Goal: Task Accomplishment & Management: Use online tool/utility

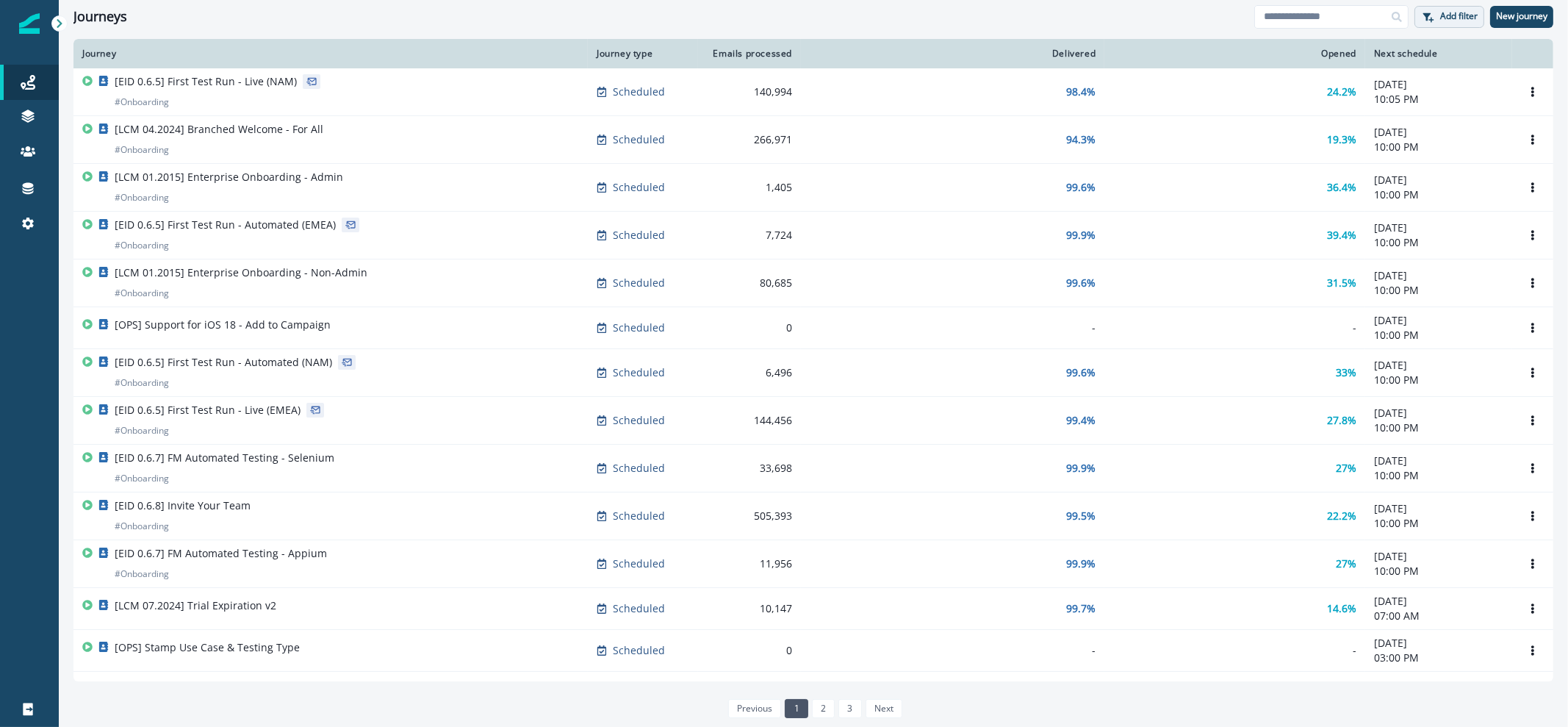
click at [1455, 25] on button "Add filter" at bounding box center [1448, 17] width 70 height 22
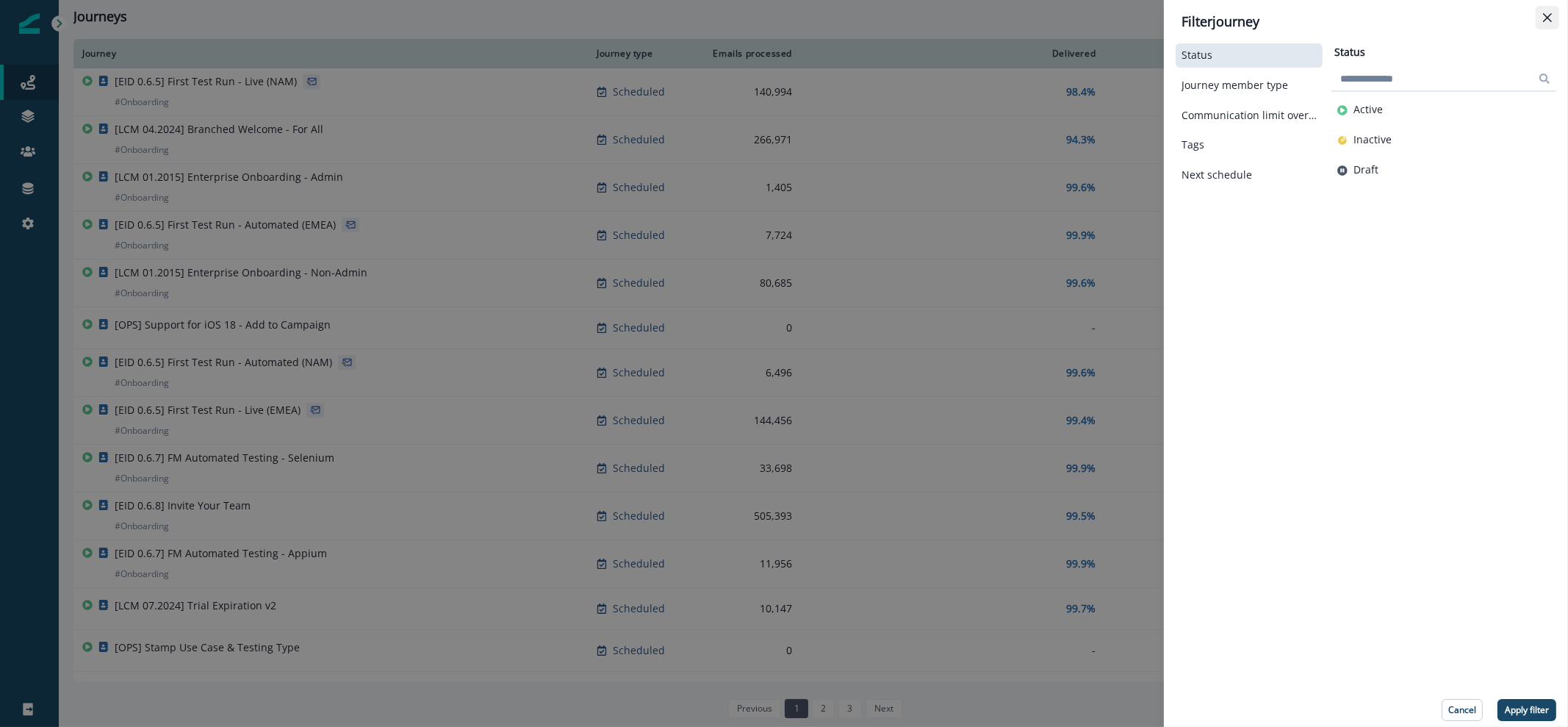
click at [1552, 19] on button "Close" at bounding box center [1547, 18] width 24 height 24
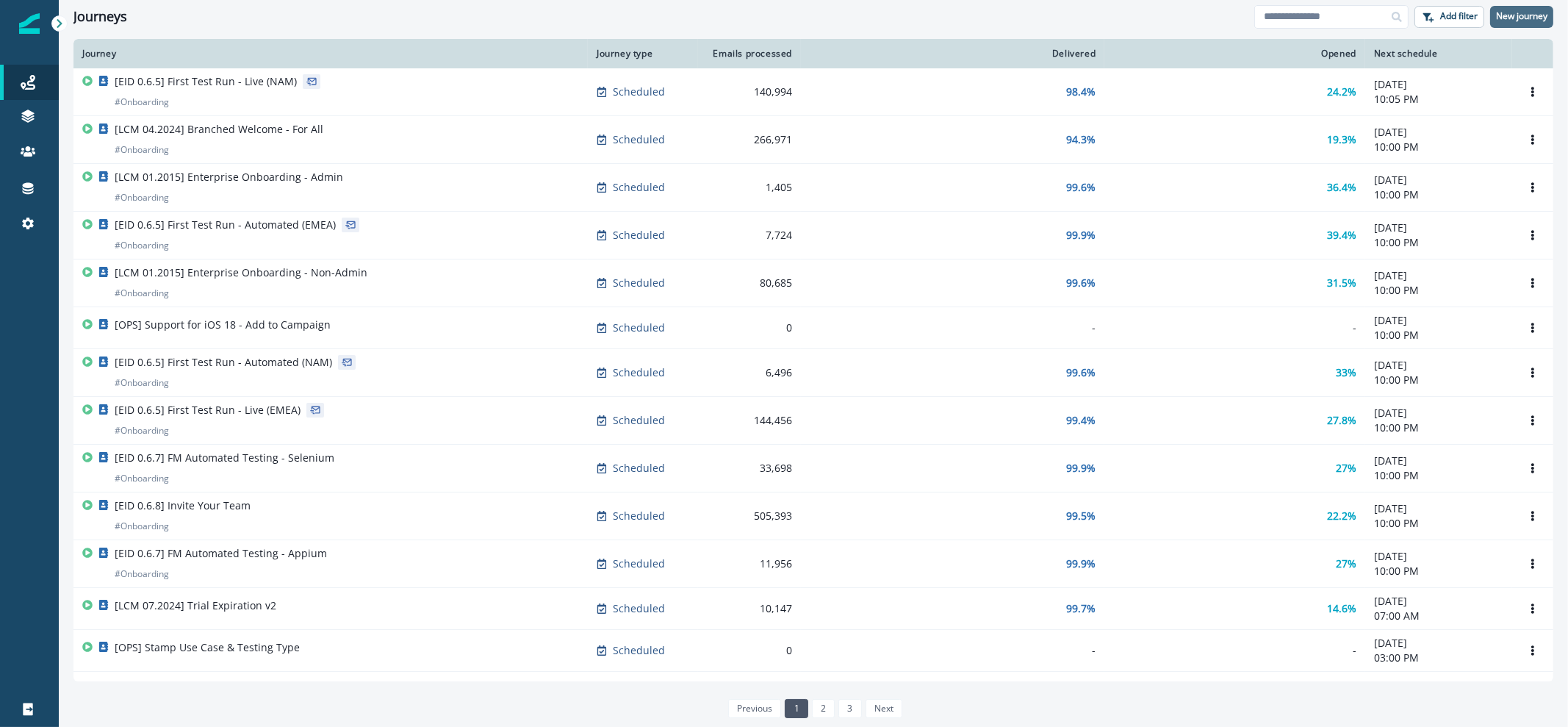
click at [1533, 16] on p "New journey" at bounding box center [1521, 15] width 51 height 10
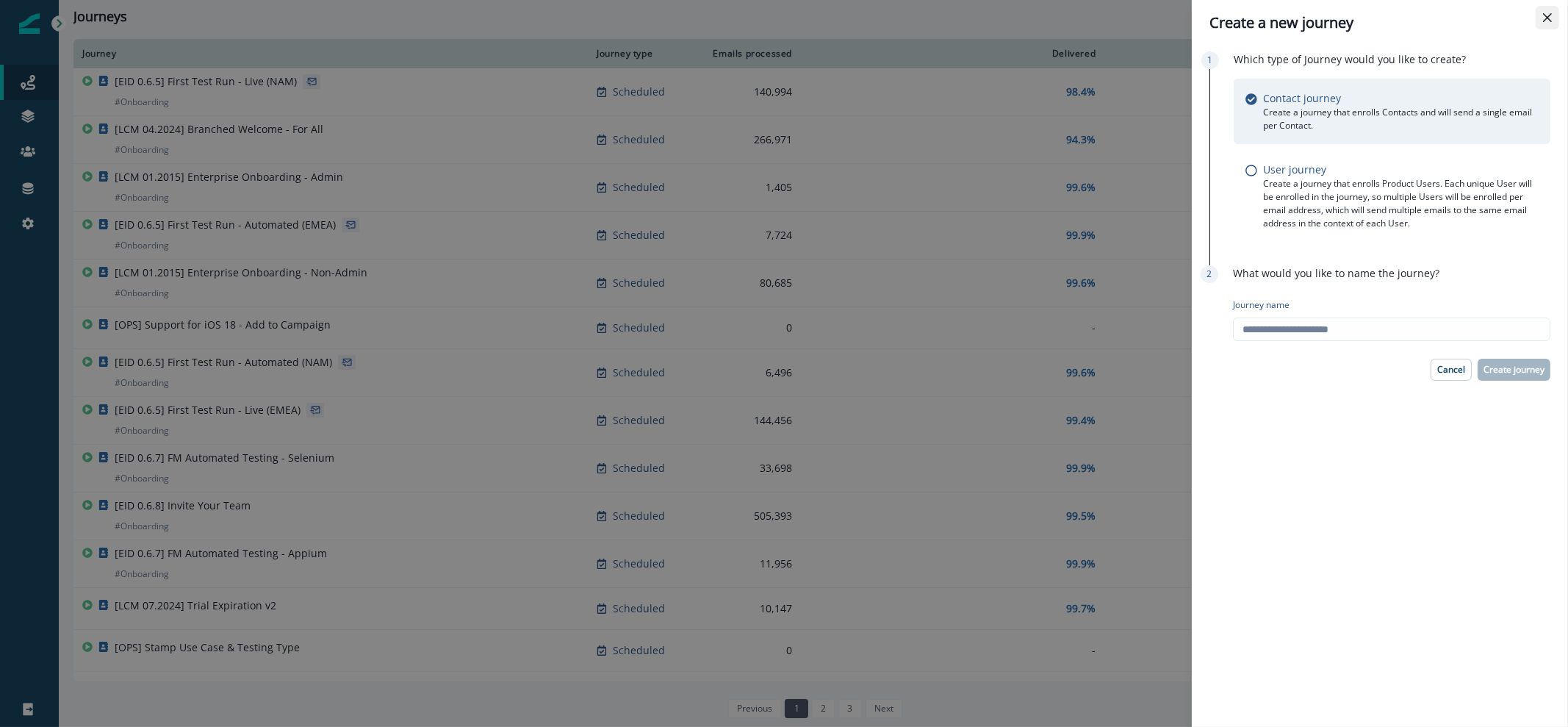
click at [1547, 12] on button "Close" at bounding box center [1547, 18] width 24 height 24
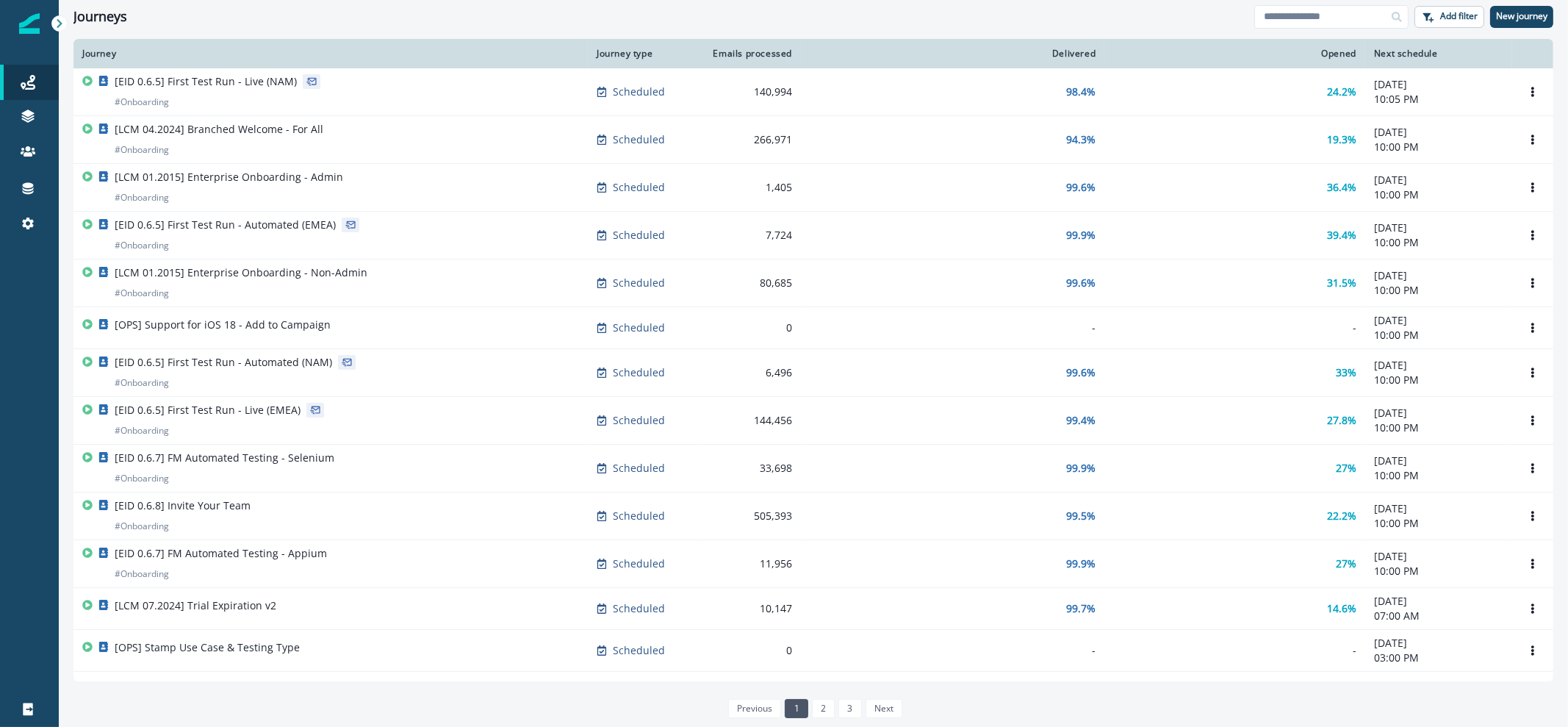
click at [1403, 22] on div at bounding box center [1396, 17] width 24 height 24
click at [1389, 22] on div at bounding box center [1396, 17] width 24 height 24
click at [1370, 12] on input at bounding box center [1331, 17] width 154 height 24
type input "*********"
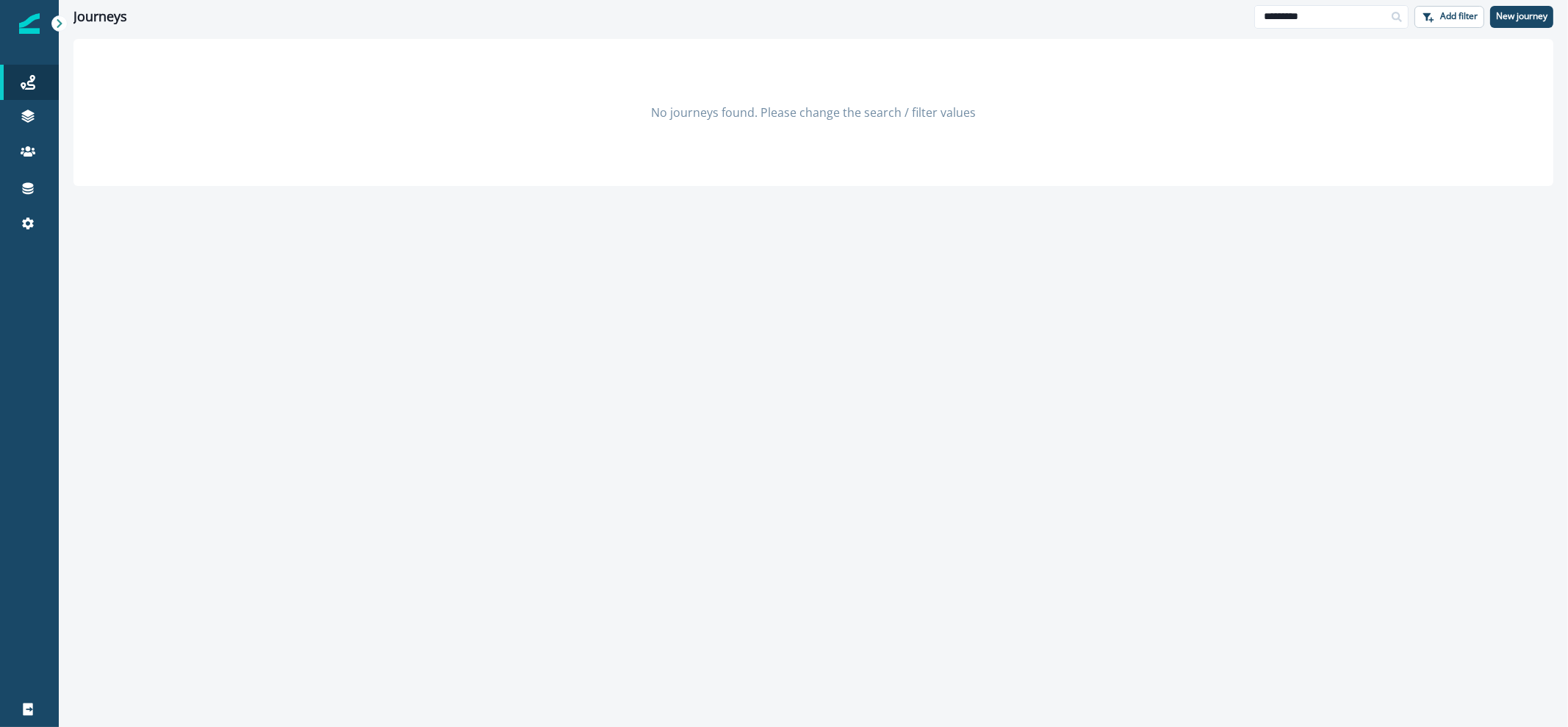
click at [1290, 28] on div "Journeys ********* Add filter New journey" at bounding box center [814, 16] width 1509 height 33
click at [1514, 23] on button "New journey" at bounding box center [1521, 17] width 63 height 22
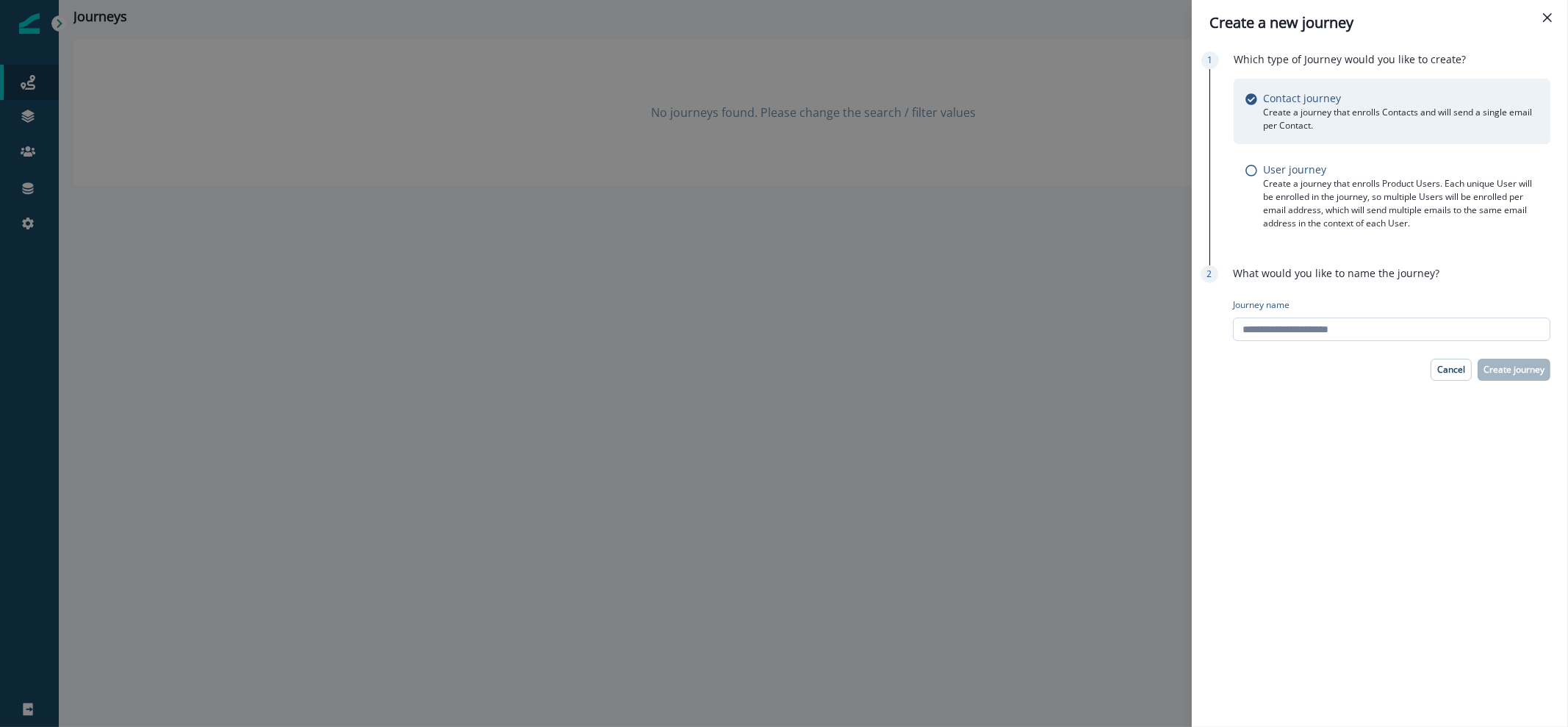
click at [1431, 331] on input "Journey name" at bounding box center [1392, 329] width 317 height 24
type input "**********"
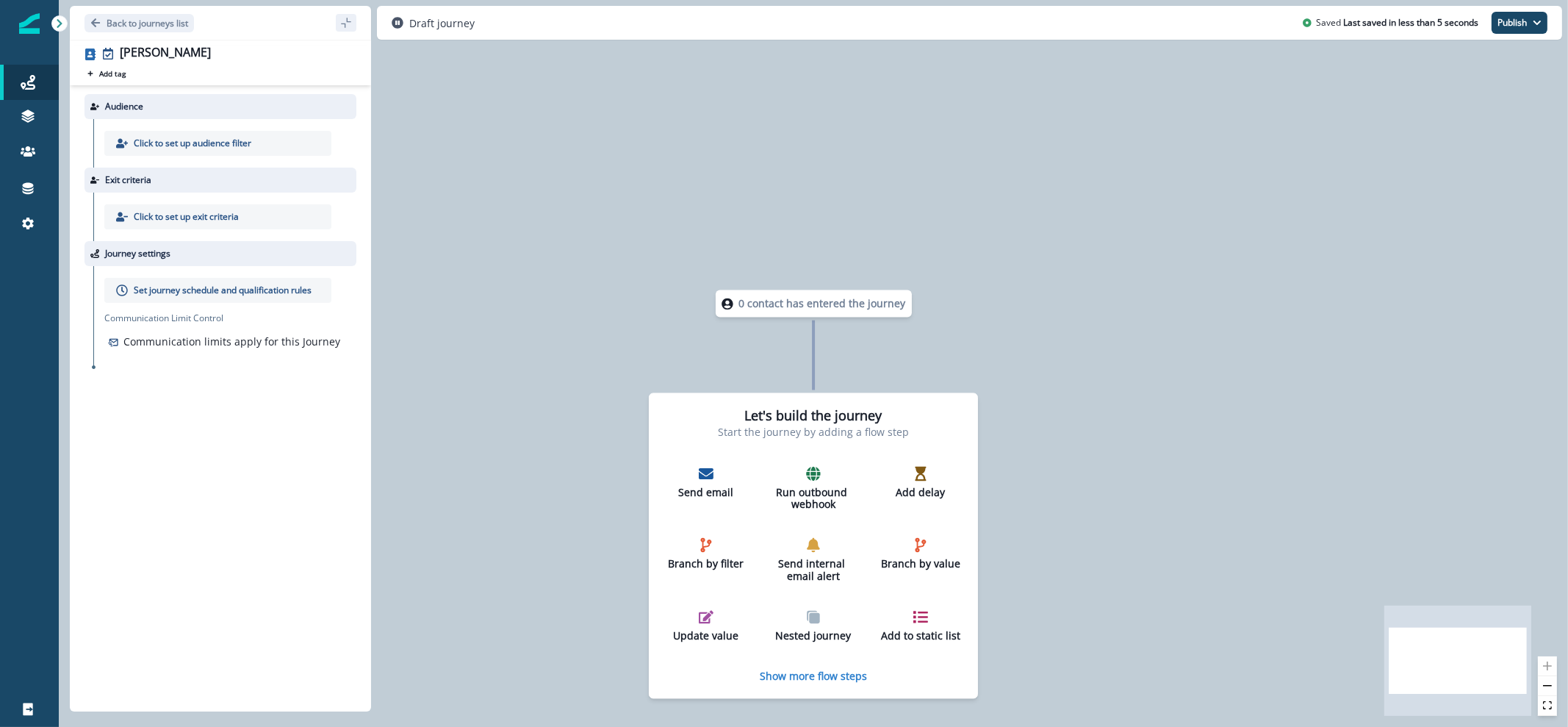
click at [220, 137] on p "Click to set up audience filter" at bounding box center [192, 143] width 117 height 13
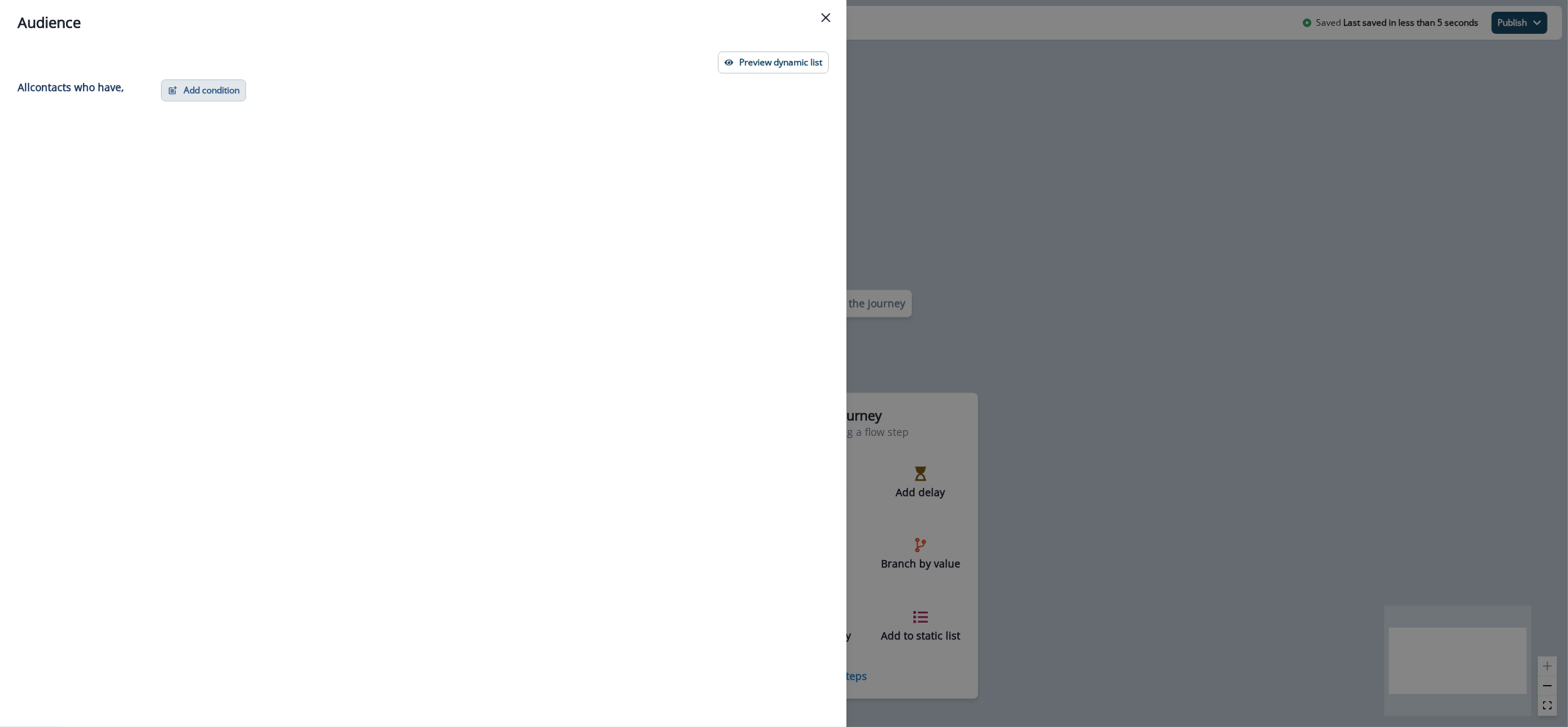
click at [209, 86] on button "Add condition" at bounding box center [203, 90] width 85 height 22
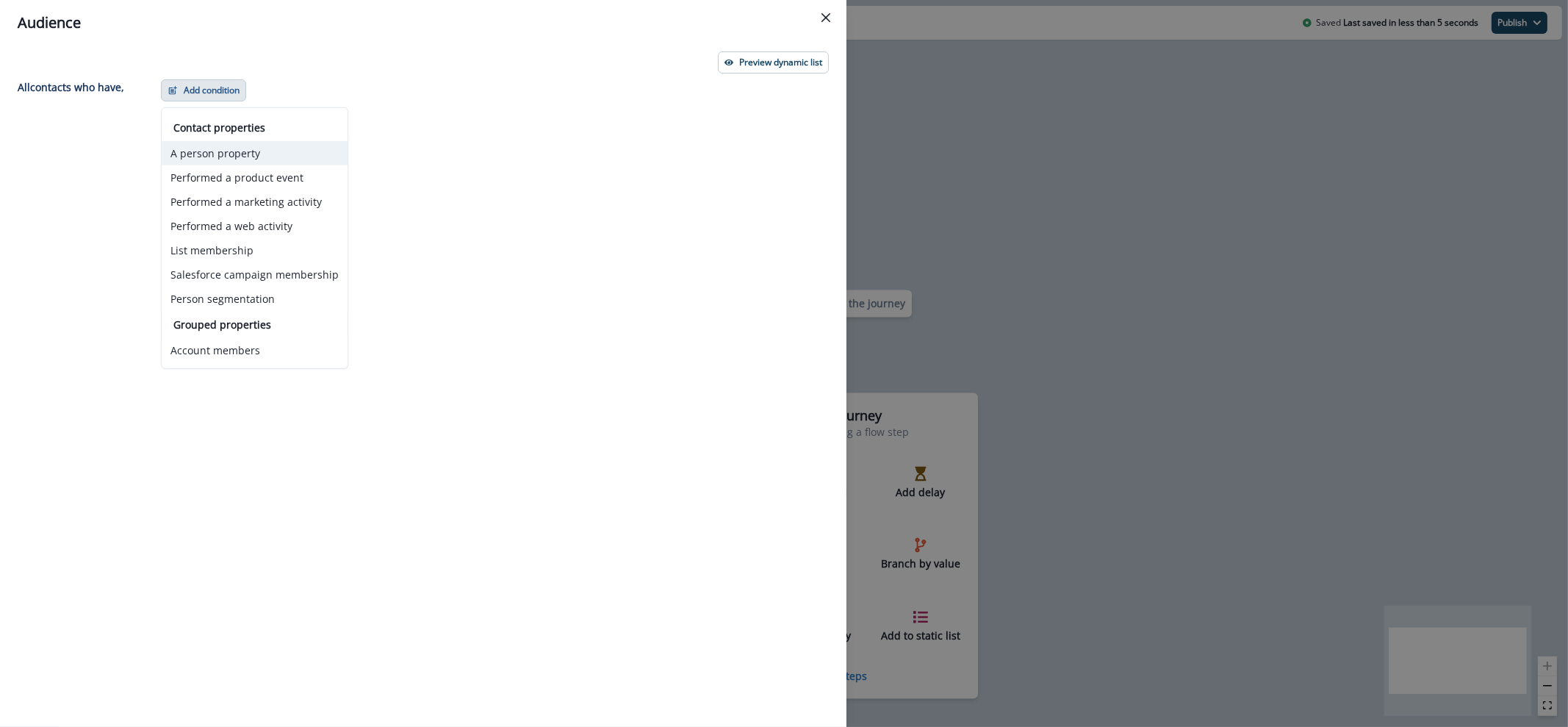
click at [247, 151] on button "A person property" at bounding box center [255, 153] width 186 height 25
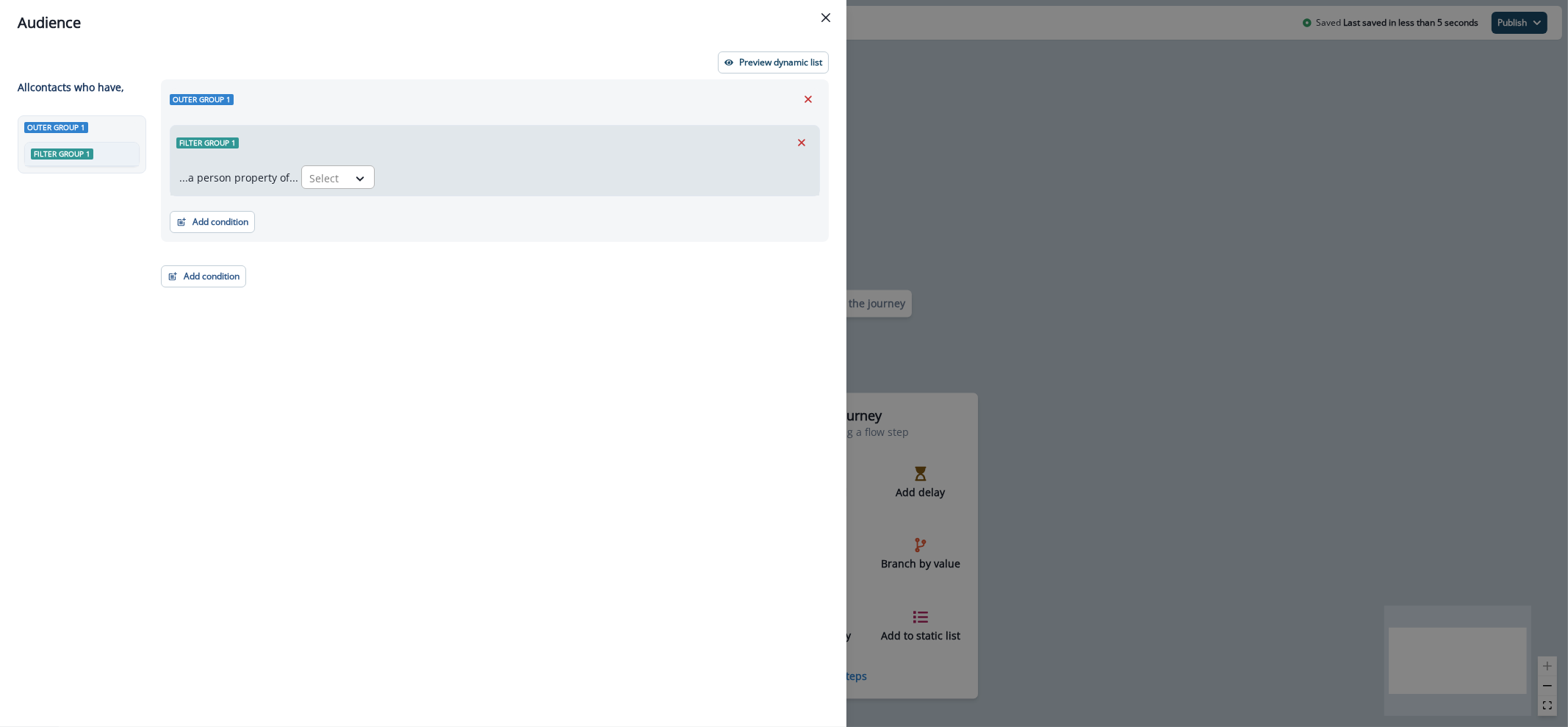
click at [327, 178] on div at bounding box center [324, 178] width 31 height 18
type input "*****"
click at [413, 215] on div "Industry" at bounding box center [401, 211] width 207 height 27
click at [448, 181] on icon at bounding box center [449, 178] width 13 height 15
click at [437, 219] on div "equal to" at bounding box center [442, 211] width 115 height 27
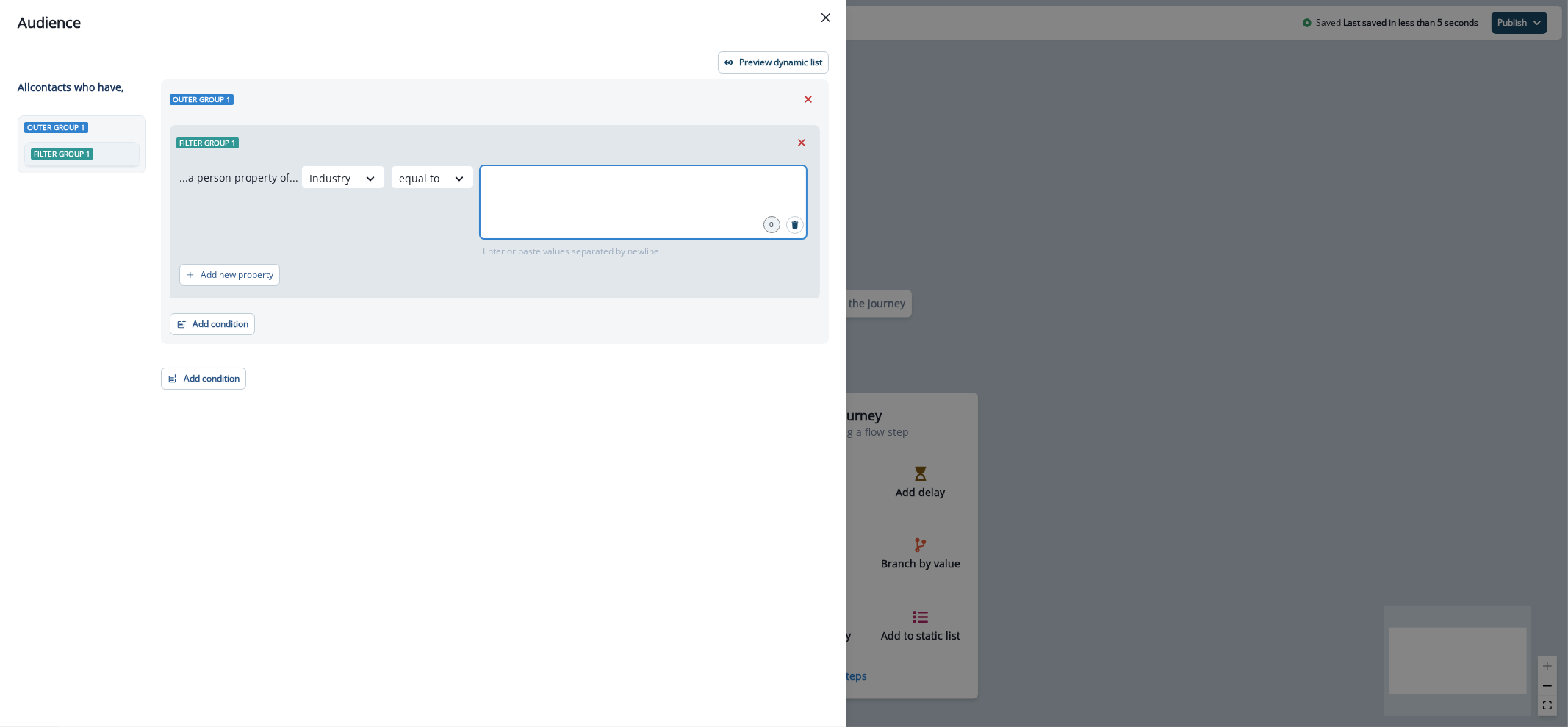
click at [577, 183] on input "text" at bounding box center [643, 183] width 323 height 29
click at [465, 179] on div at bounding box center [460, 179] width 26 height 25
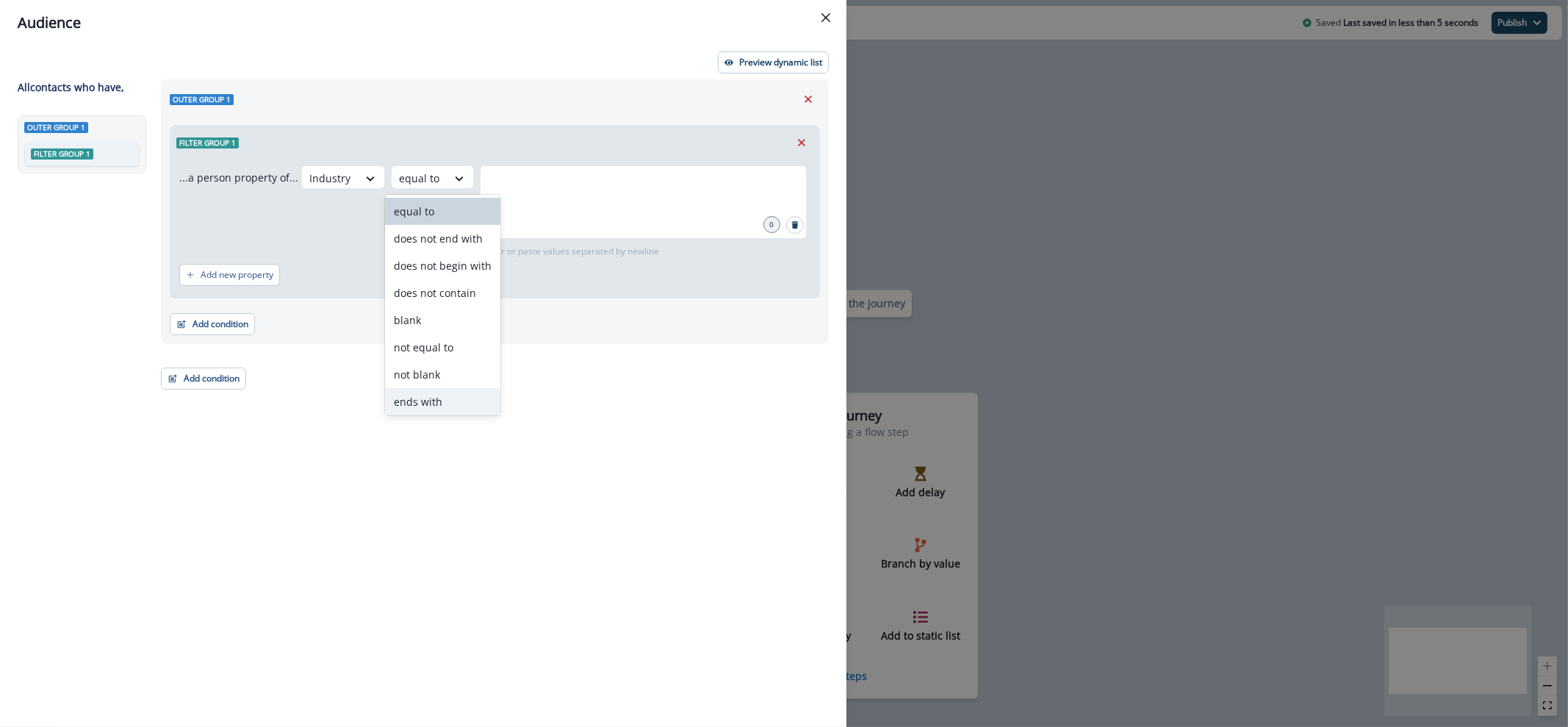
scroll to position [57, 0]
drag, startPoint x: 434, startPoint y: 405, endPoint x: 448, endPoint y: 369, distance: 38.6
click at [435, 405] on div "contains" at bounding box center [442, 399] width 115 height 27
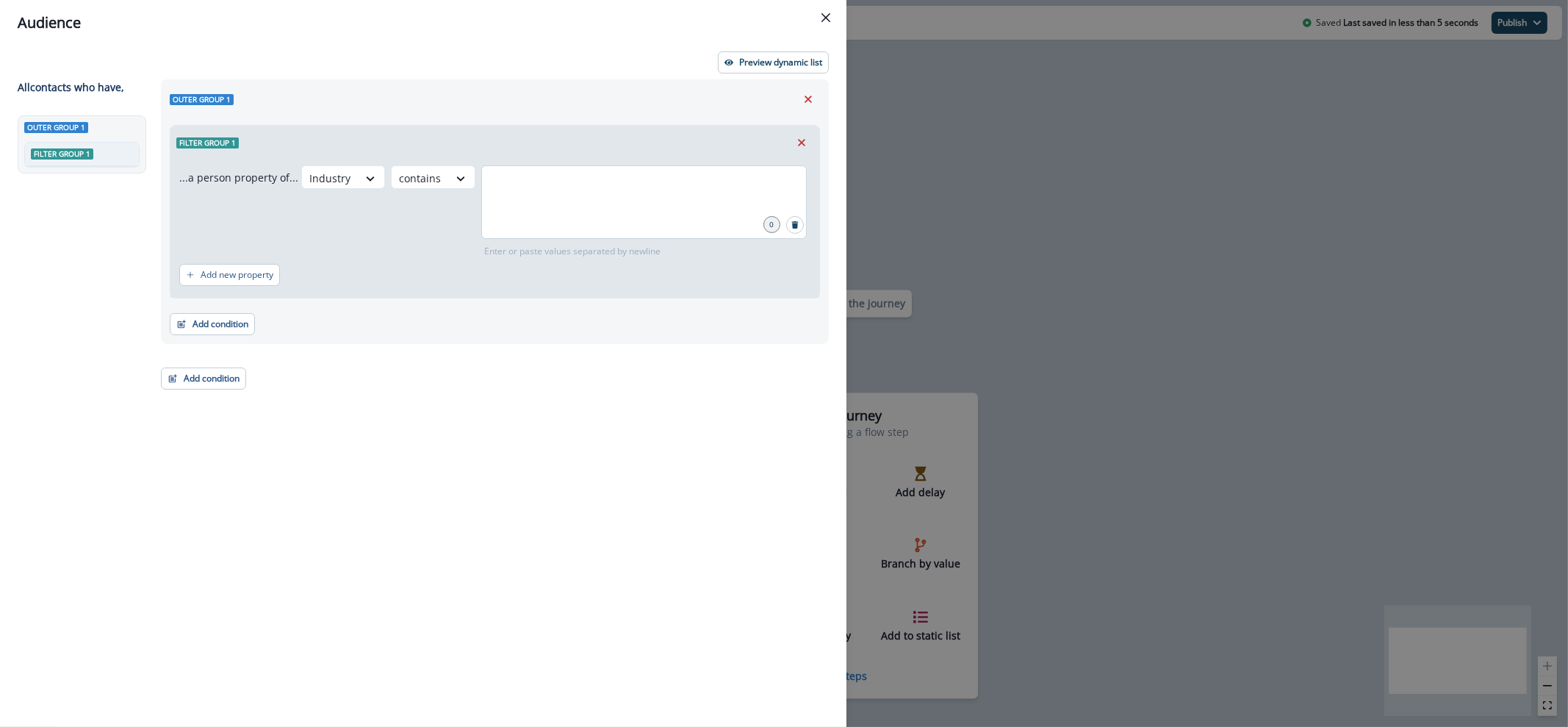
click at [552, 202] on div at bounding box center [644, 202] width 325 height 74
click at [439, 174] on div "contains" at bounding box center [420, 179] width 57 height 25
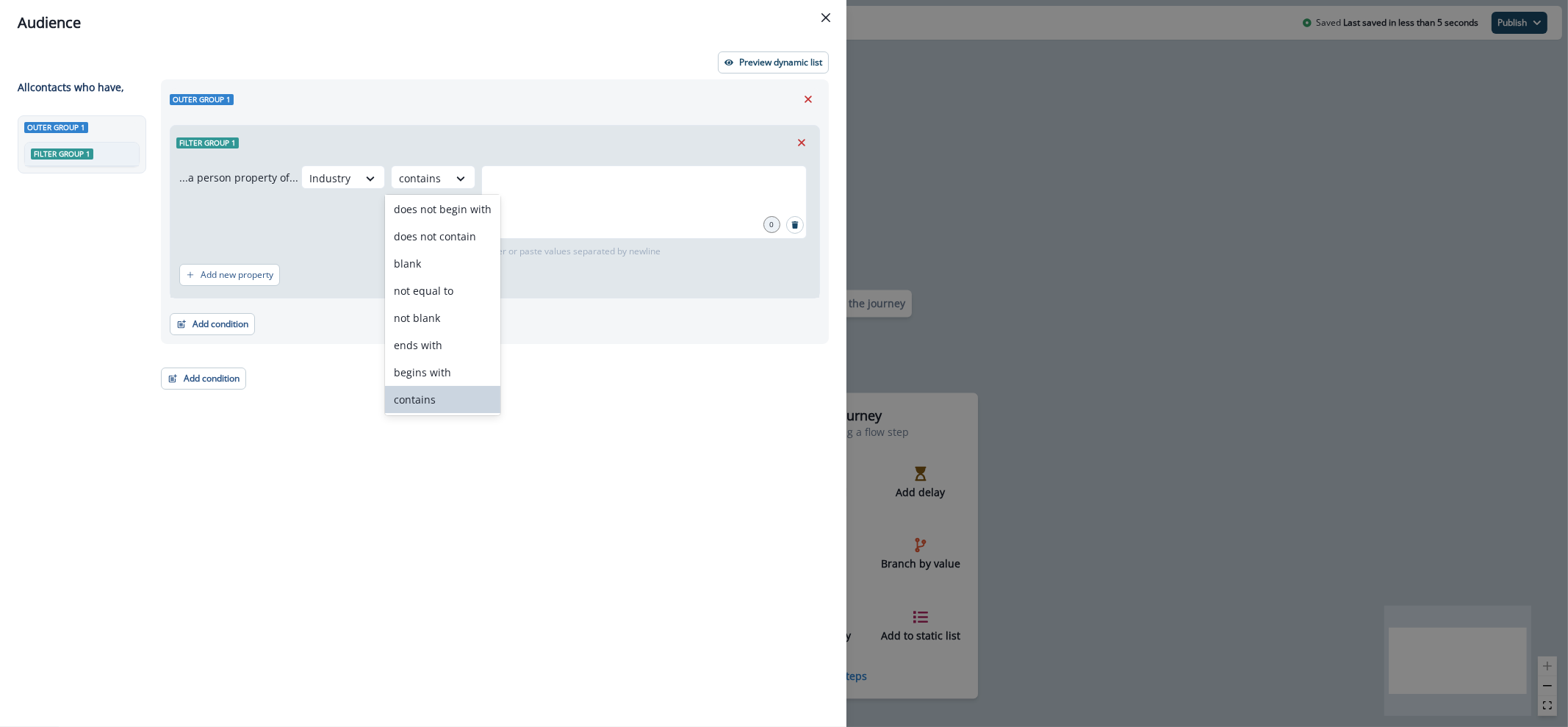
click at [442, 398] on div "contains" at bounding box center [442, 399] width 115 height 27
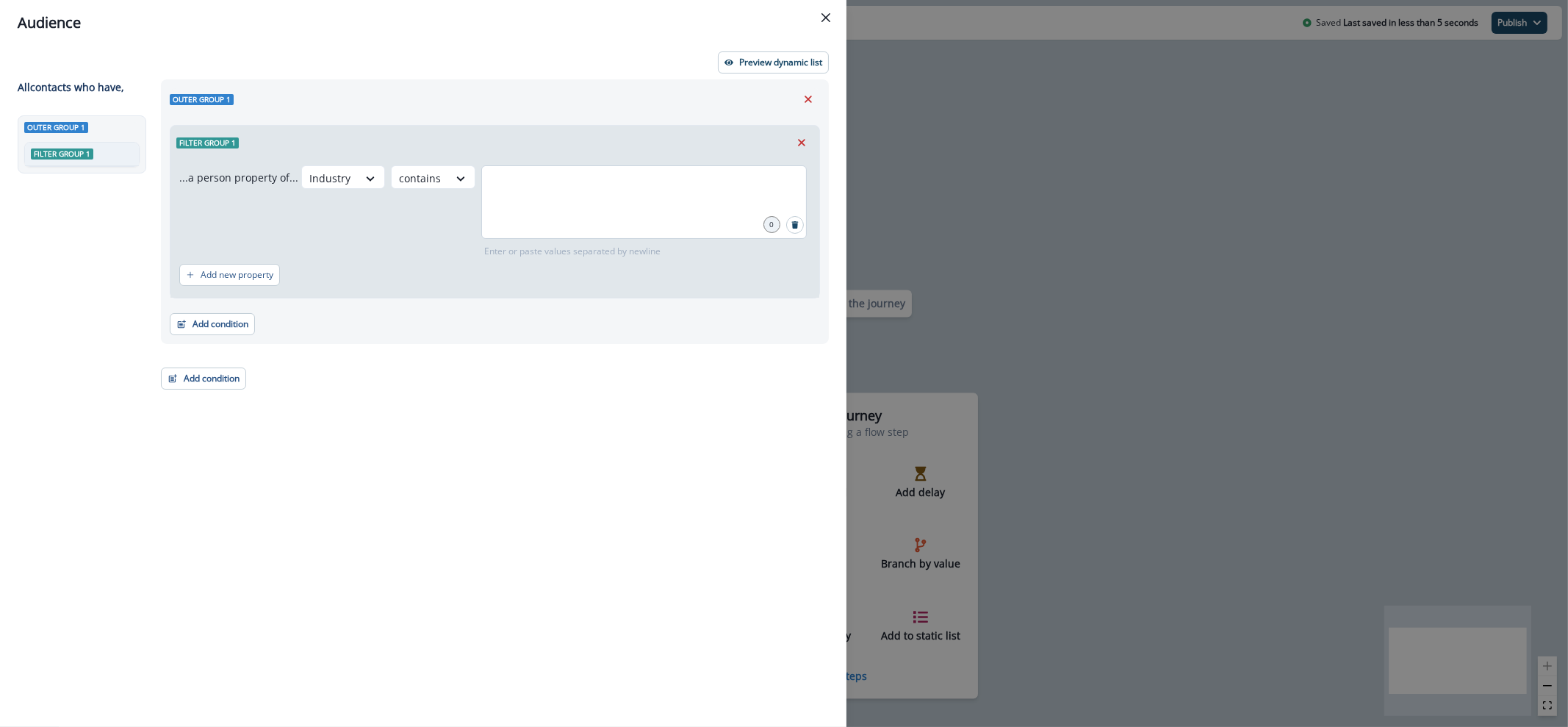
click at [542, 205] on div at bounding box center [644, 202] width 325 height 74
type input "******"
click at [240, 278] on p "Add new property" at bounding box center [237, 275] width 73 height 10
click at [228, 281] on button "or" at bounding box center [220, 282] width 22 height 18
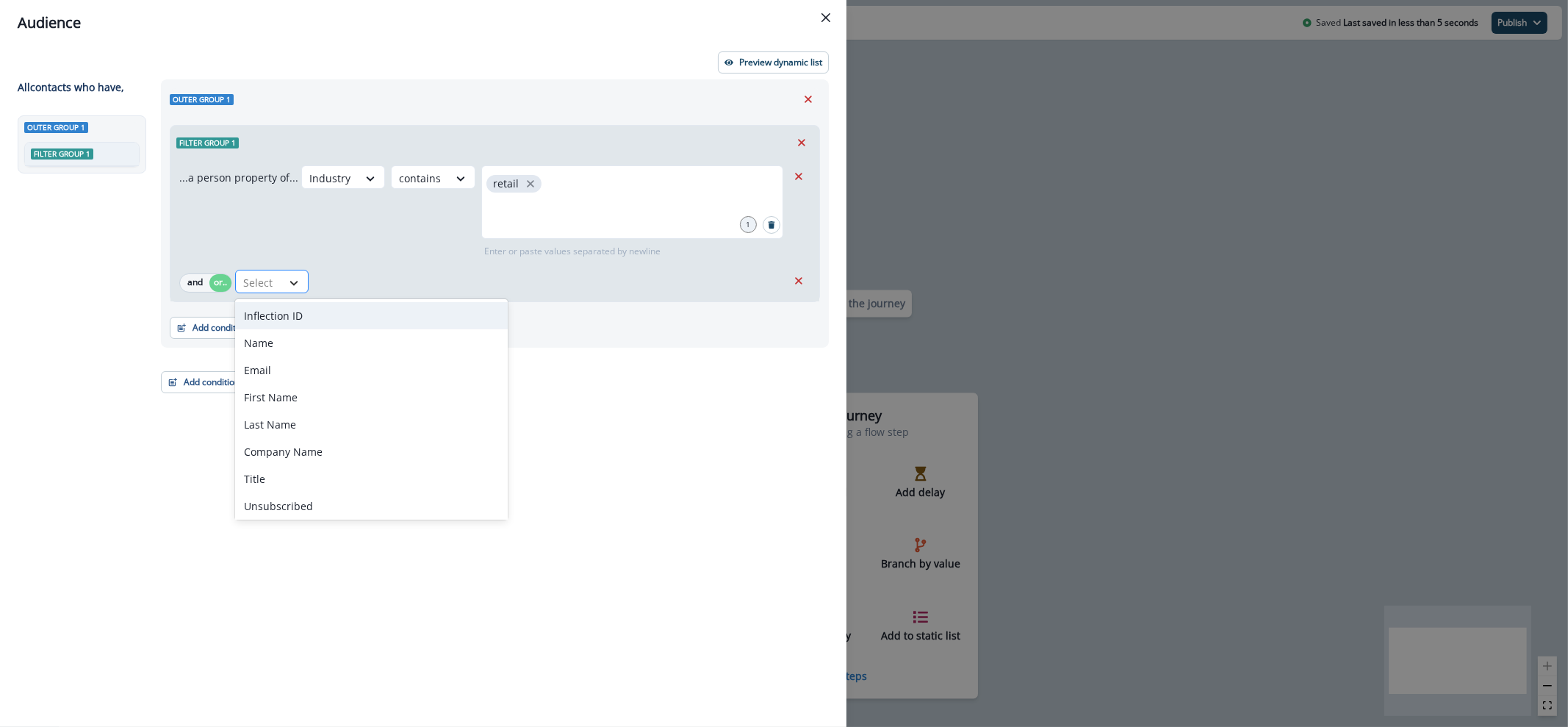
click at [295, 277] on icon at bounding box center [294, 282] width 13 height 15
type input "****"
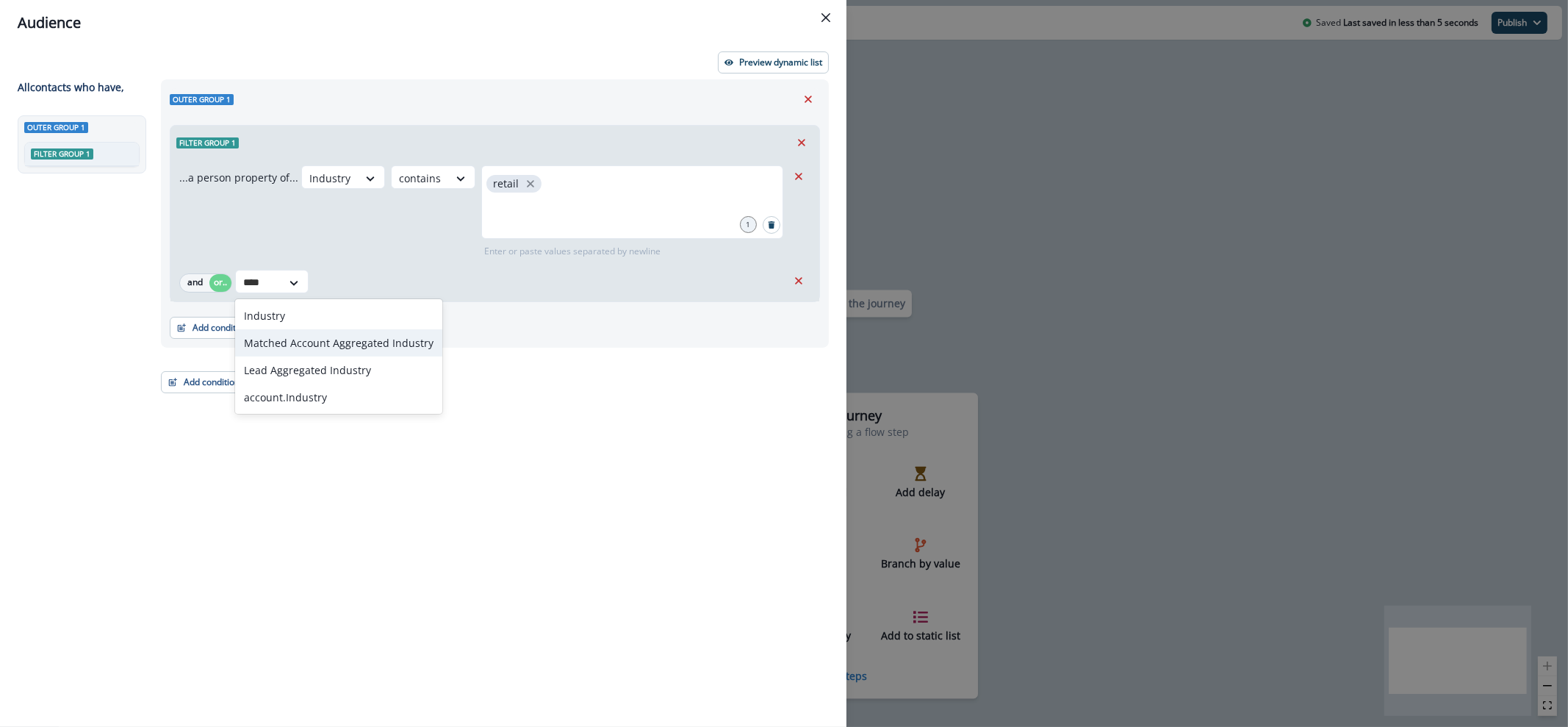
click at [320, 335] on div "Matched Account Aggregated Industry" at bounding box center [339, 342] width 207 height 27
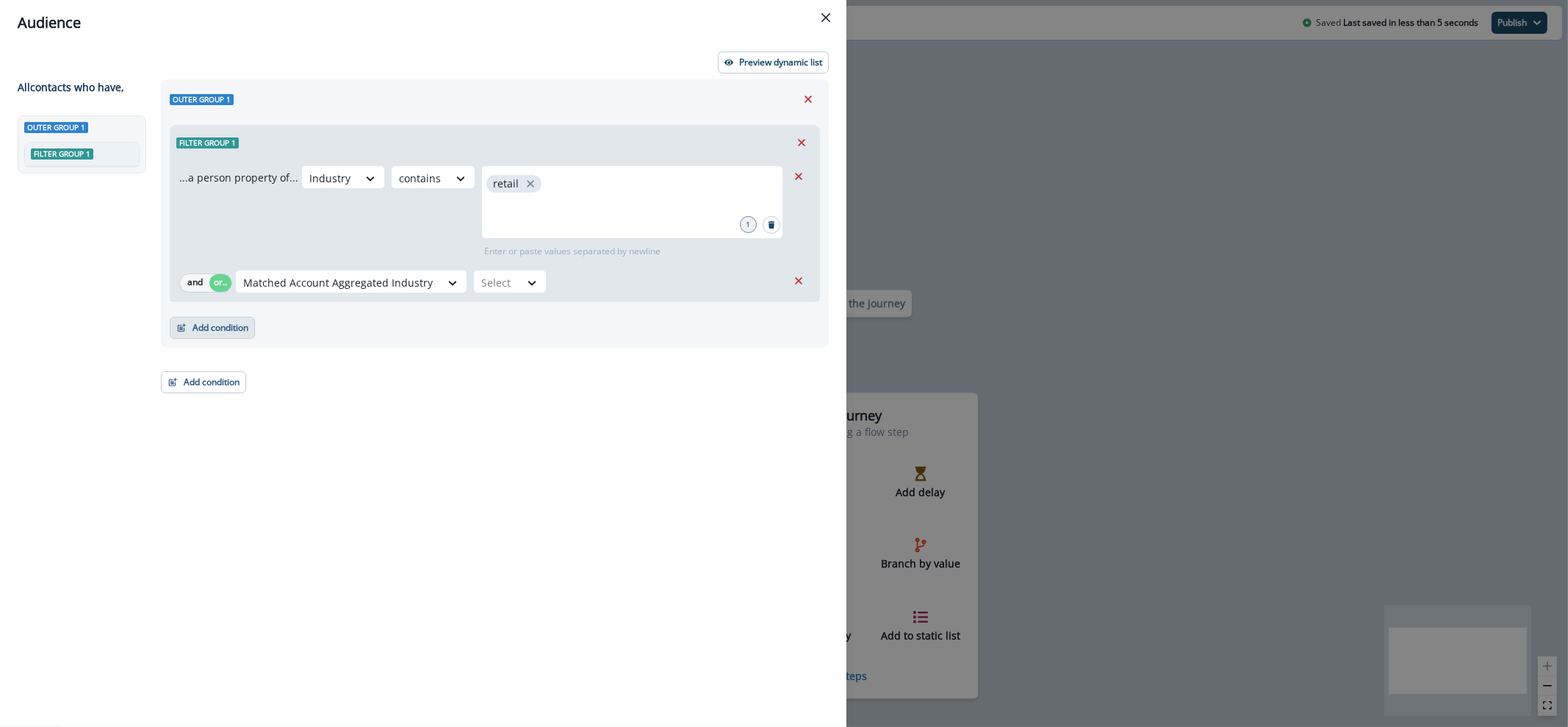
click at [179, 327] on icon "button" at bounding box center [181, 327] width 10 height 10
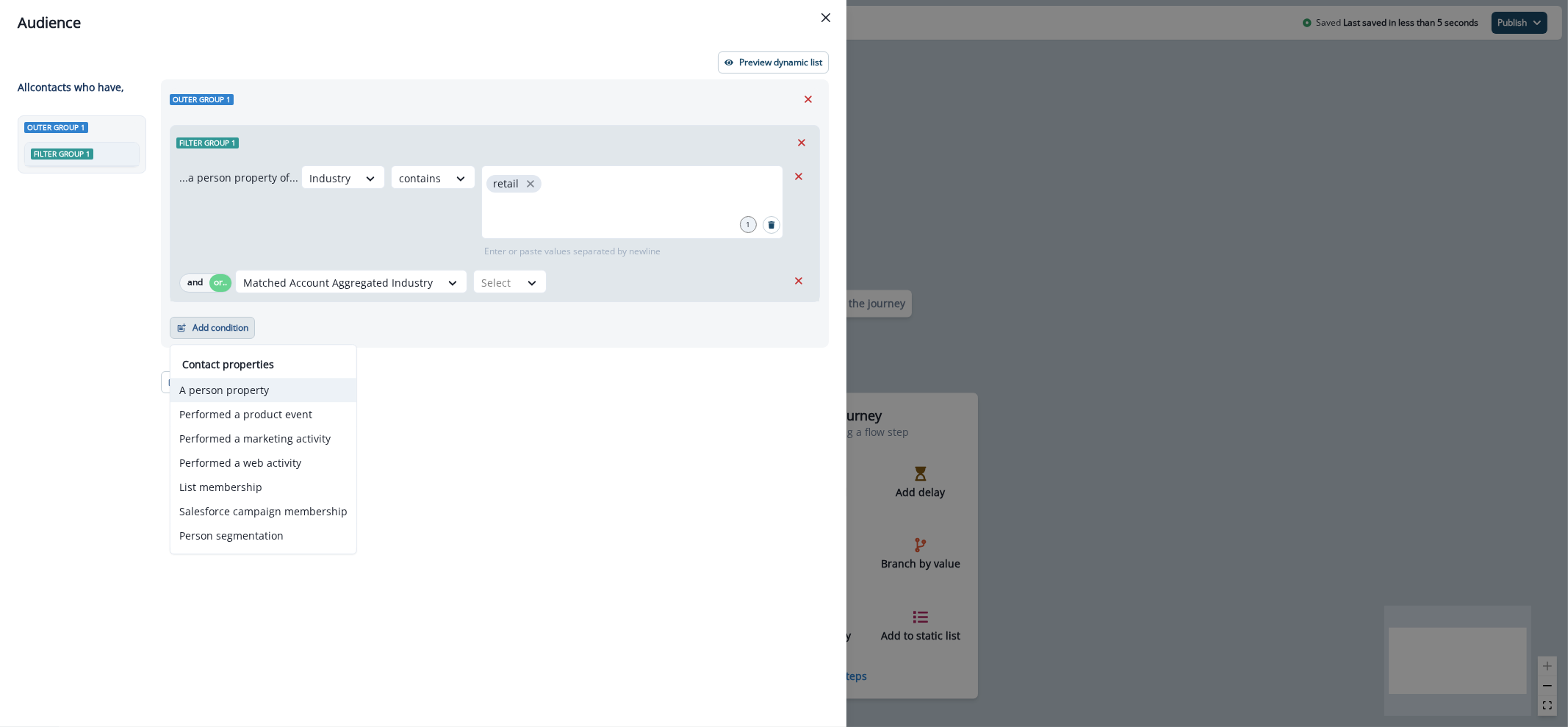
click at [262, 397] on button "A person property" at bounding box center [263, 390] width 186 height 25
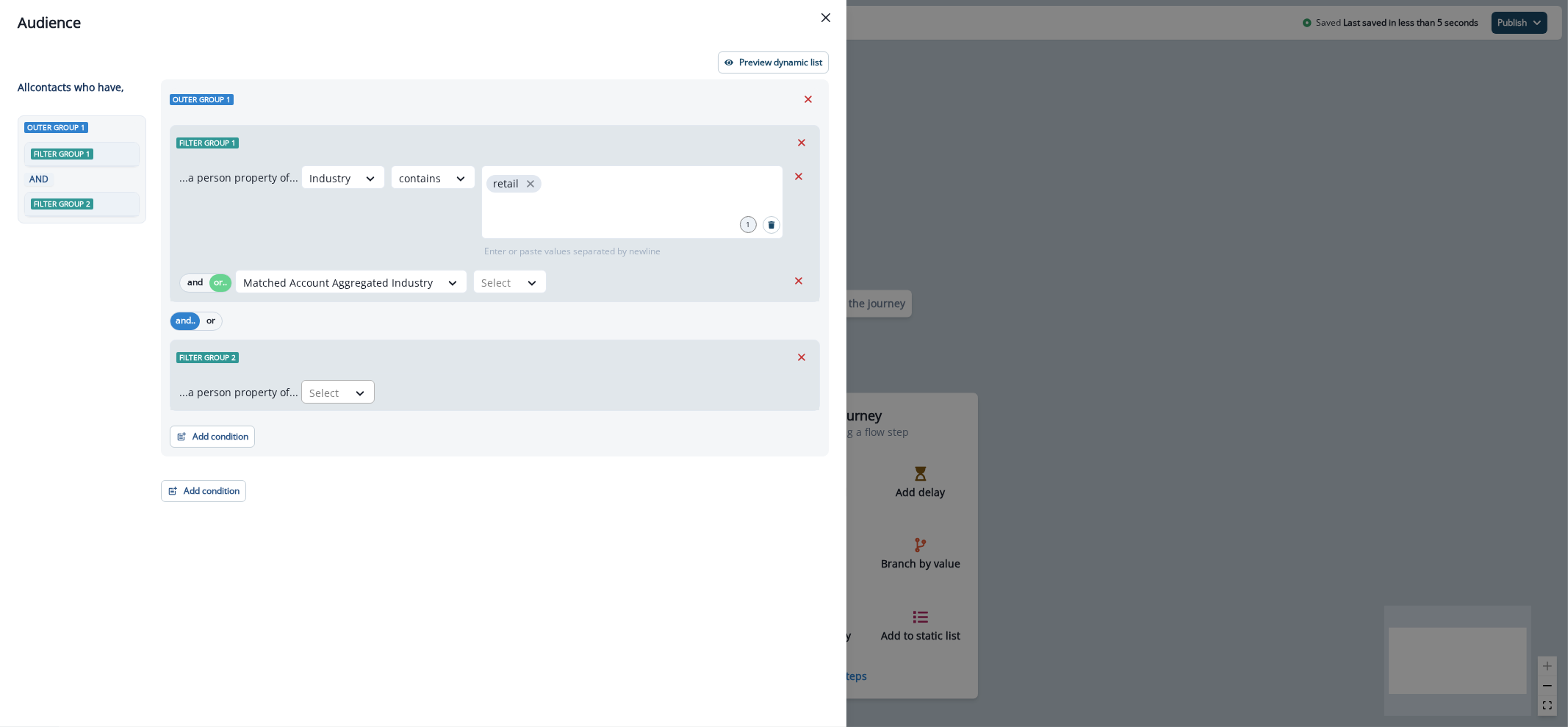
click at [342, 386] on div "Select" at bounding box center [324, 393] width 45 height 25
click at [807, 354] on icon "Remove" at bounding box center [801, 357] width 13 height 13
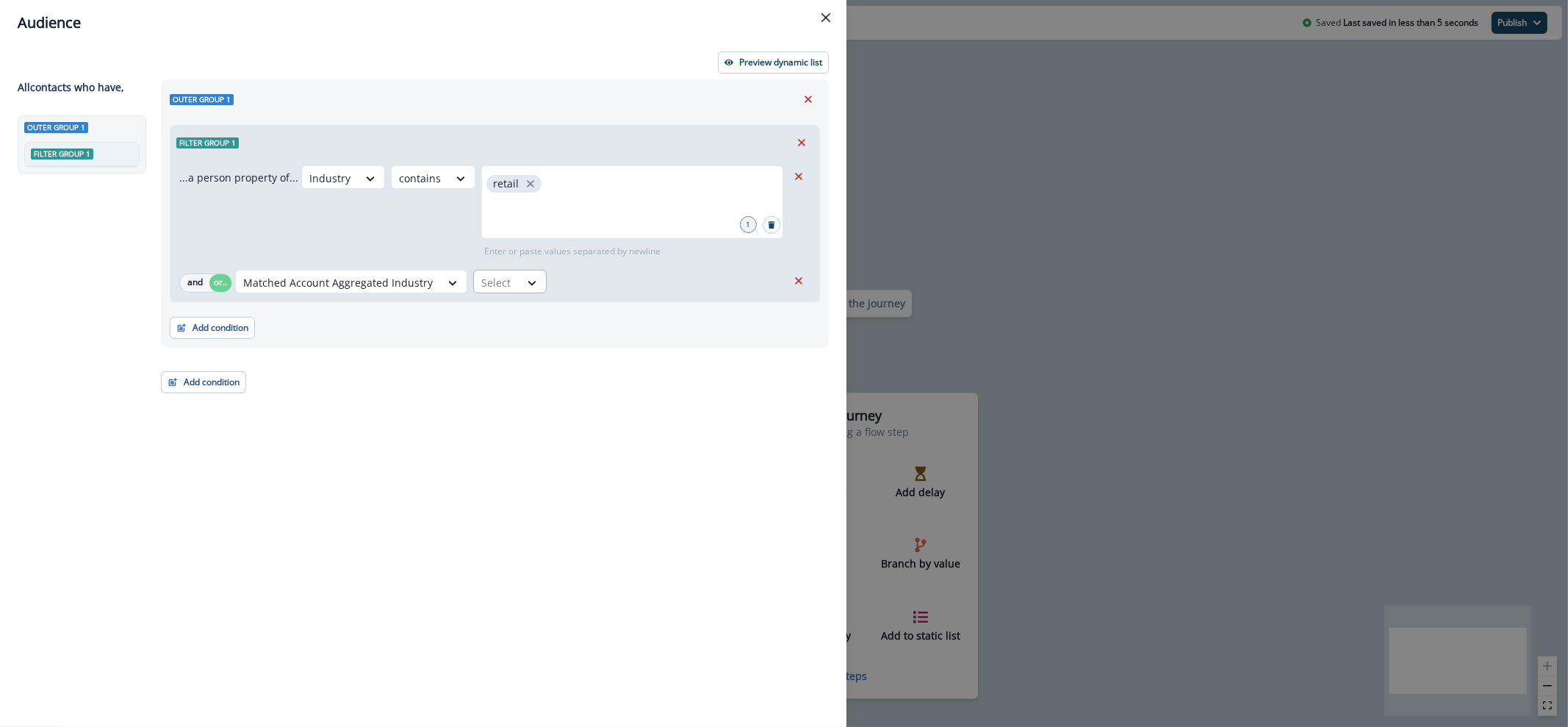
click at [531, 290] on div at bounding box center [532, 283] width 26 height 25
click at [531, 511] on div "contains" at bounding box center [524, 503] width 115 height 27
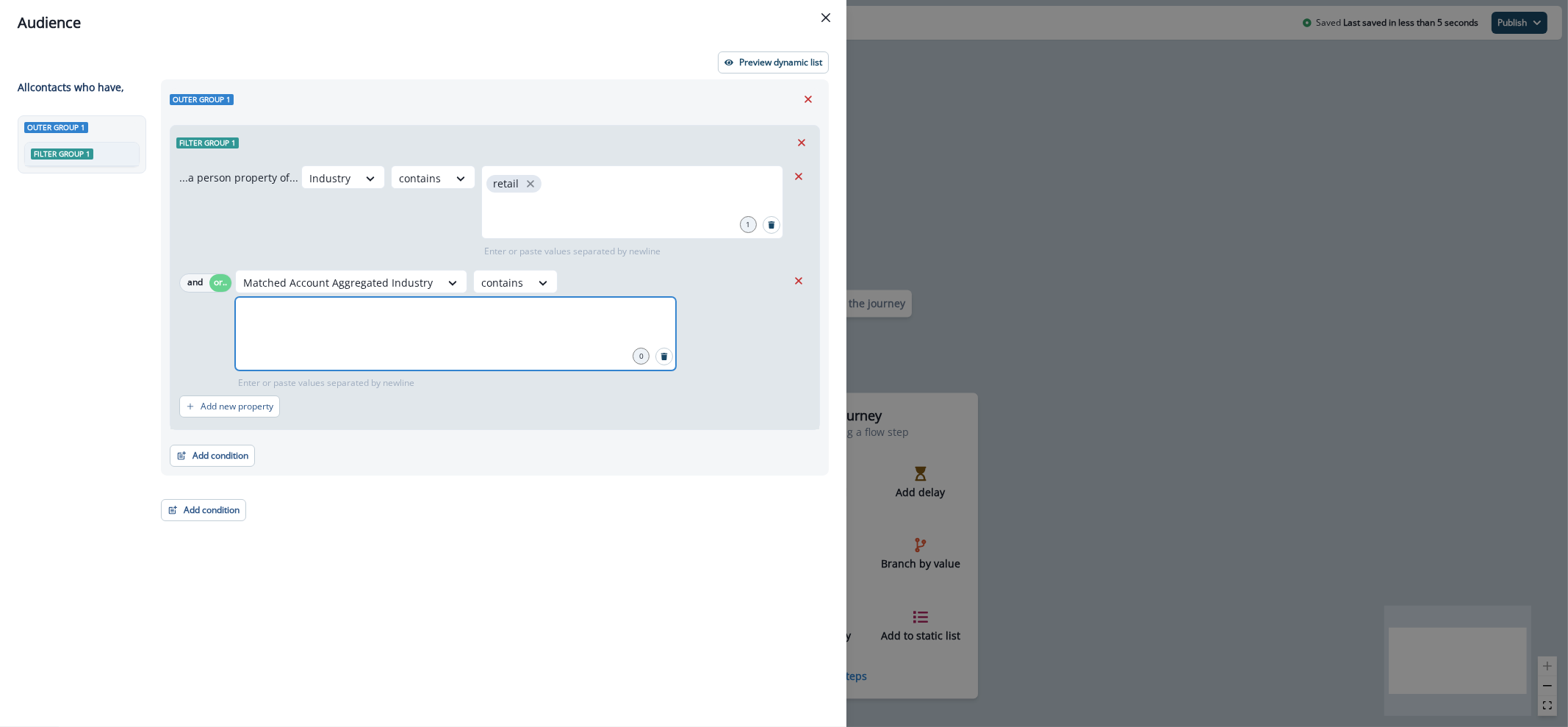
click at [573, 301] on input "text" at bounding box center [455, 315] width 436 height 29
type input "******"
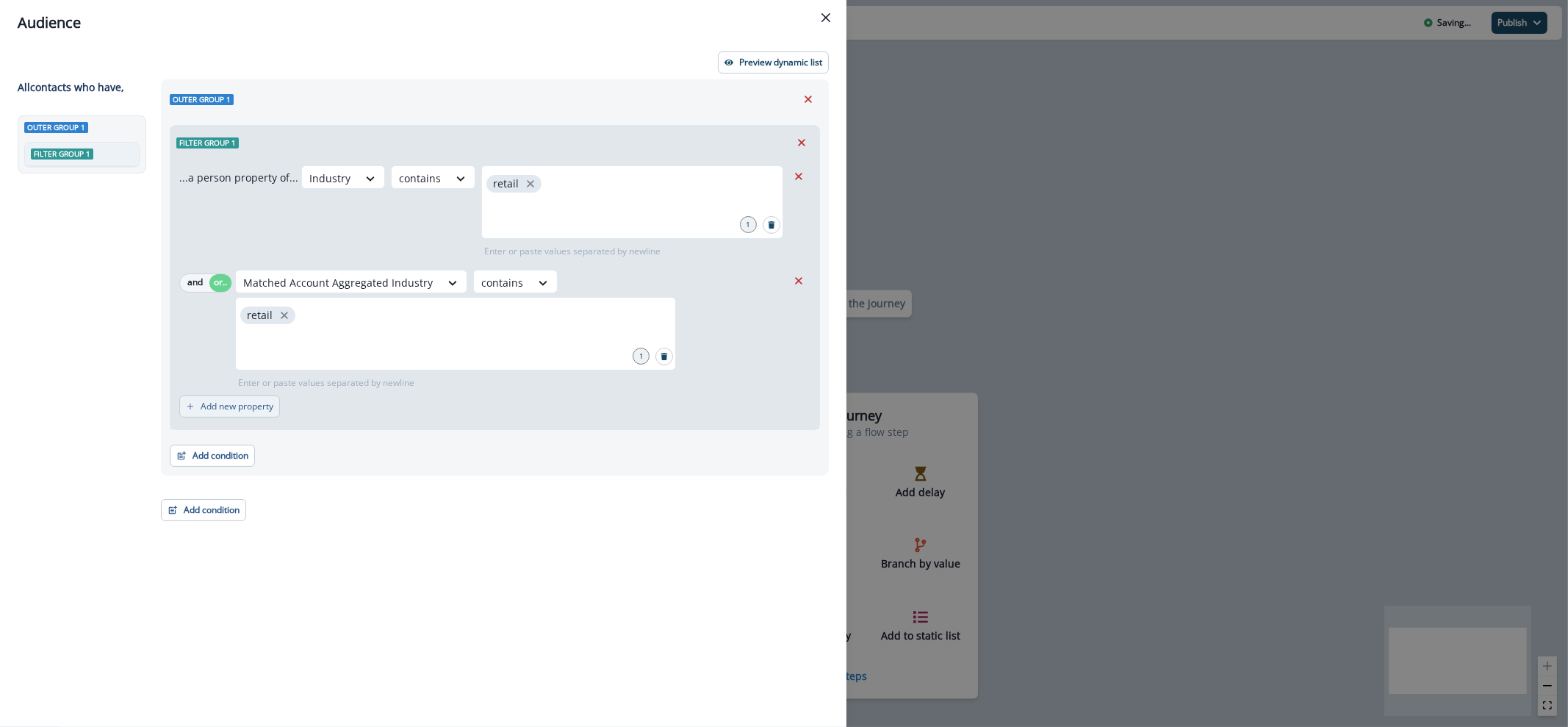
click at [224, 401] on p "Add new property" at bounding box center [237, 406] width 73 height 10
click at [219, 406] on button "or" at bounding box center [220, 414] width 22 height 18
click at [273, 405] on div at bounding box center [258, 414] width 31 height 18
type input "****"
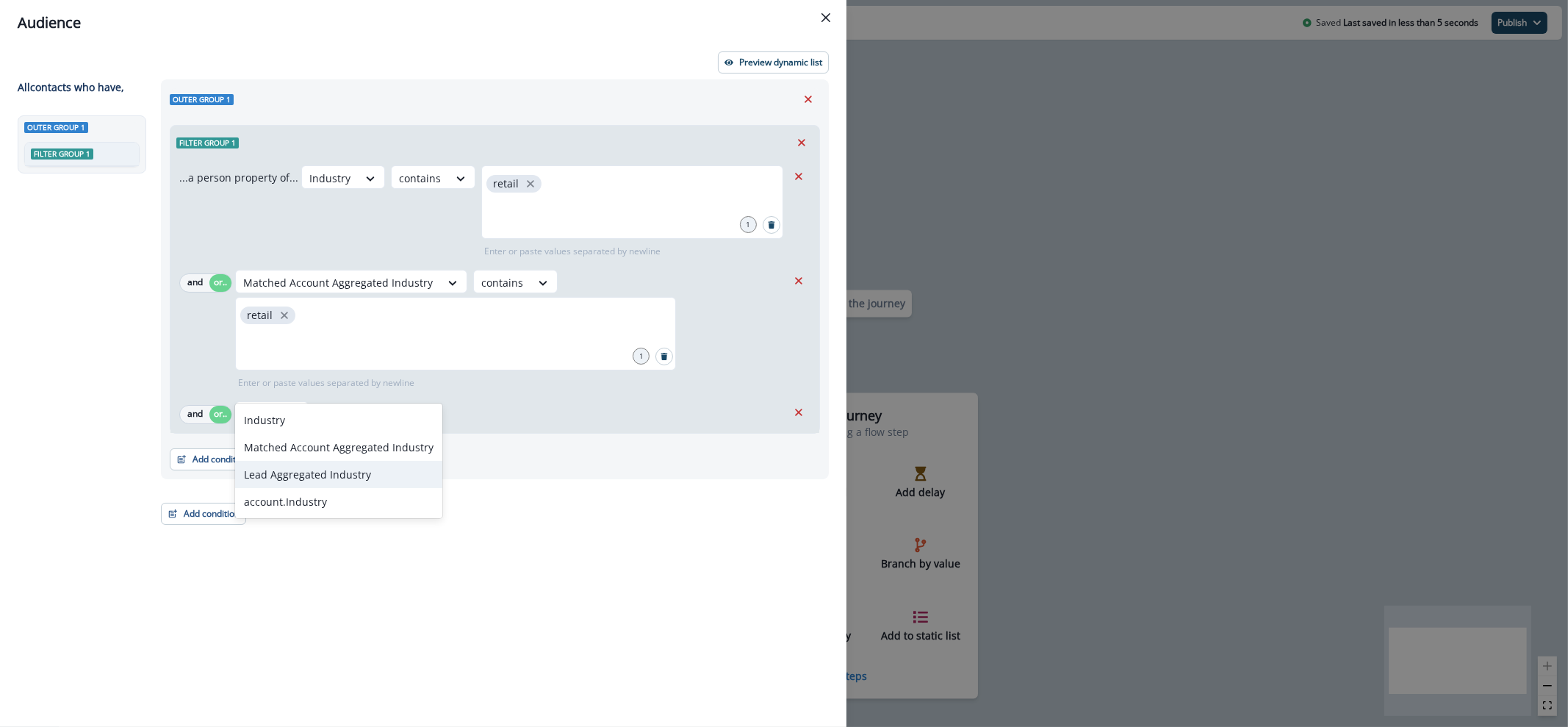
click at [349, 482] on div "Lead Aggregated Industry" at bounding box center [339, 474] width 207 height 27
drag, startPoint x: 443, startPoint y: 402, endPoint x: 448, endPoint y: 378, distance: 24.5
click at [445, 395] on div "Outer group 1 Filter group 1 ...a person property of... Industry contains retai…" at bounding box center [495, 278] width 668 height 400
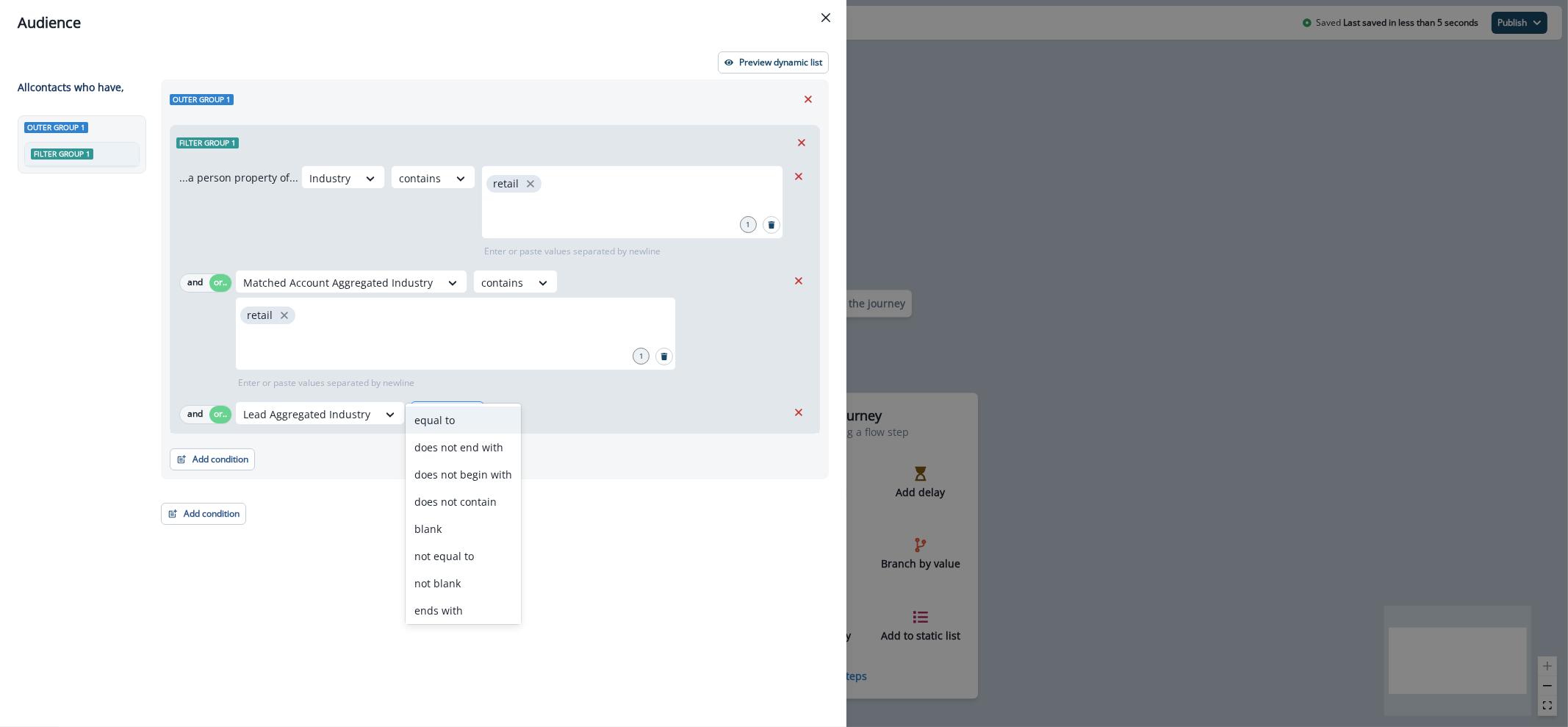
click at [448, 402] on div "Select" at bounding box center [434, 414] width 45 height 25
click at [464, 600] on div "contains" at bounding box center [463, 607] width 115 height 27
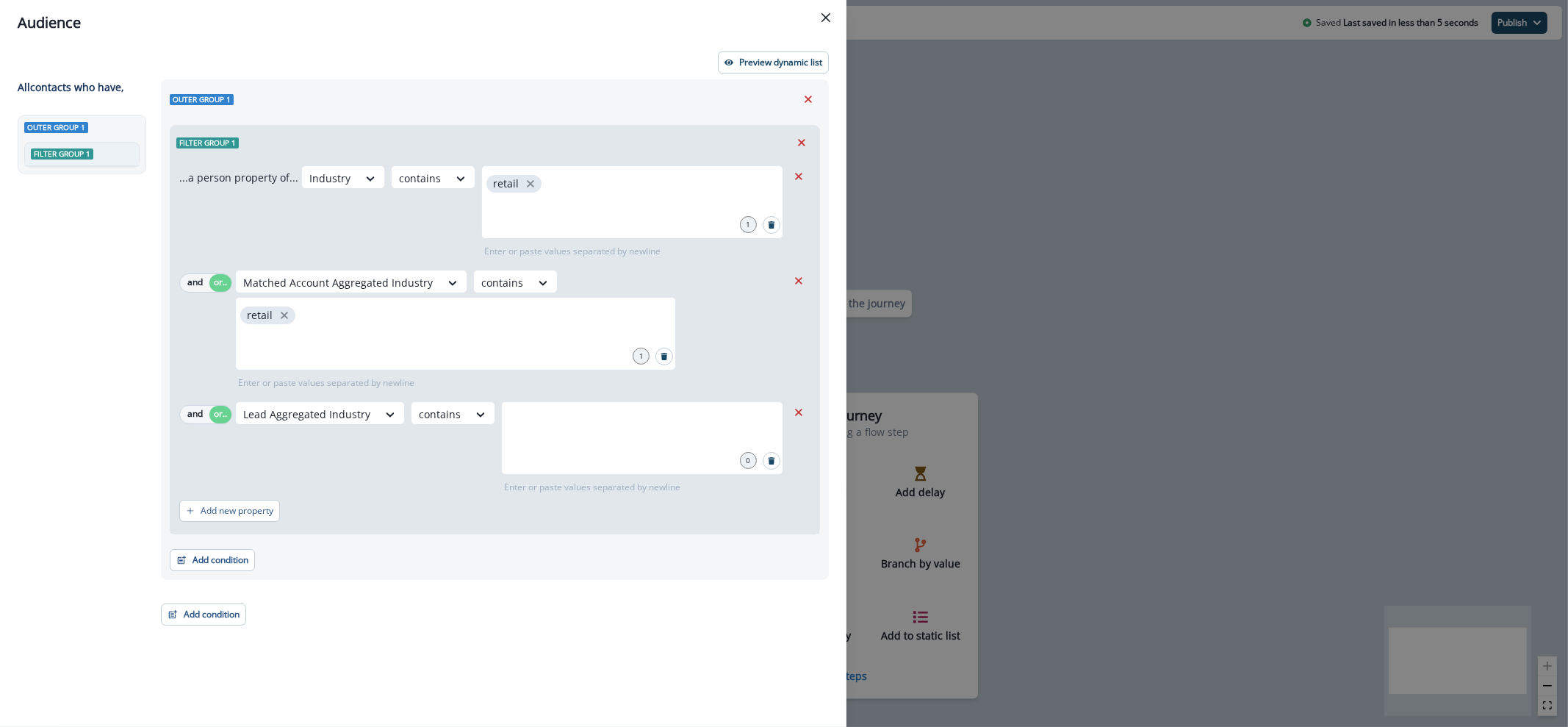
click at [582, 481] on p "Enter or paste values separated by newline" at bounding box center [592, 487] width 182 height 13
click at [601, 413] on div at bounding box center [642, 438] width 282 height 74
type input "******"
click at [260, 500] on button "Add new property" at bounding box center [229, 511] width 100 height 22
click at [217, 510] on button "or" at bounding box center [220, 518] width 22 height 18
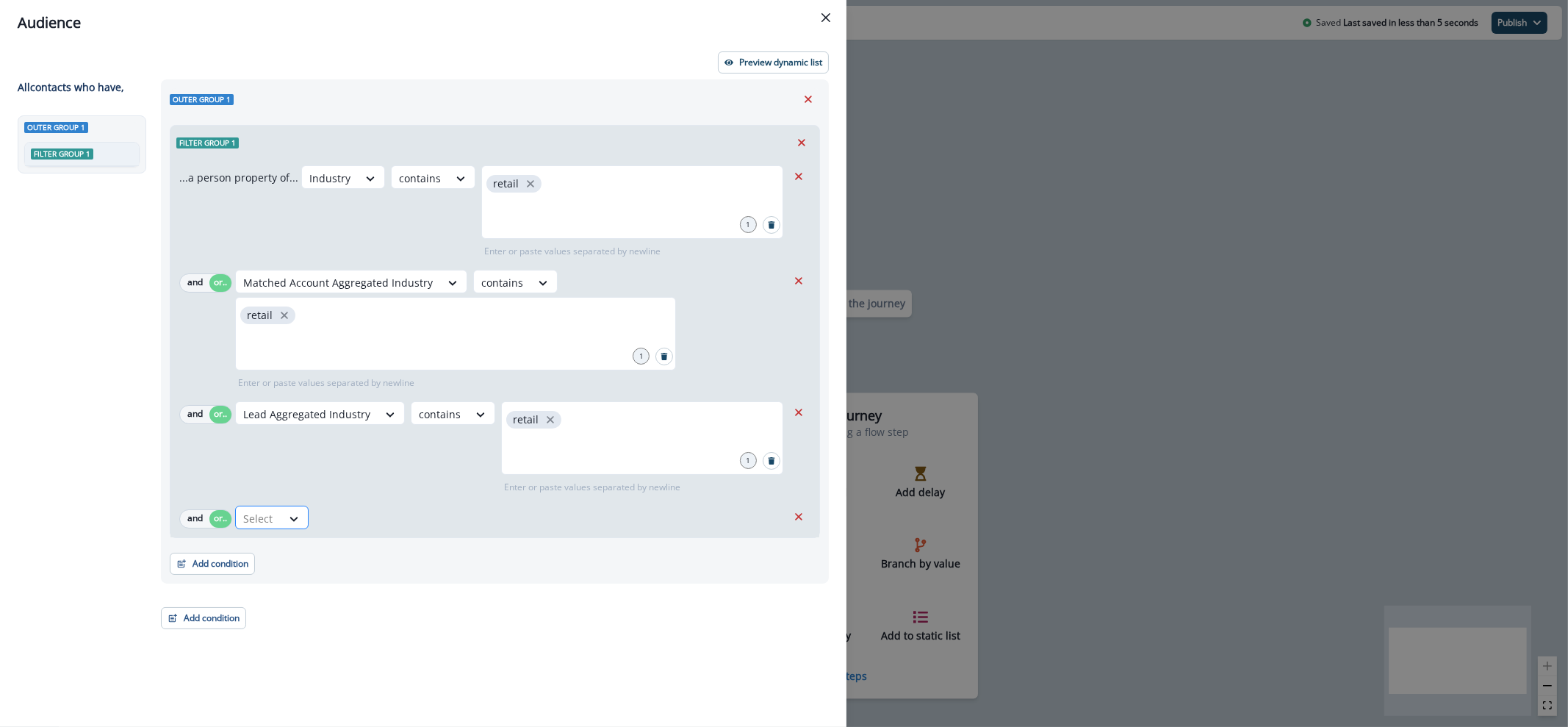
click at [261, 509] on div at bounding box center [258, 518] width 31 height 18
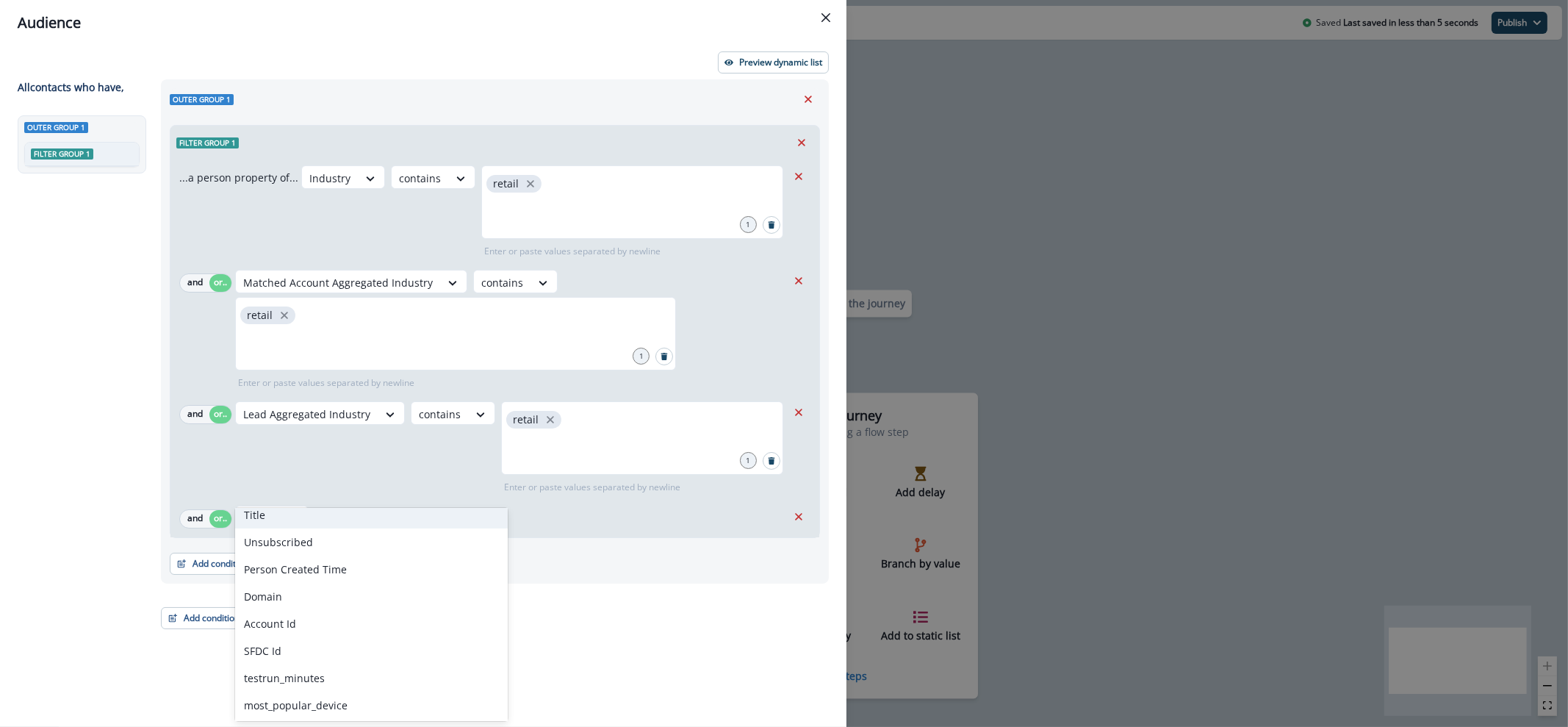
scroll to position [0, 0]
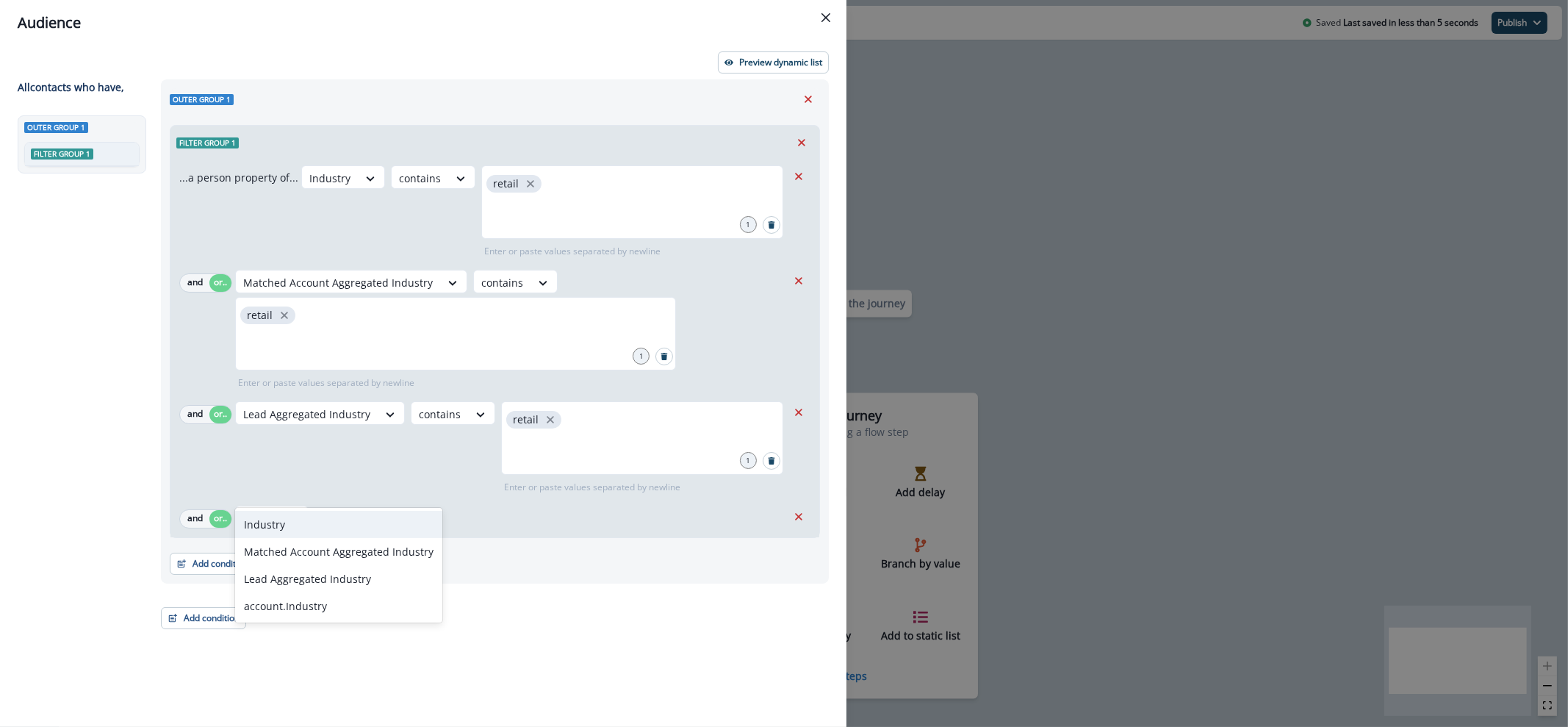
type input "****"
click at [337, 607] on div "account.Industry" at bounding box center [339, 605] width 207 height 27
click at [422, 512] on icon at bounding box center [425, 518] width 13 height 15
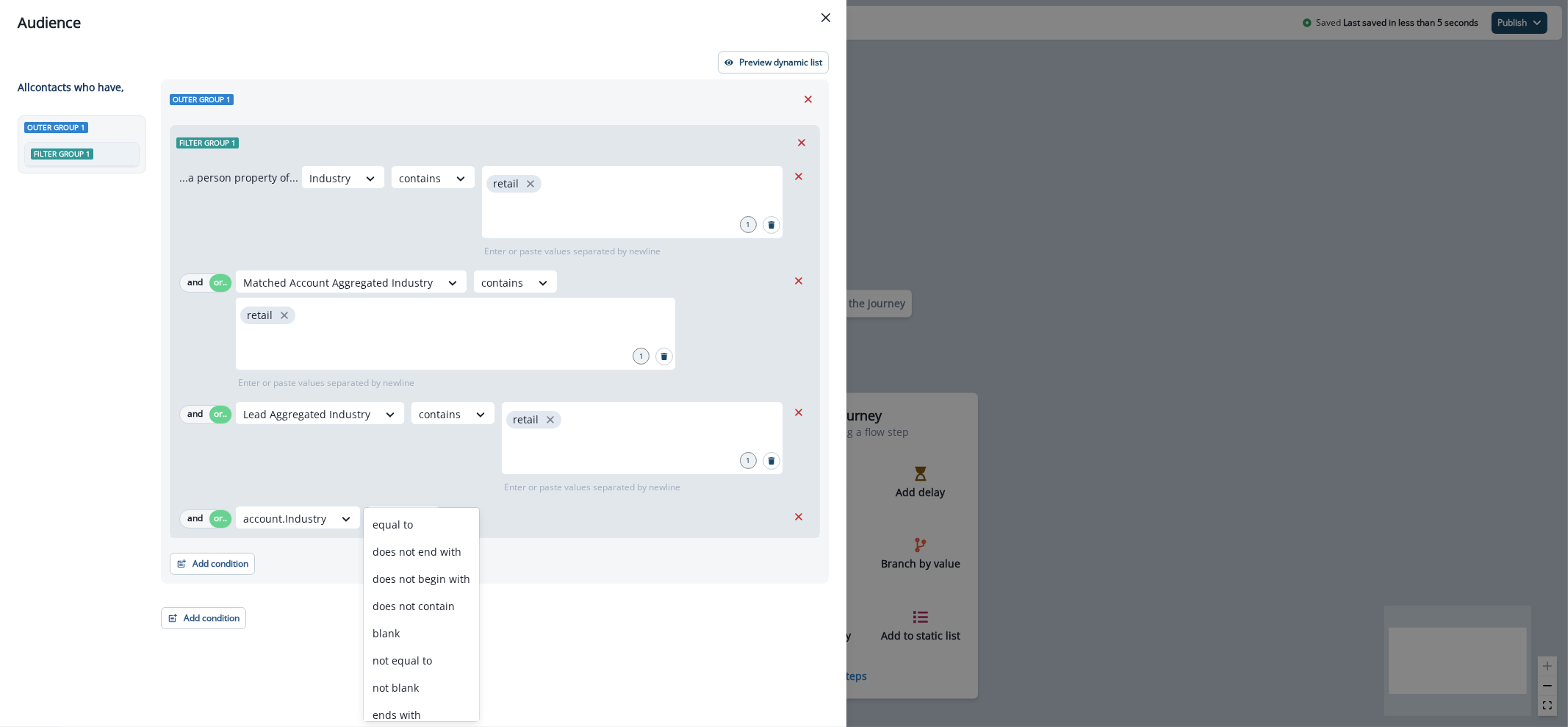
scroll to position [64, 0]
click at [415, 702] on div "contains" at bounding box center [421, 705] width 115 height 27
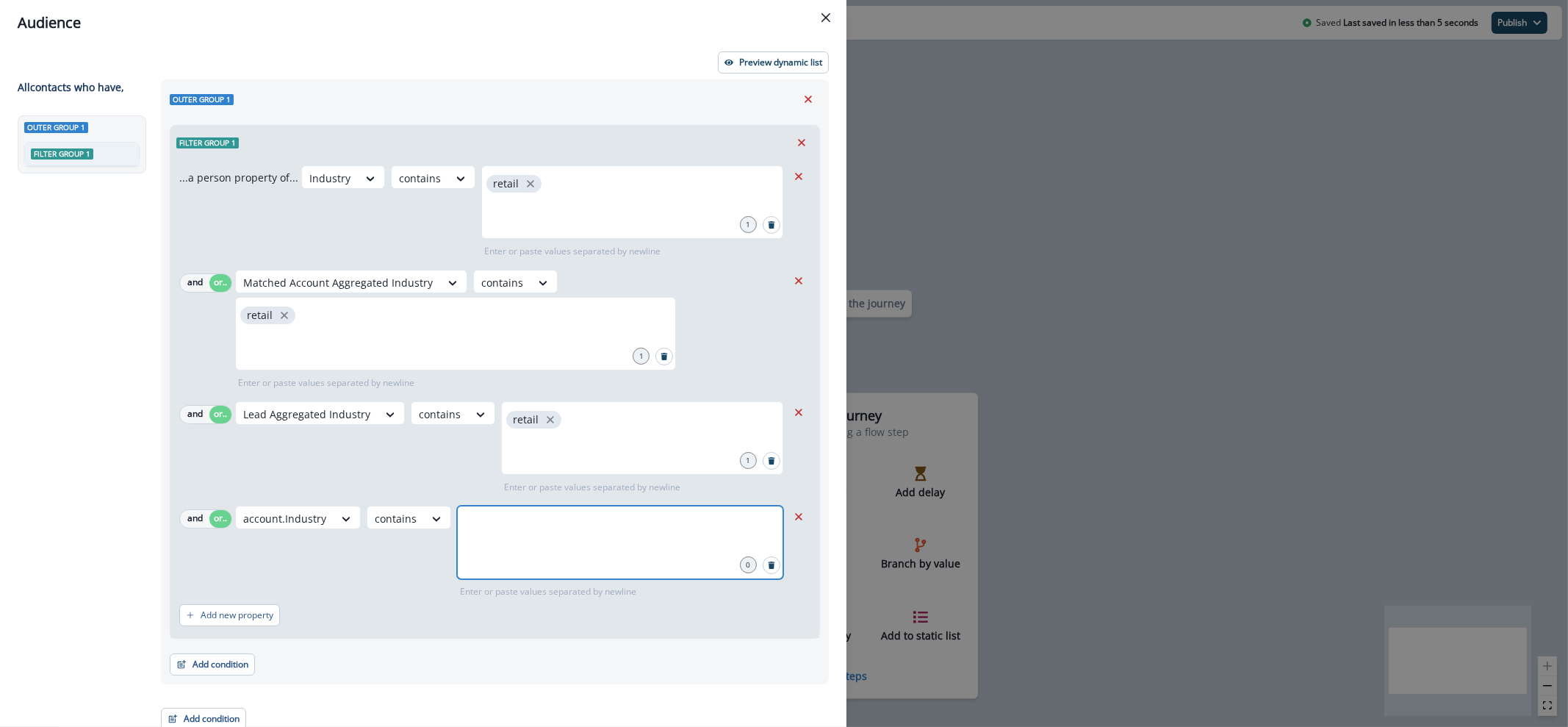
click at [545, 509] on input "text" at bounding box center [620, 524] width 322 height 29
type input "******"
click at [745, 71] on button "Preview dynamic list" at bounding box center [773, 62] width 111 height 22
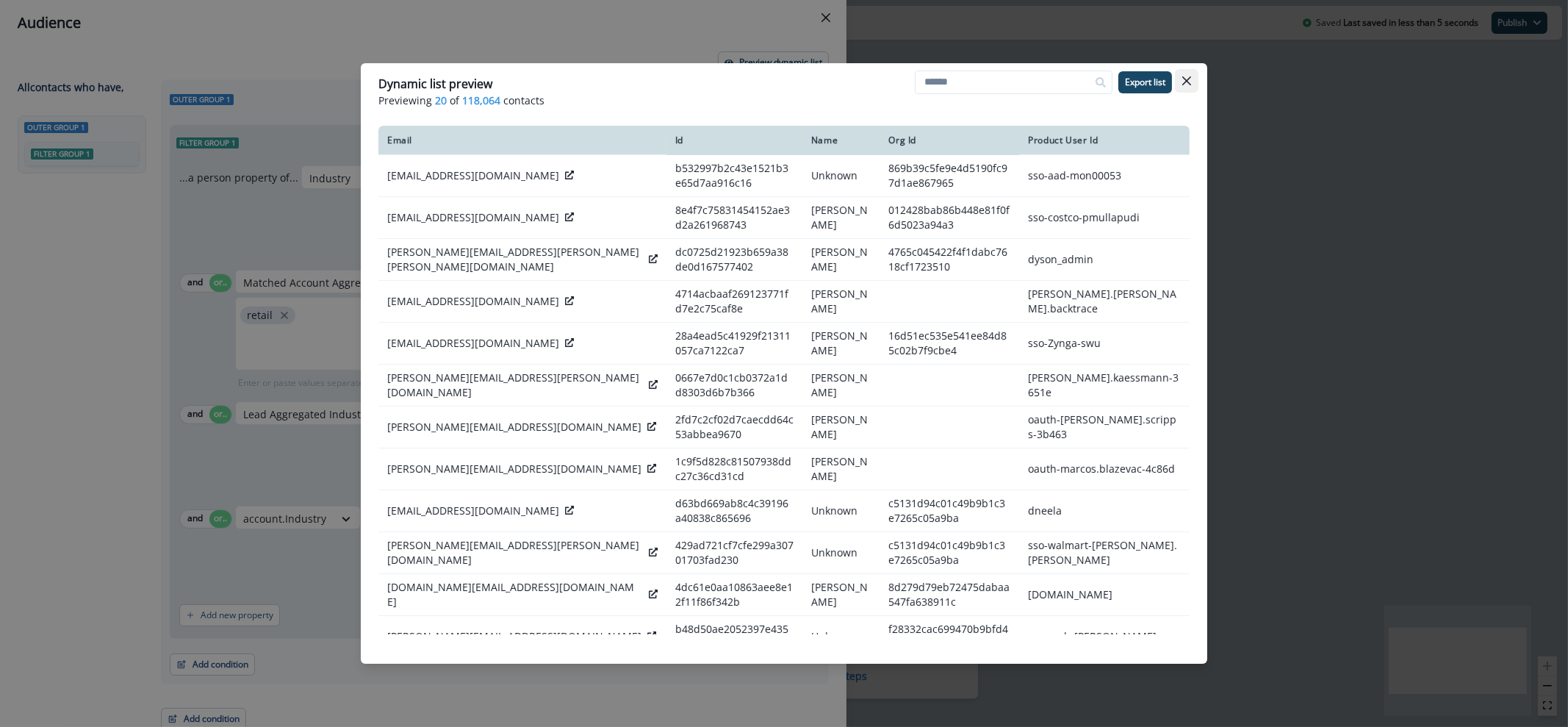
click at [1191, 83] on button "Close" at bounding box center [1186, 81] width 24 height 24
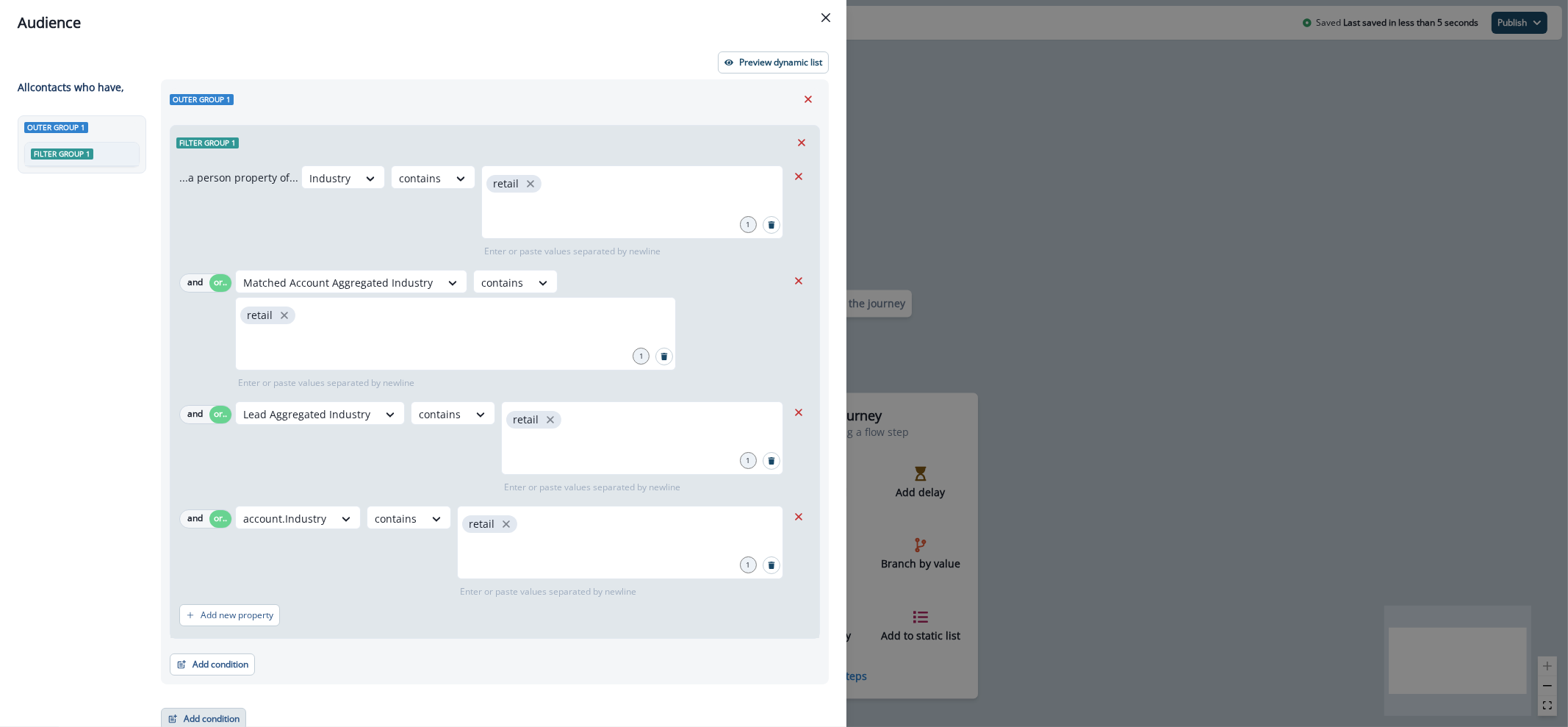
click at [239, 708] on button "Add condition" at bounding box center [203, 719] width 85 height 22
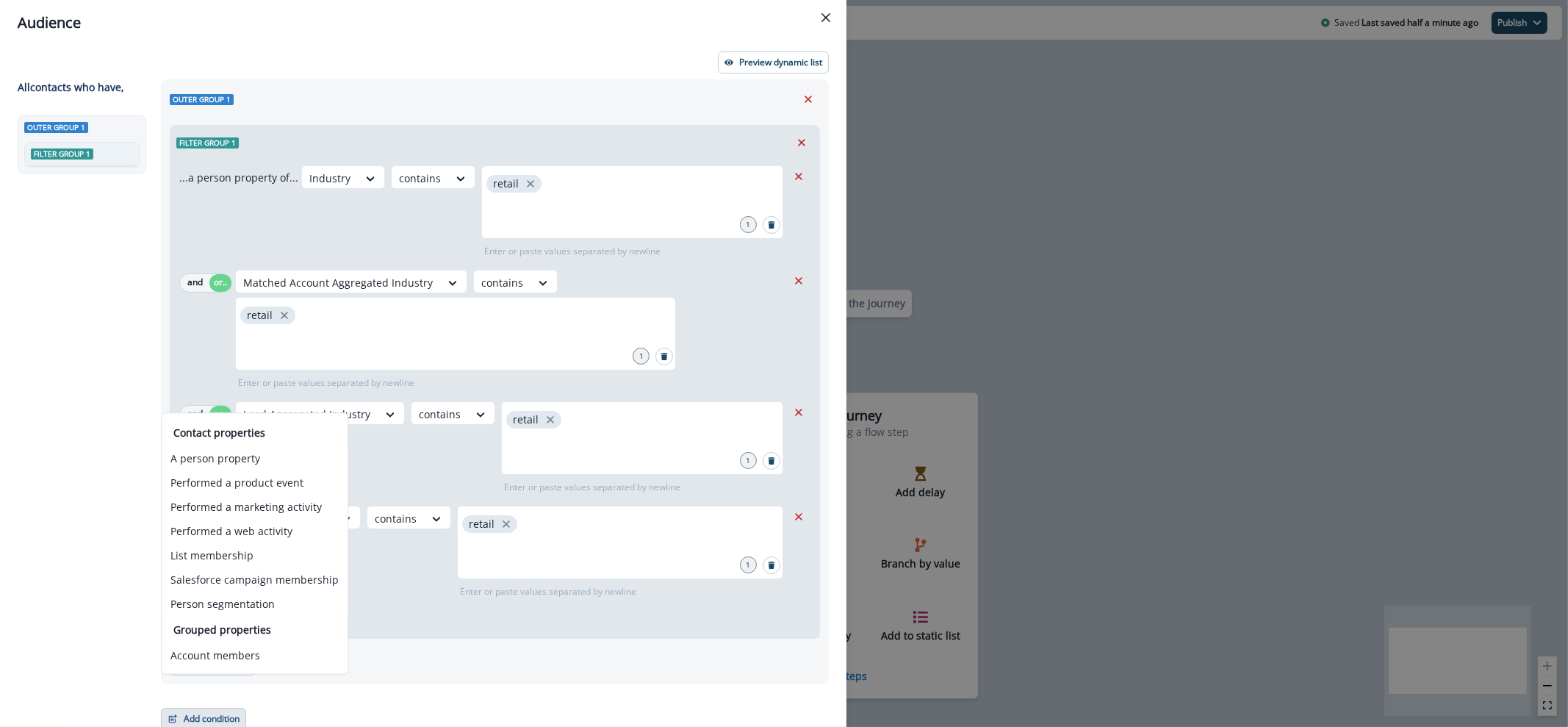
click at [551, 659] on div "Outer group 1 Filter group 1 ...a person property of... Industry contains retai…" at bounding box center [490, 404] width 676 height 650
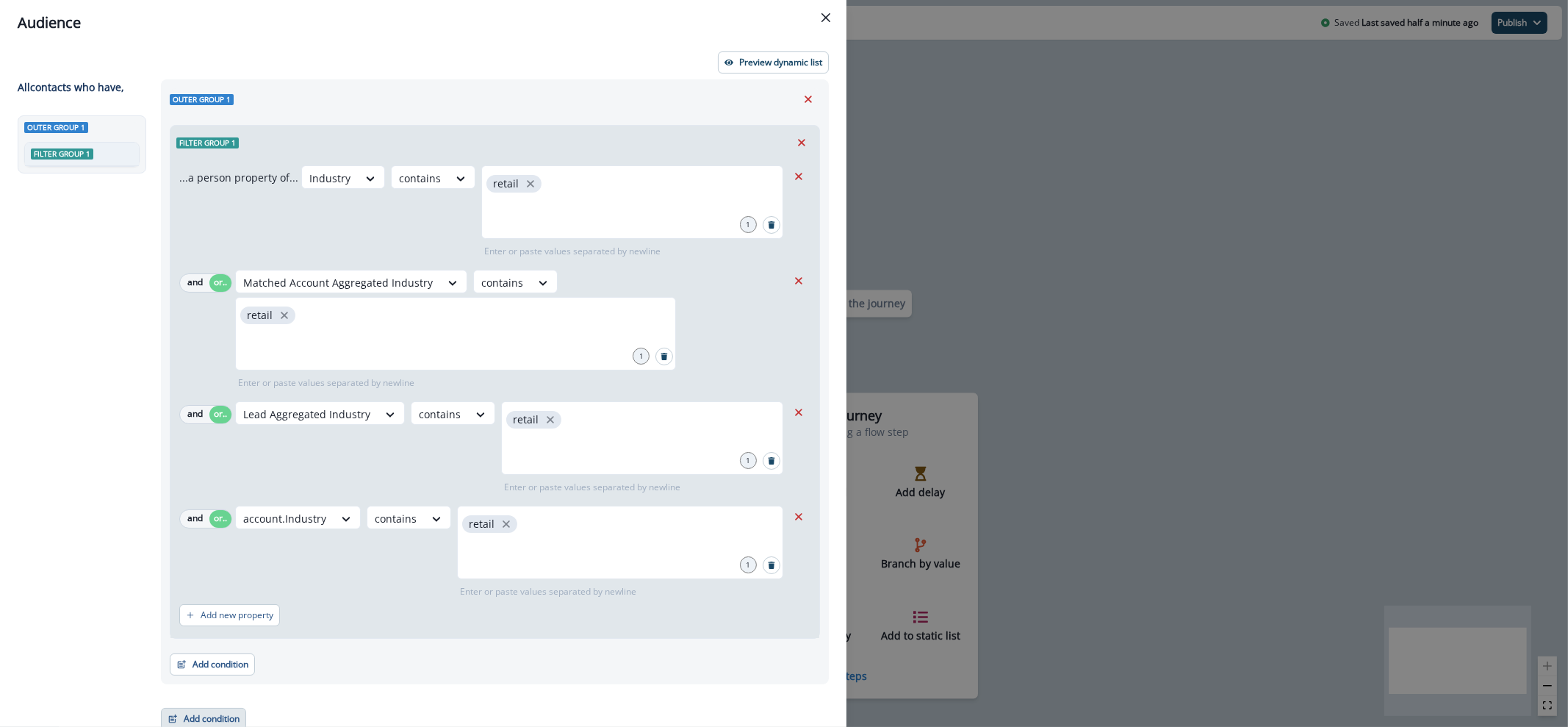
click at [212, 708] on button "Add condition" at bounding box center [203, 719] width 85 height 22
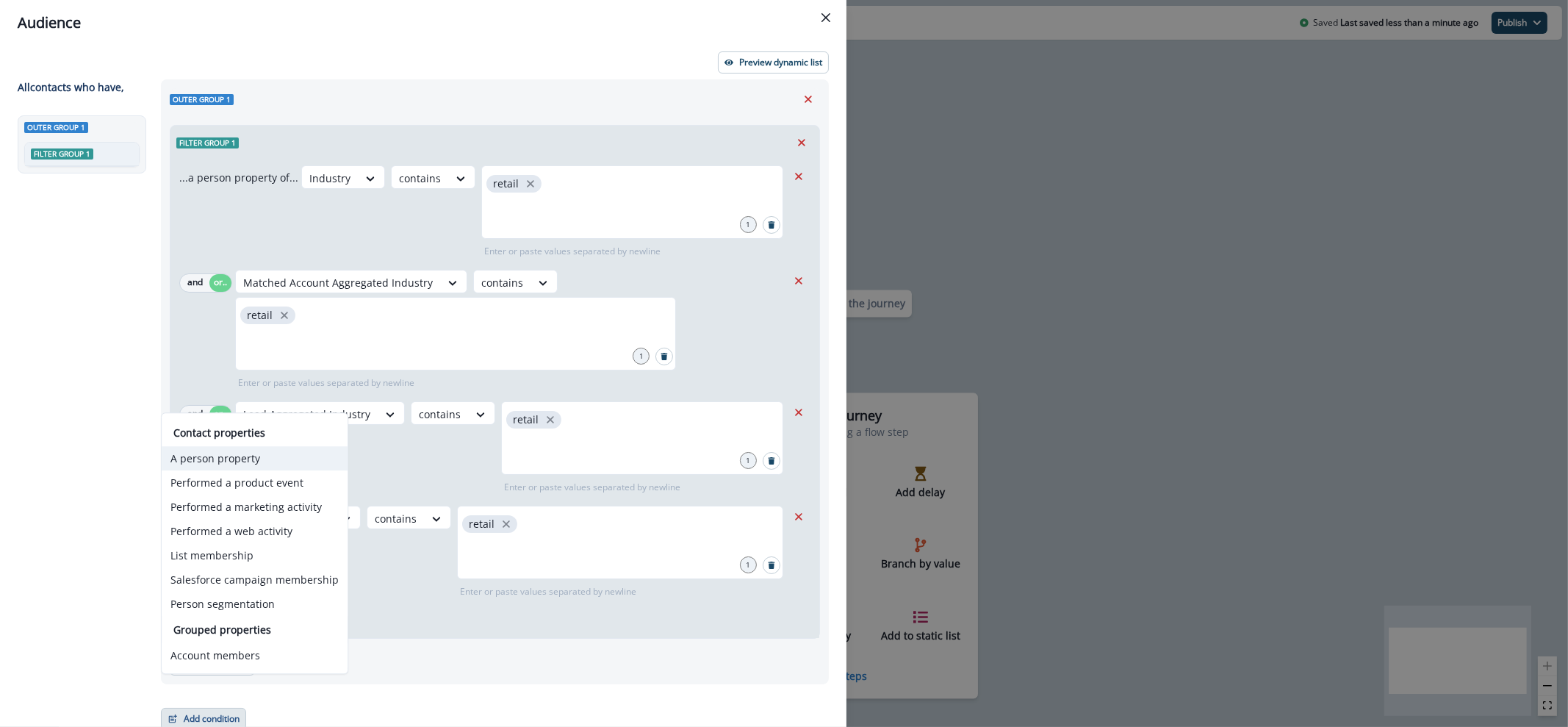
click at [266, 453] on button "A person property" at bounding box center [255, 459] width 186 height 25
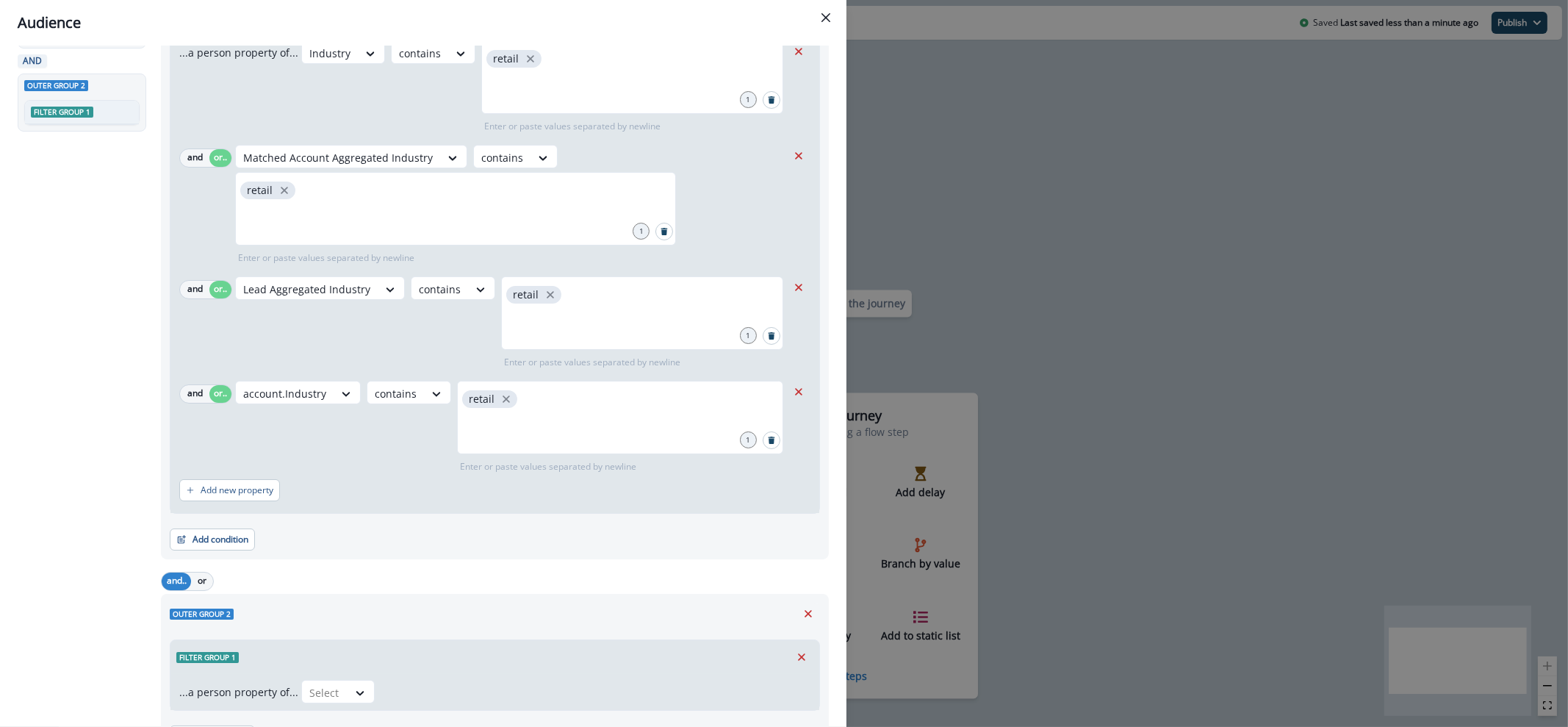
scroll to position [183, 0]
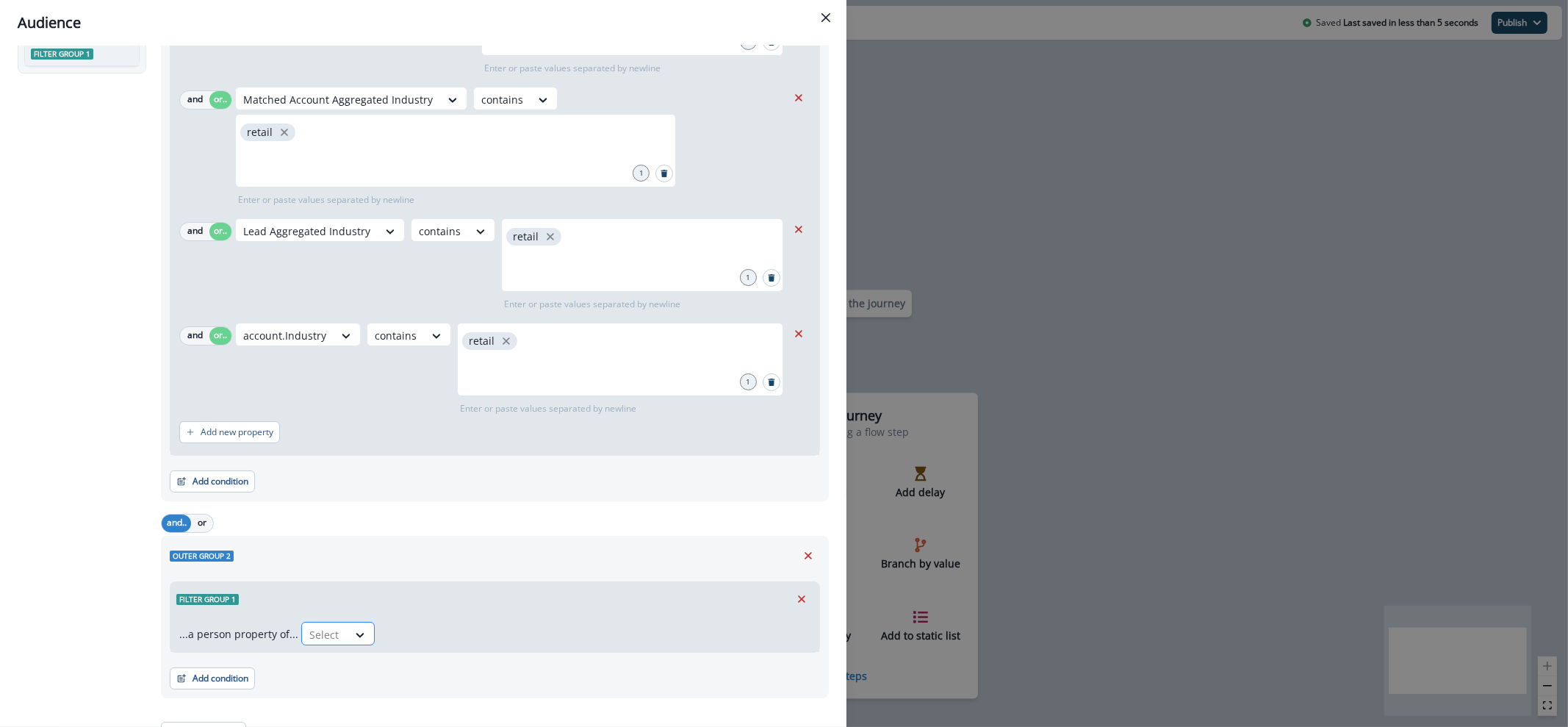
click at [330, 631] on div at bounding box center [324, 634] width 31 height 18
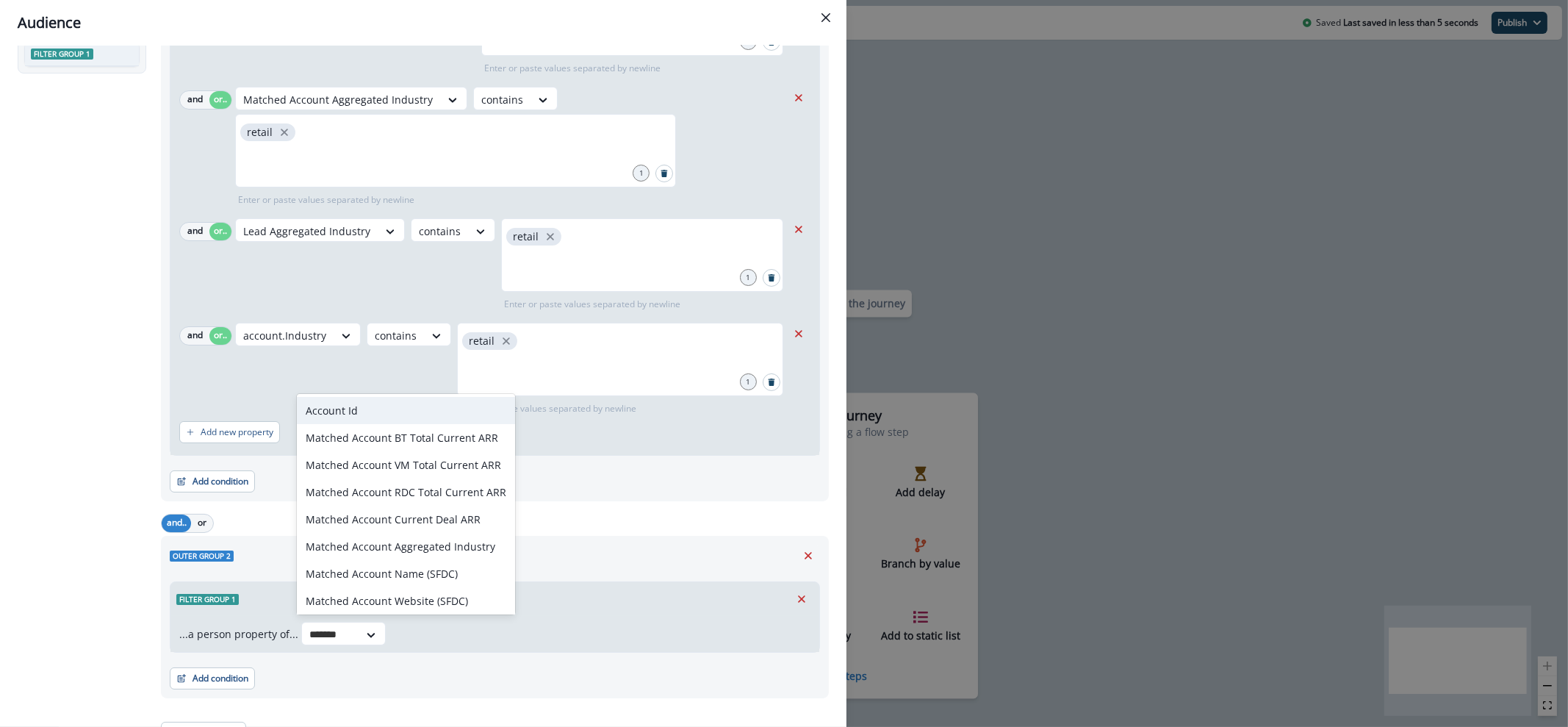
type input "*******"
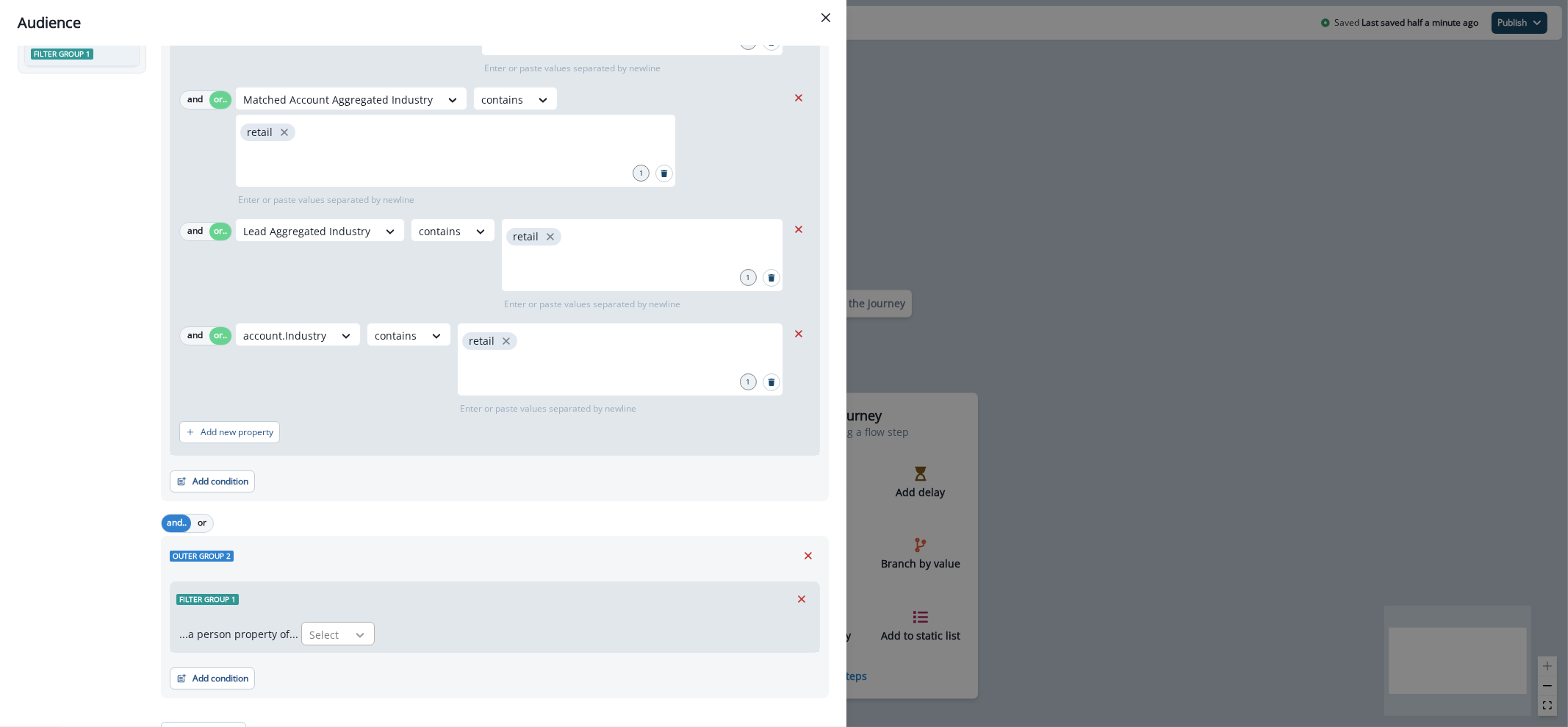
click at [347, 636] on div at bounding box center [360, 634] width 25 height 15
type input "**********"
click at [375, 535] on div "product user.Account Type" at bounding box center [372, 543] width 150 height 27
click at [529, 643] on div at bounding box center [542, 635] width 26 height 25
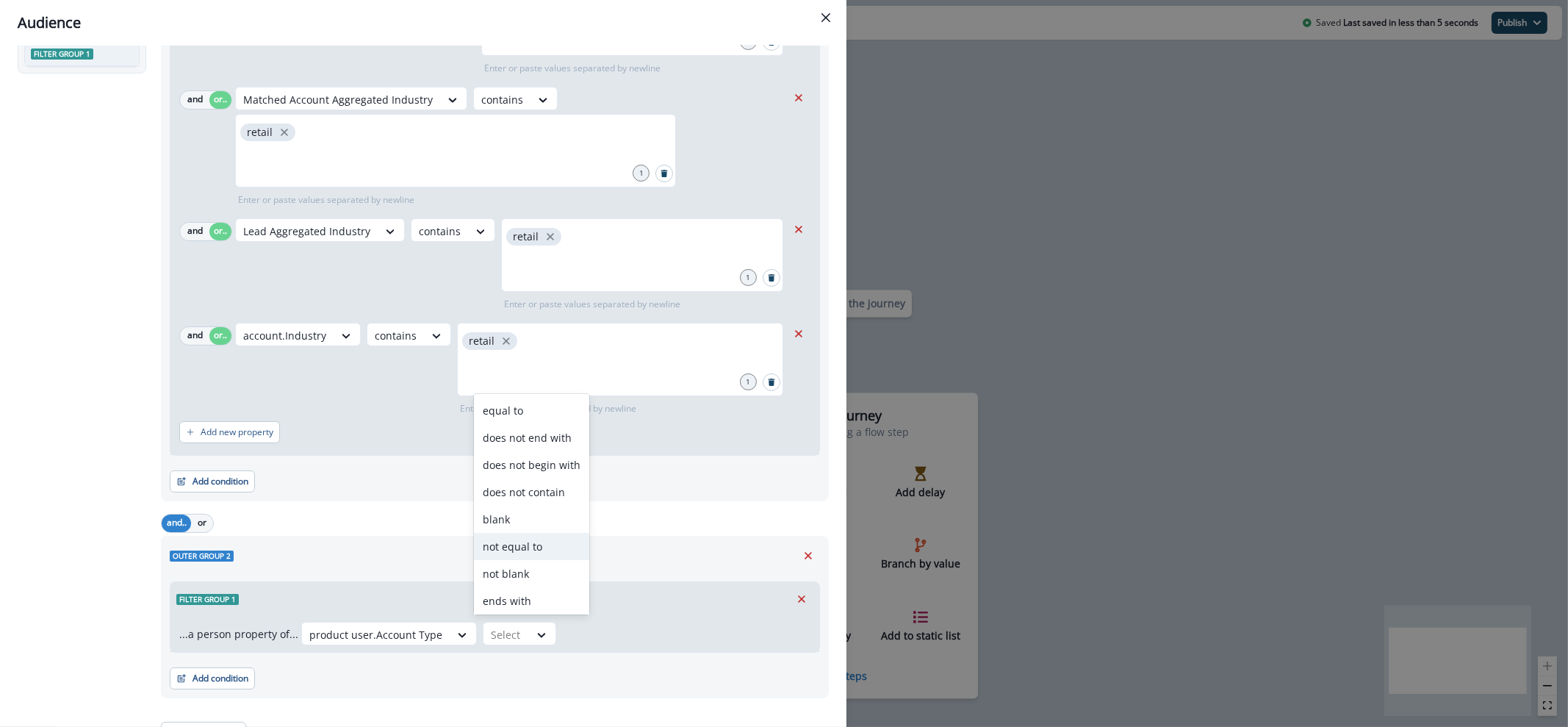
click at [548, 551] on div "not equal to" at bounding box center [531, 546] width 115 height 27
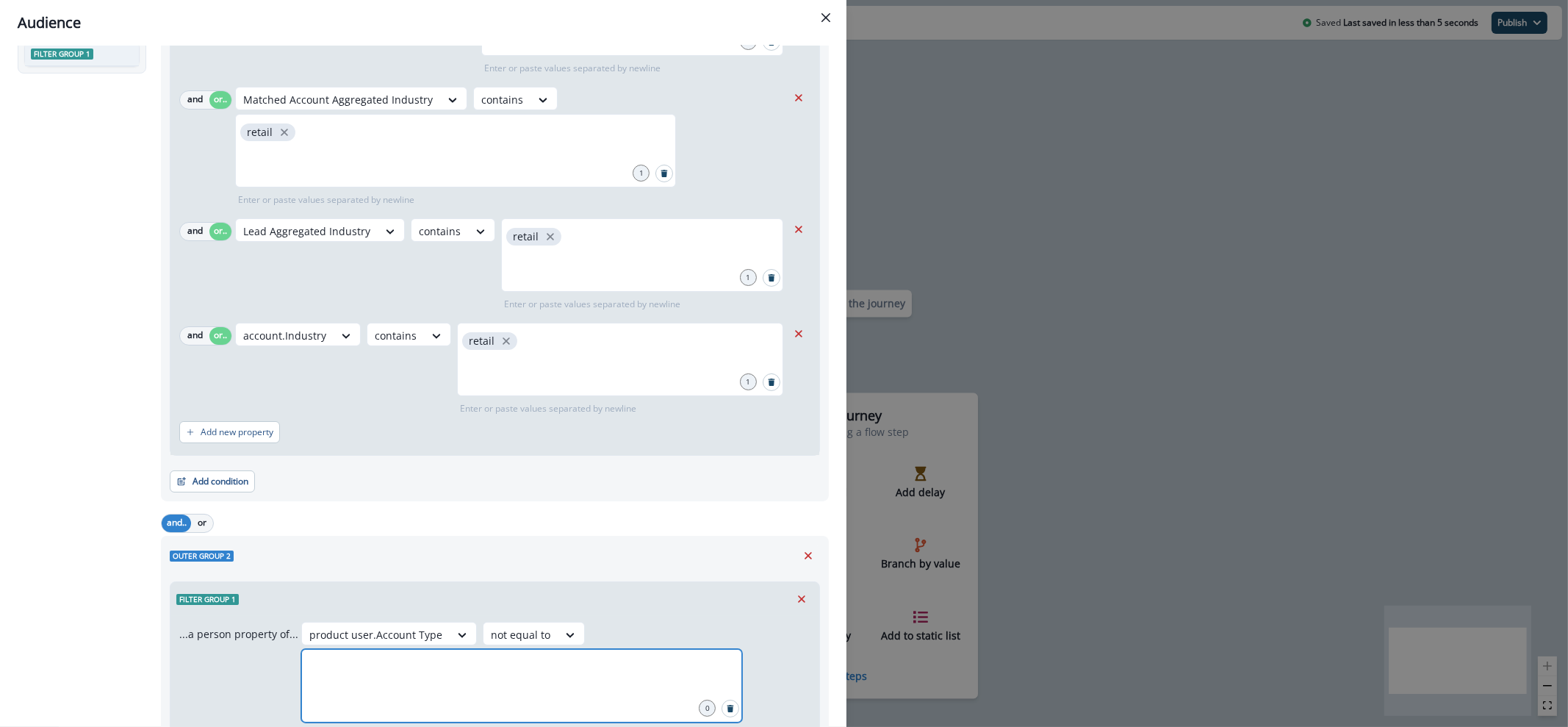
click at [599, 670] on input "text" at bounding box center [521, 667] width 436 height 29
type input "****"
click at [617, 556] on div "Outer group 2" at bounding box center [495, 555] width 650 height 22
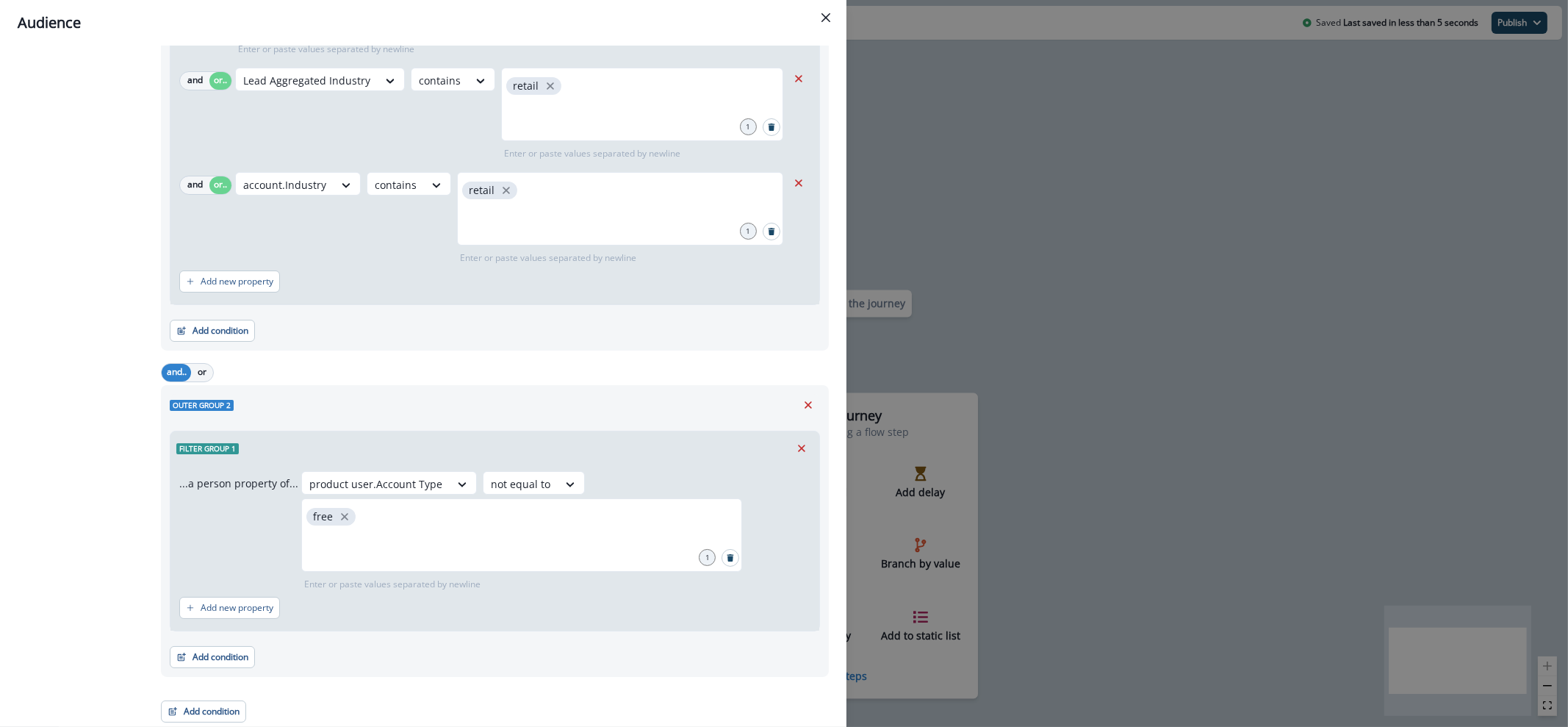
scroll to position [0, 0]
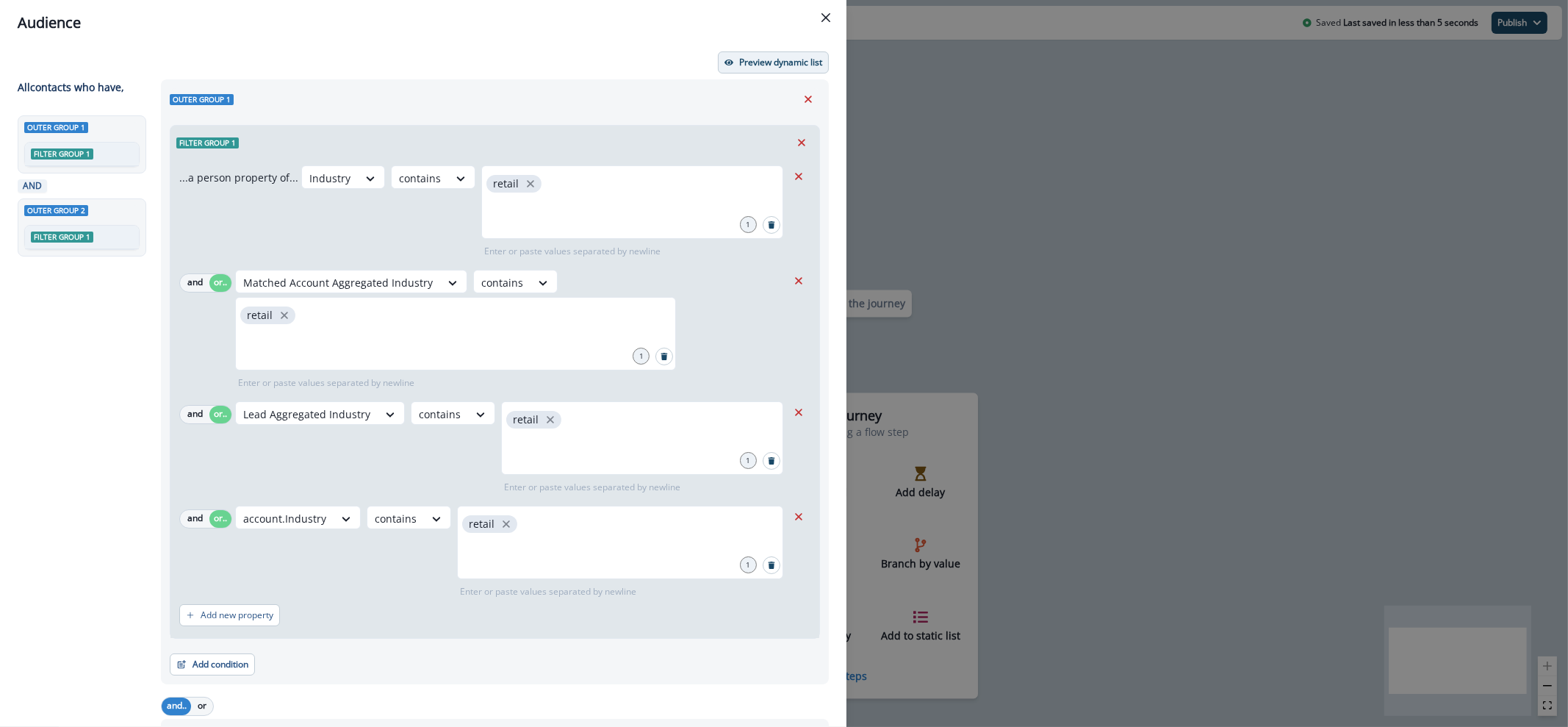
click at [737, 68] on button "Preview dynamic list" at bounding box center [773, 62] width 111 height 22
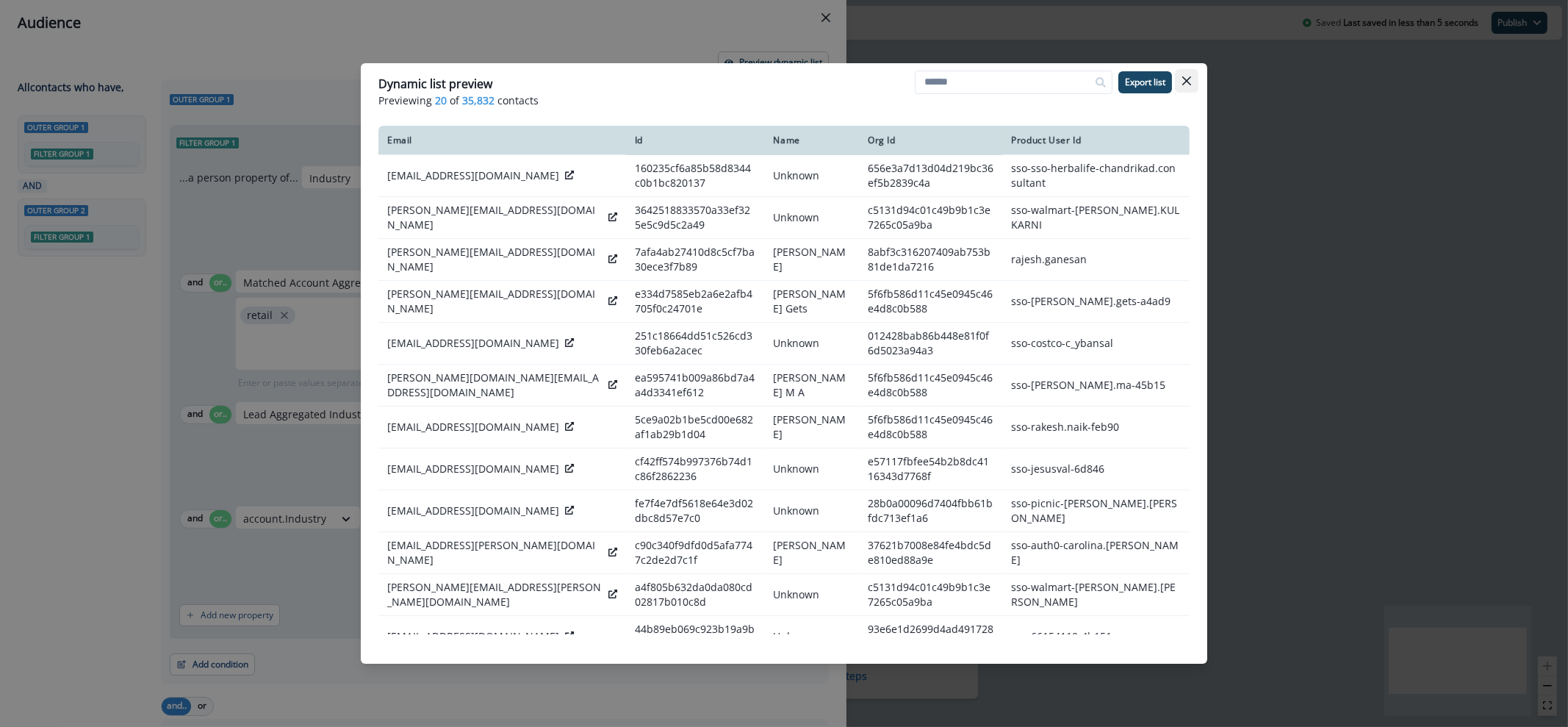
click at [1190, 84] on icon "Close" at bounding box center [1186, 81] width 8 height 8
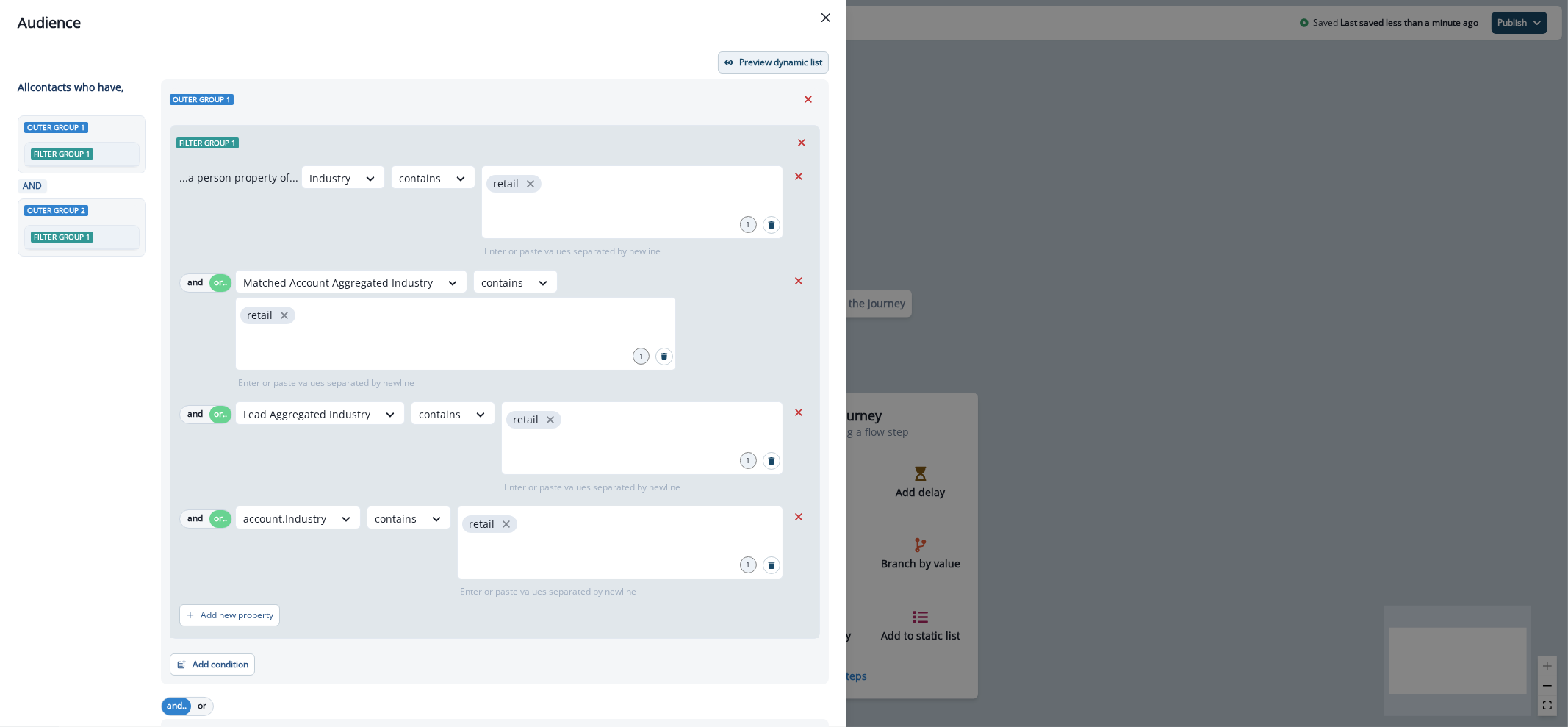
click at [759, 58] on p "Preview dynamic list" at bounding box center [781, 62] width 83 height 10
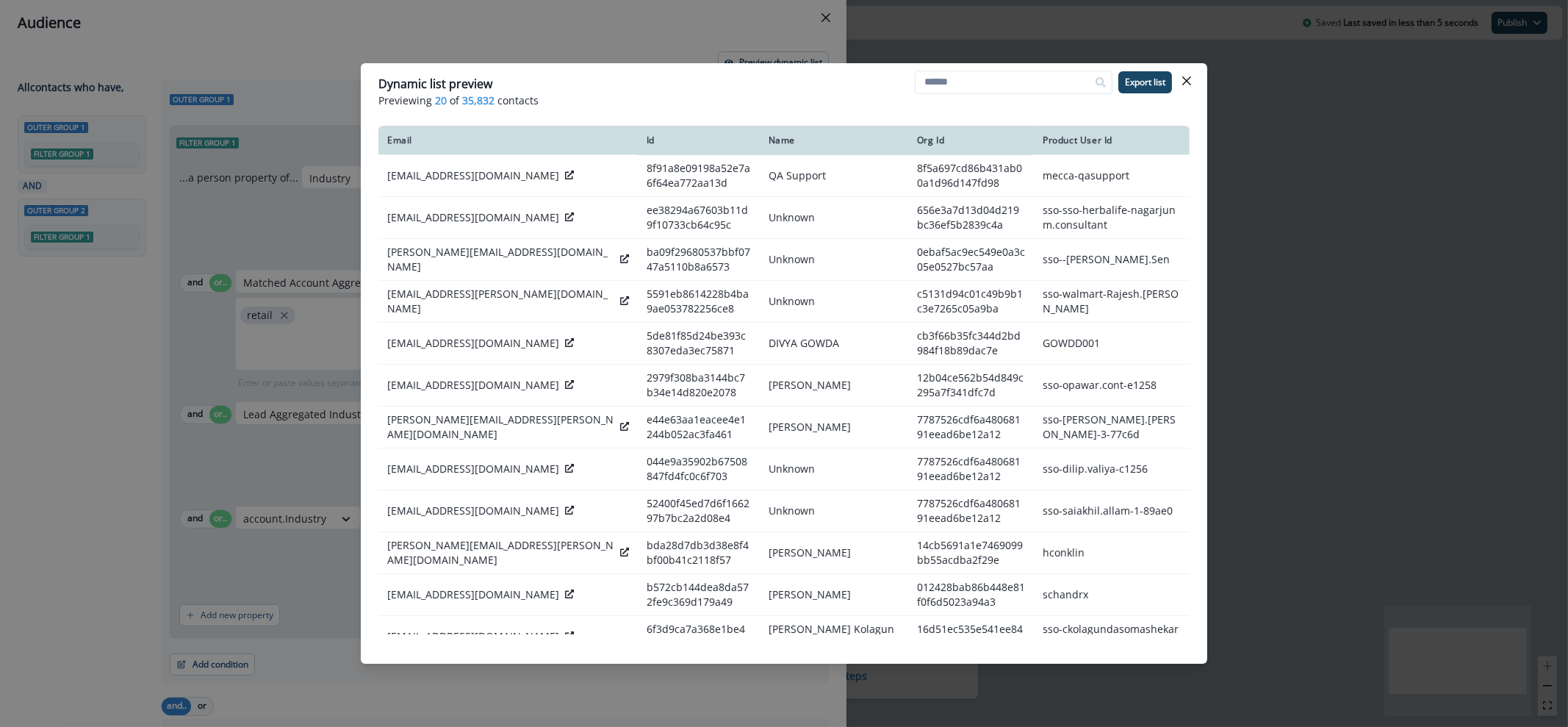
click at [1159, 94] on p "Previewing 20 of 35,832 contacts" at bounding box center [784, 100] width 811 height 15
click at [1157, 87] on p "Export list" at bounding box center [1145, 82] width 41 height 10
click at [1201, 84] on header "Dynamic list preview Previewing 20 of 35,832 contacts Export list" at bounding box center [784, 91] width 846 height 57
click at [1182, 77] on icon "Close" at bounding box center [1186, 81] width 8 height 8
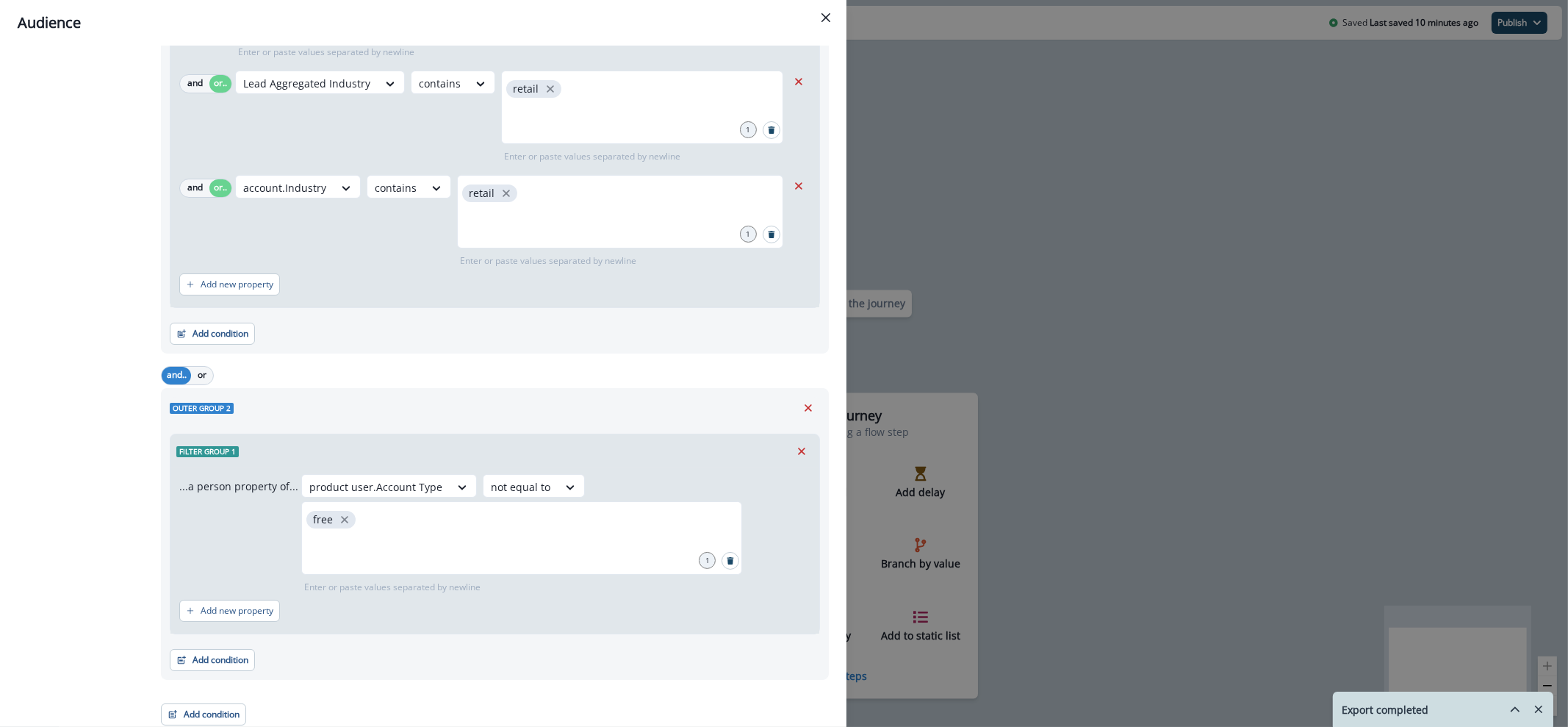
scroll to position [334, 0]
click at [831, 22] on button "Close" at bounding box center [826, 18] width 24 height 24
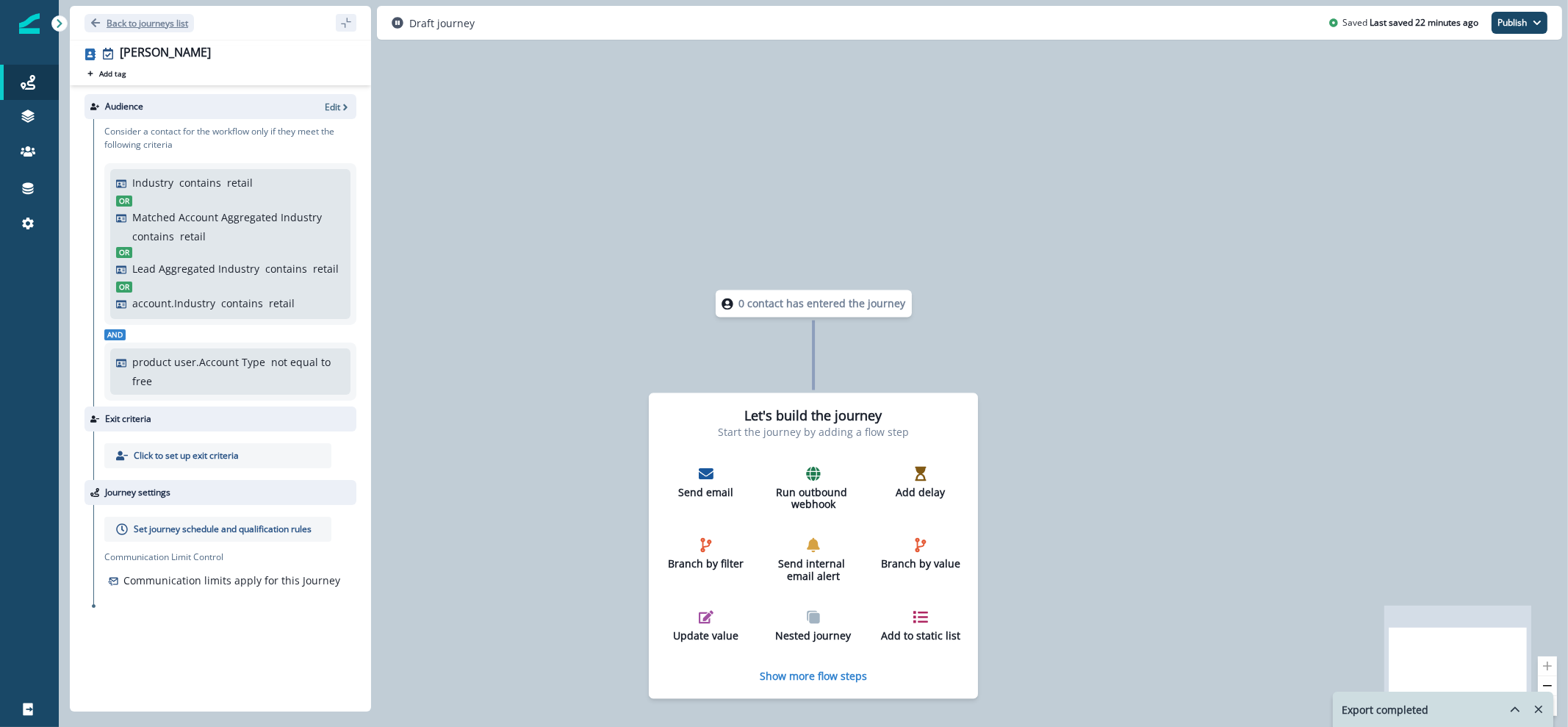
click at [134, 15] on button "Back to journeys list" at bounding box center [139, 23] width 110 height 18
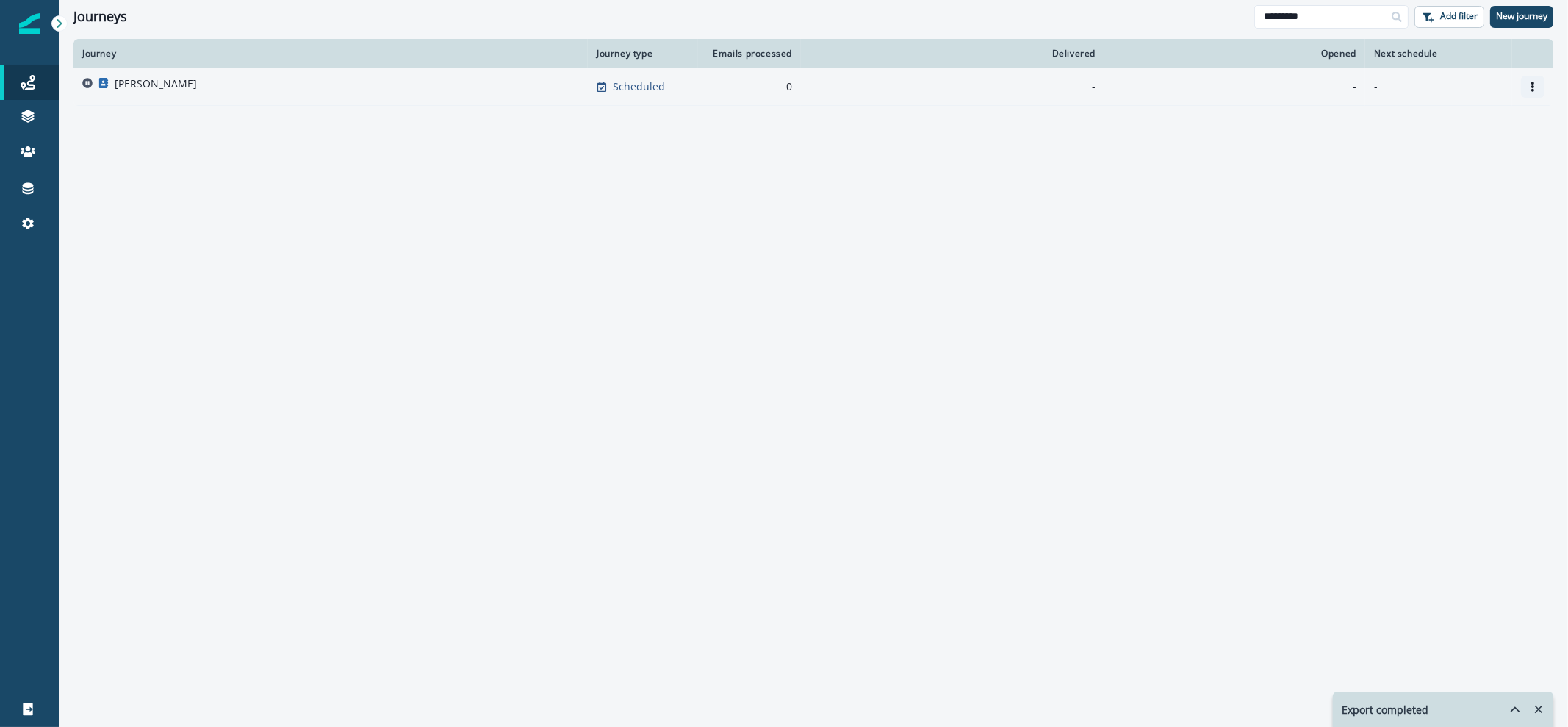
click at [1533, 86] on icon "Options" at bounding box center [1533, 86] width 3 height 10
click at [1444, 160] on button "Remove" at bounding box center [1461, 169] width 163 height 24
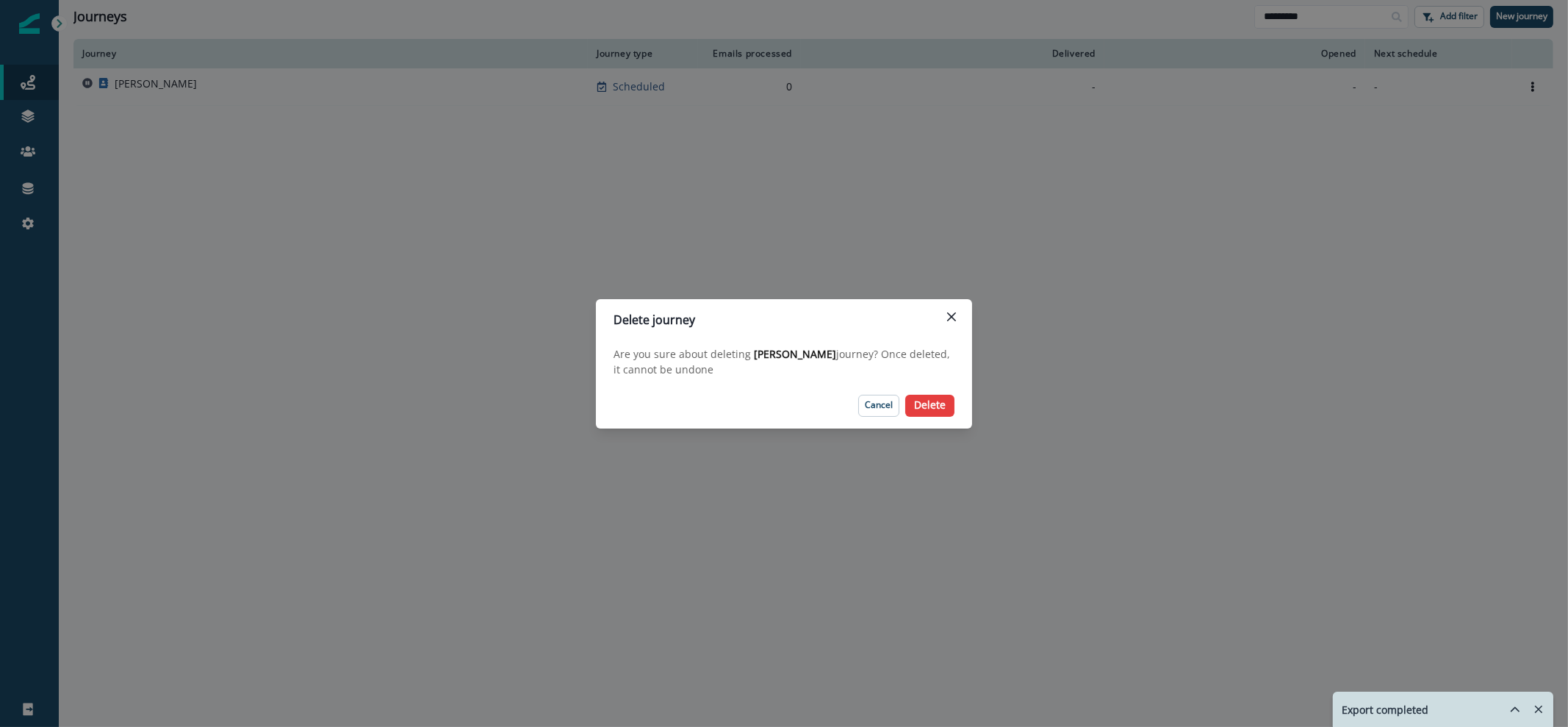
drag, startPoint x: 943, startPoint y: 405, endPoint x: 942, endPoint y: 420, distance: 15.0
click at [942, 405] on button "Delete" at bounding box center [929, 406] width 49 height 22
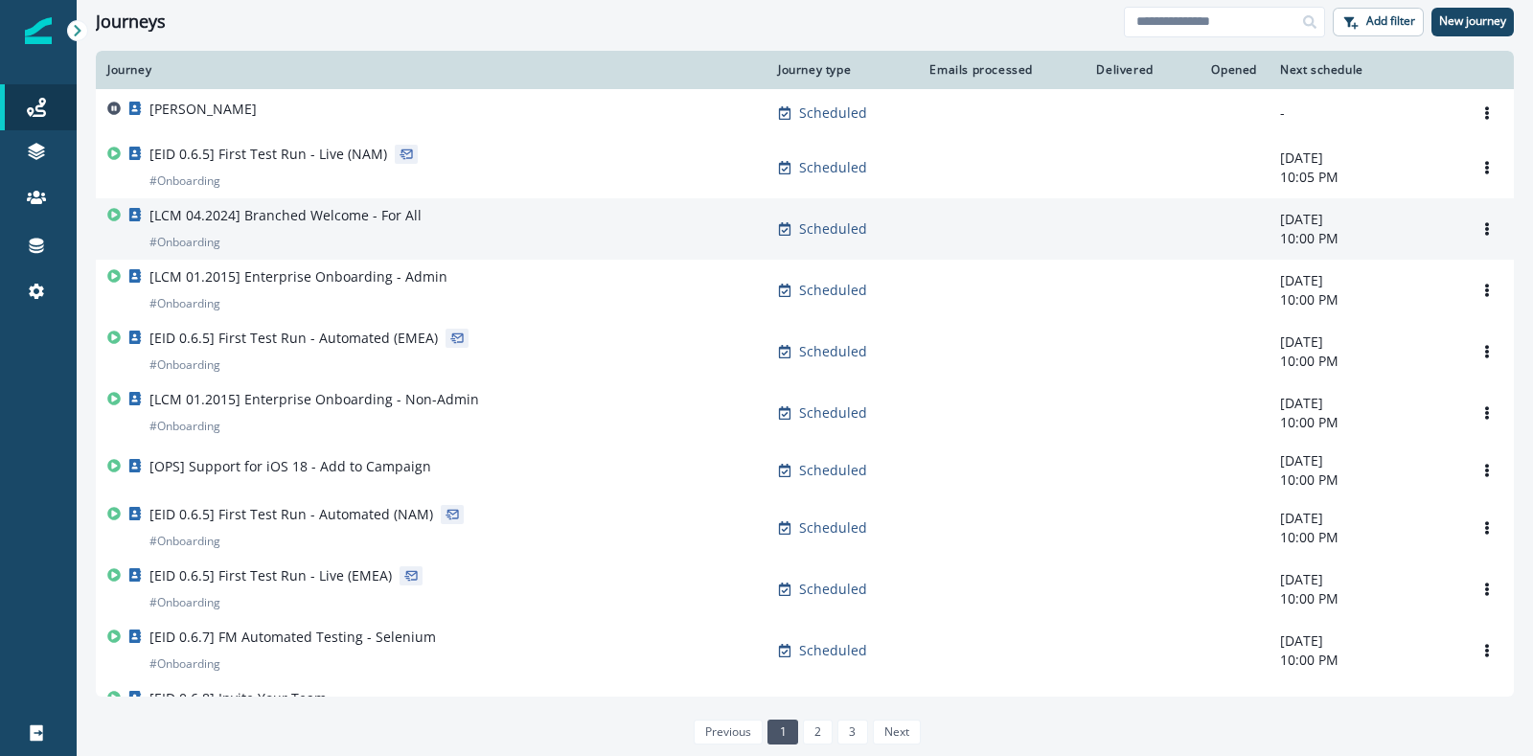
click at [353, 237] on div "[LCM 04.2024] Branched Welcome - For All # Onboarding" at bounding box center [285, 229] width 272 height 46
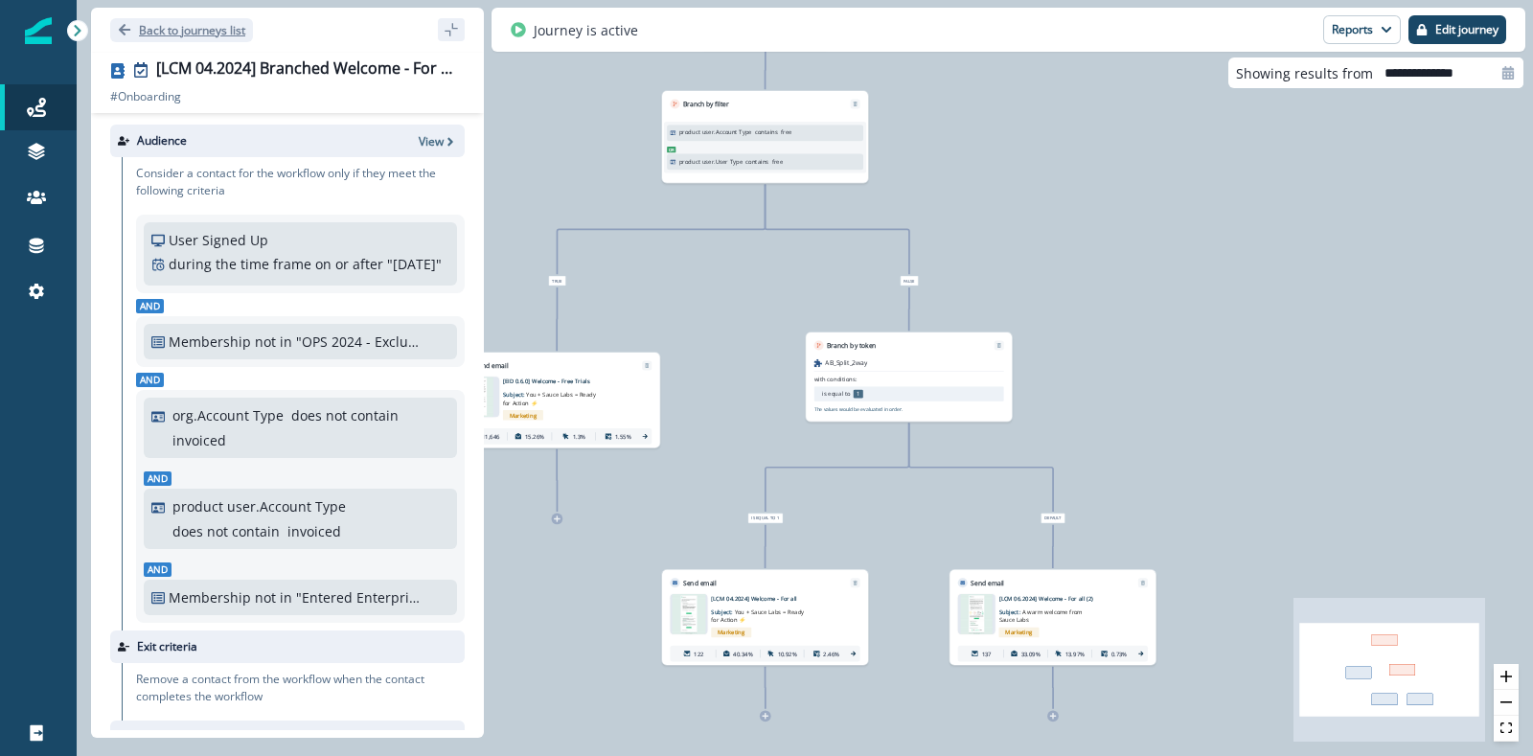
click at [122, 34] on icon "Go back" at bounding box center [124, 29] width 13 height 13
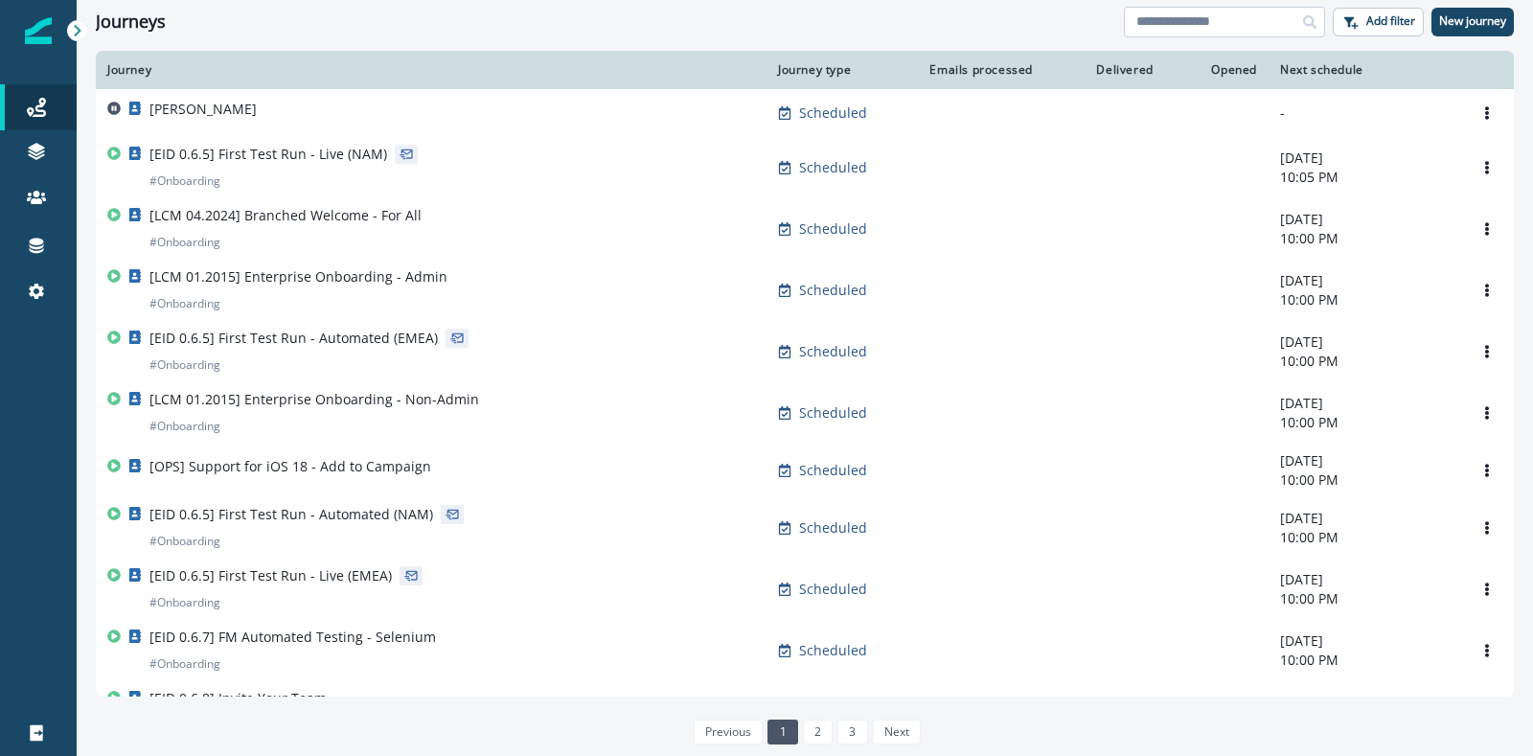
click at [1188, 29] on input at bounding box center [1224, 22] width 201 height 31
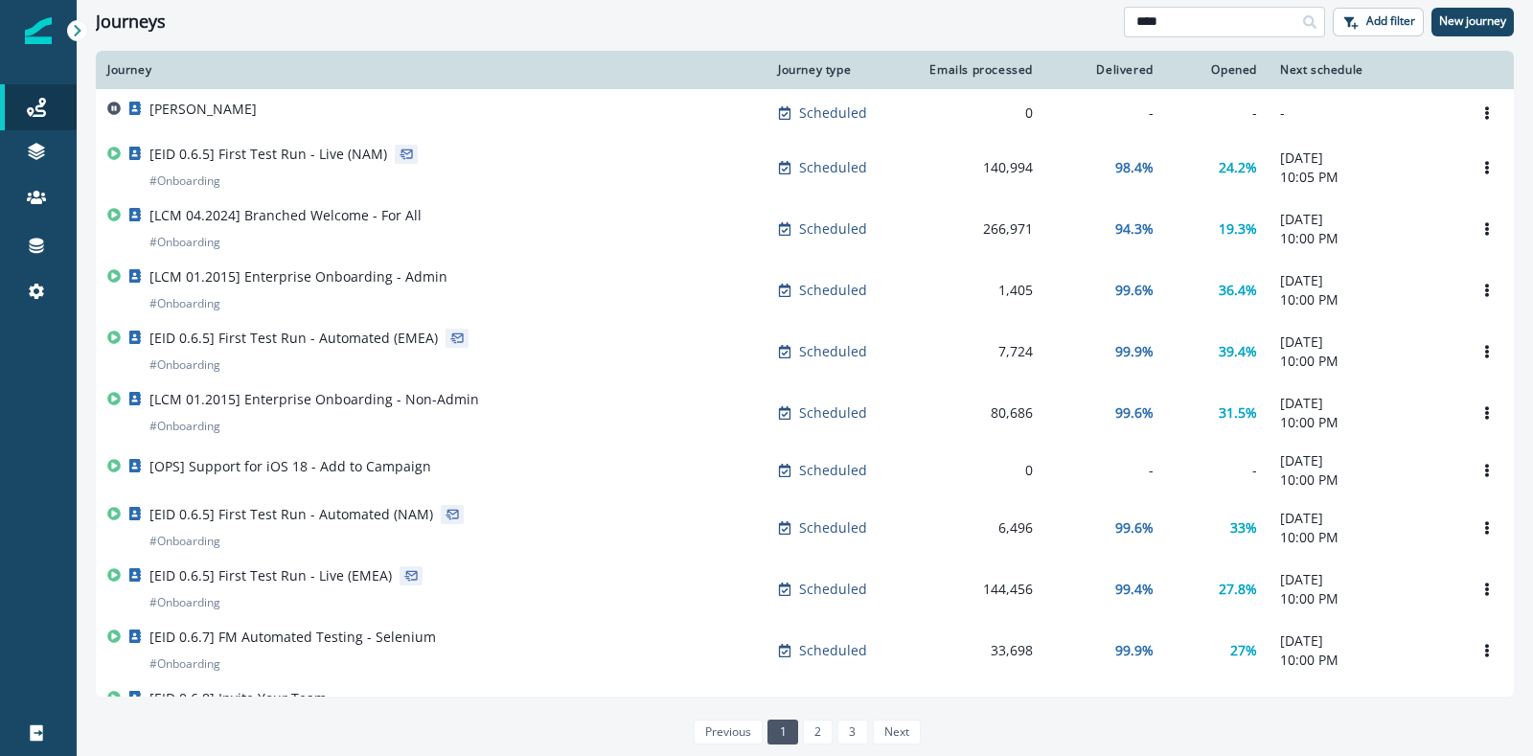
type input "****"
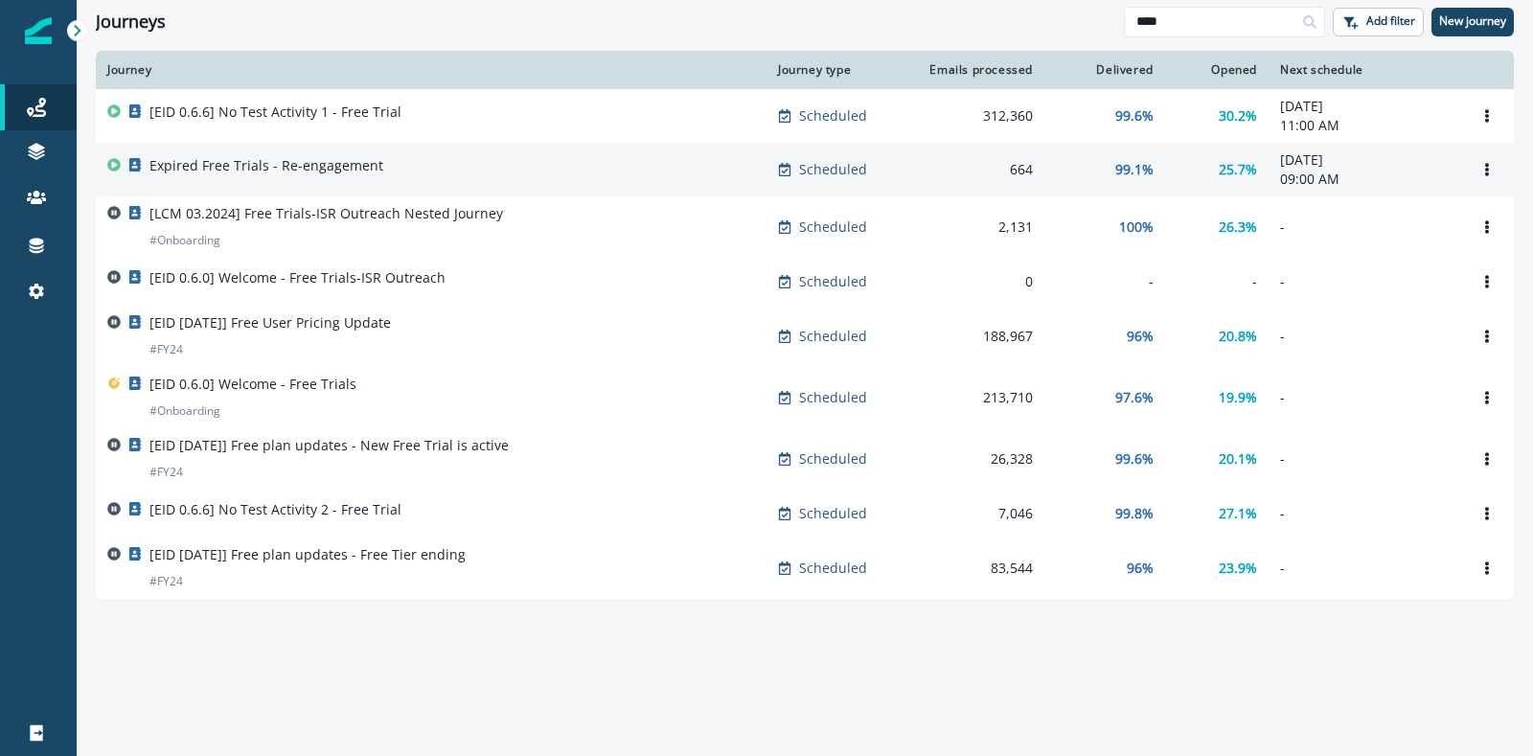
click at [474, 184] on td "Expired Free Trials - Re-engagement" at bounding box center [431, 170] width 671 height 54
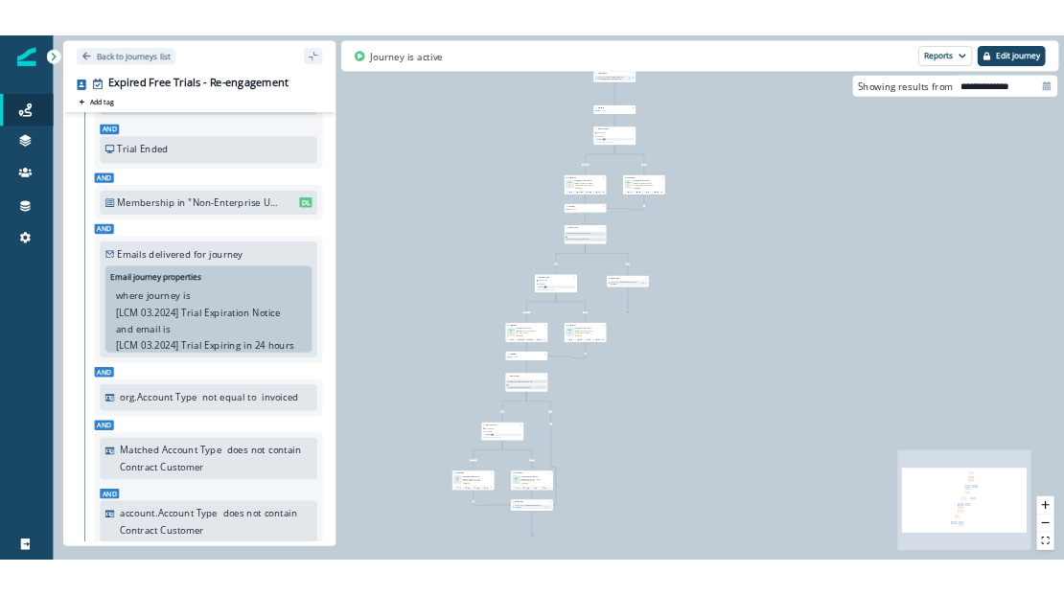
scroll to position [535, 0]
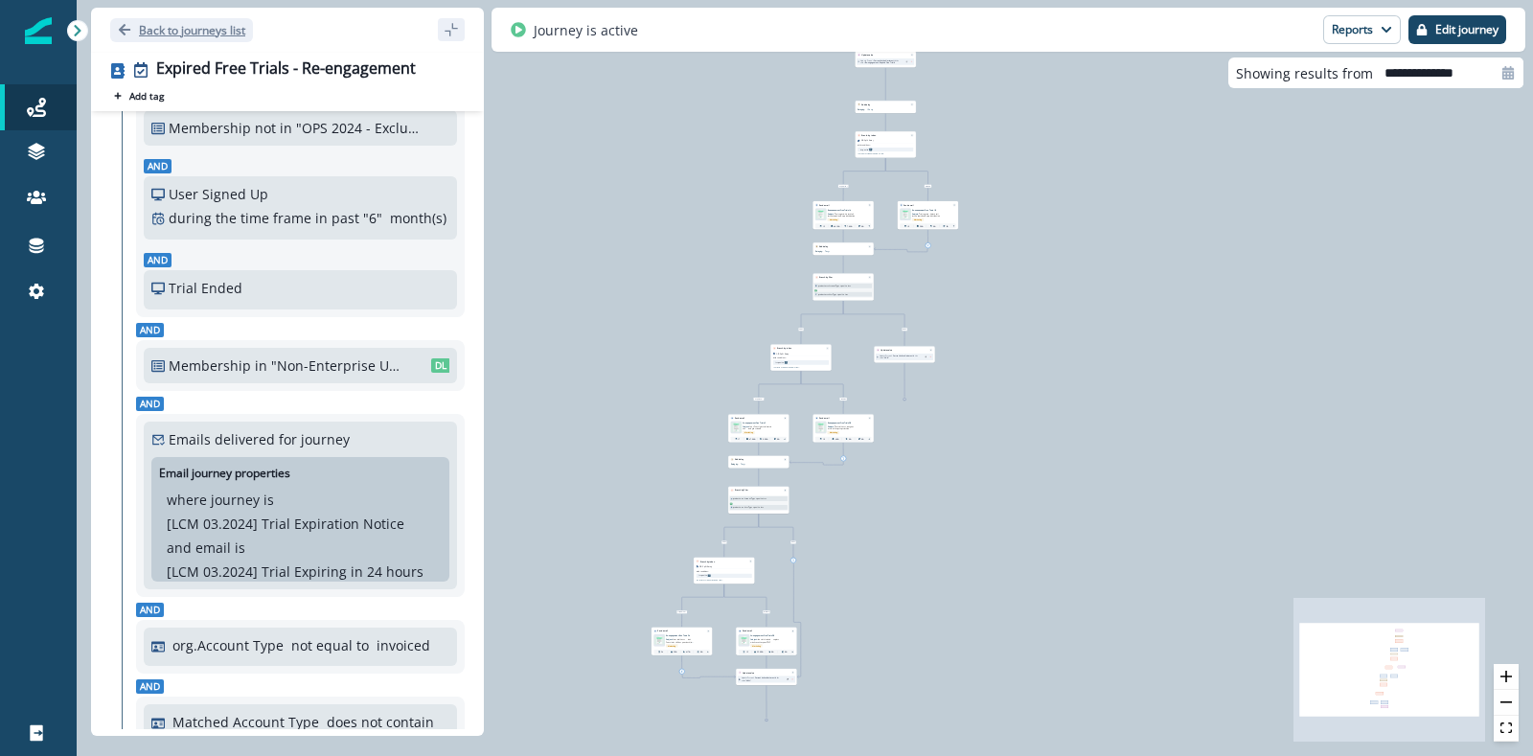
click at [153, 31] on p "Back to journeys list" at bounding box center [192, 30] width 106 height 16
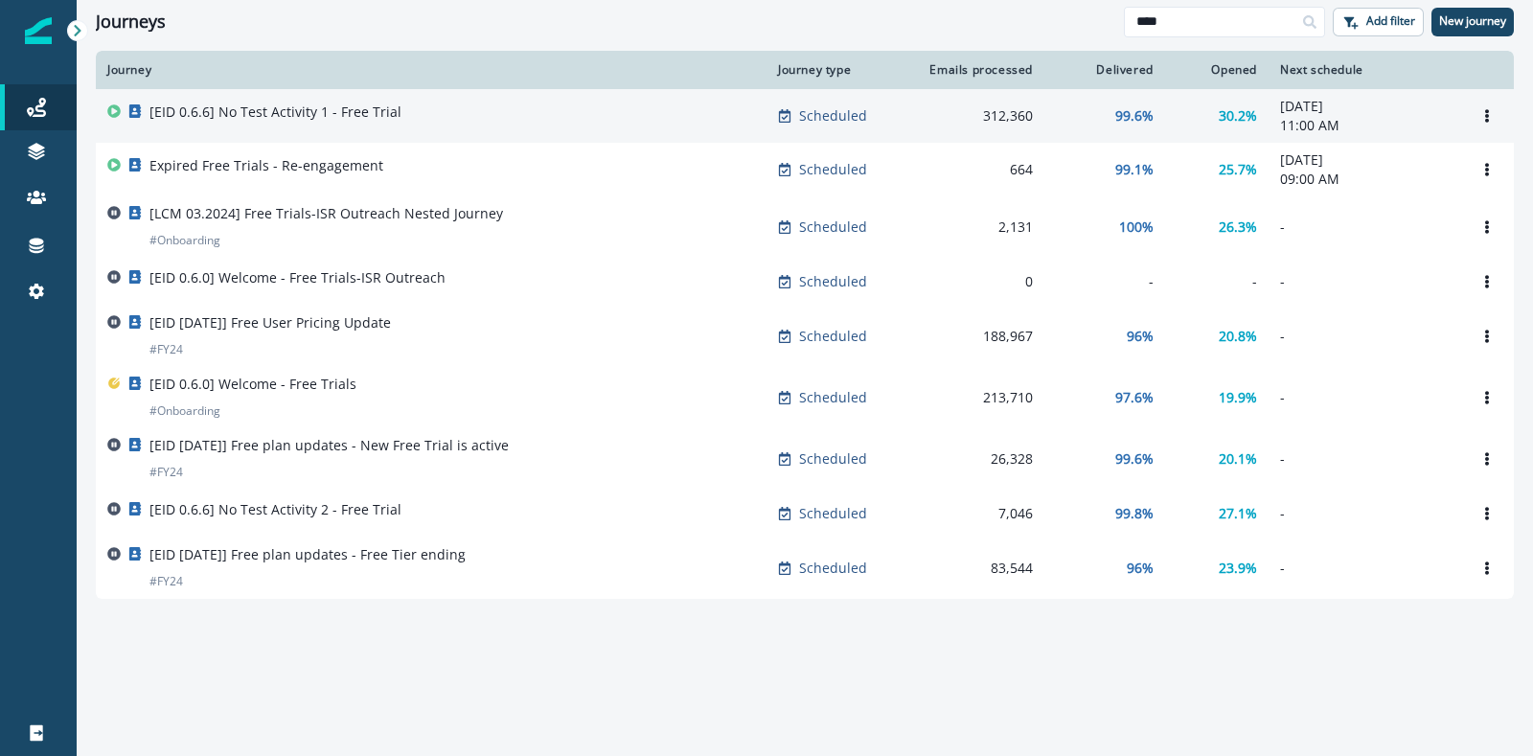
click at [457, 125] on div "[EID 0.6.6] No Test Activity 1 - Free Trial" at bounding box center [431, 116] width 648 height 27
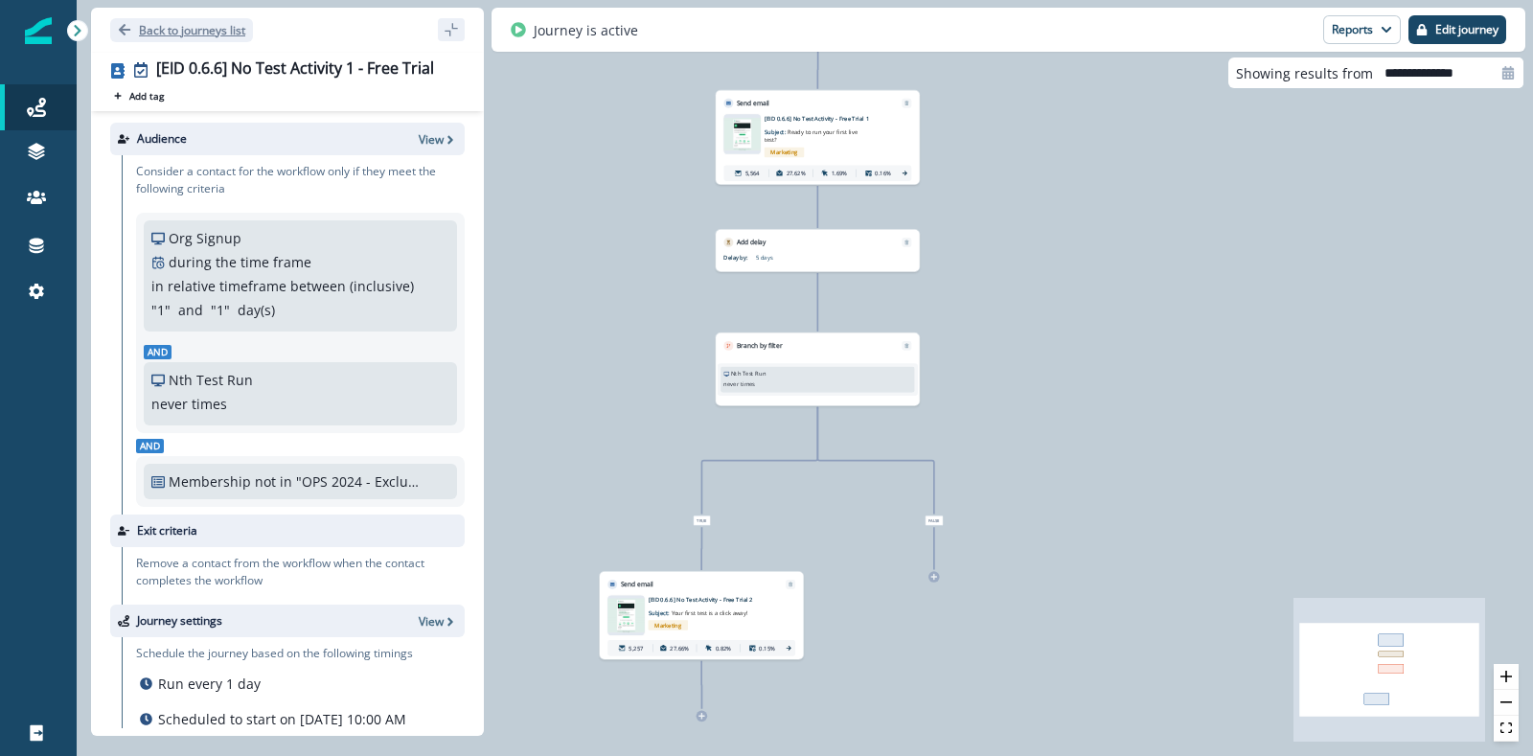
click at [127, 30] on icon "Go back" at bounding box center [124, 29] width 11 height 11
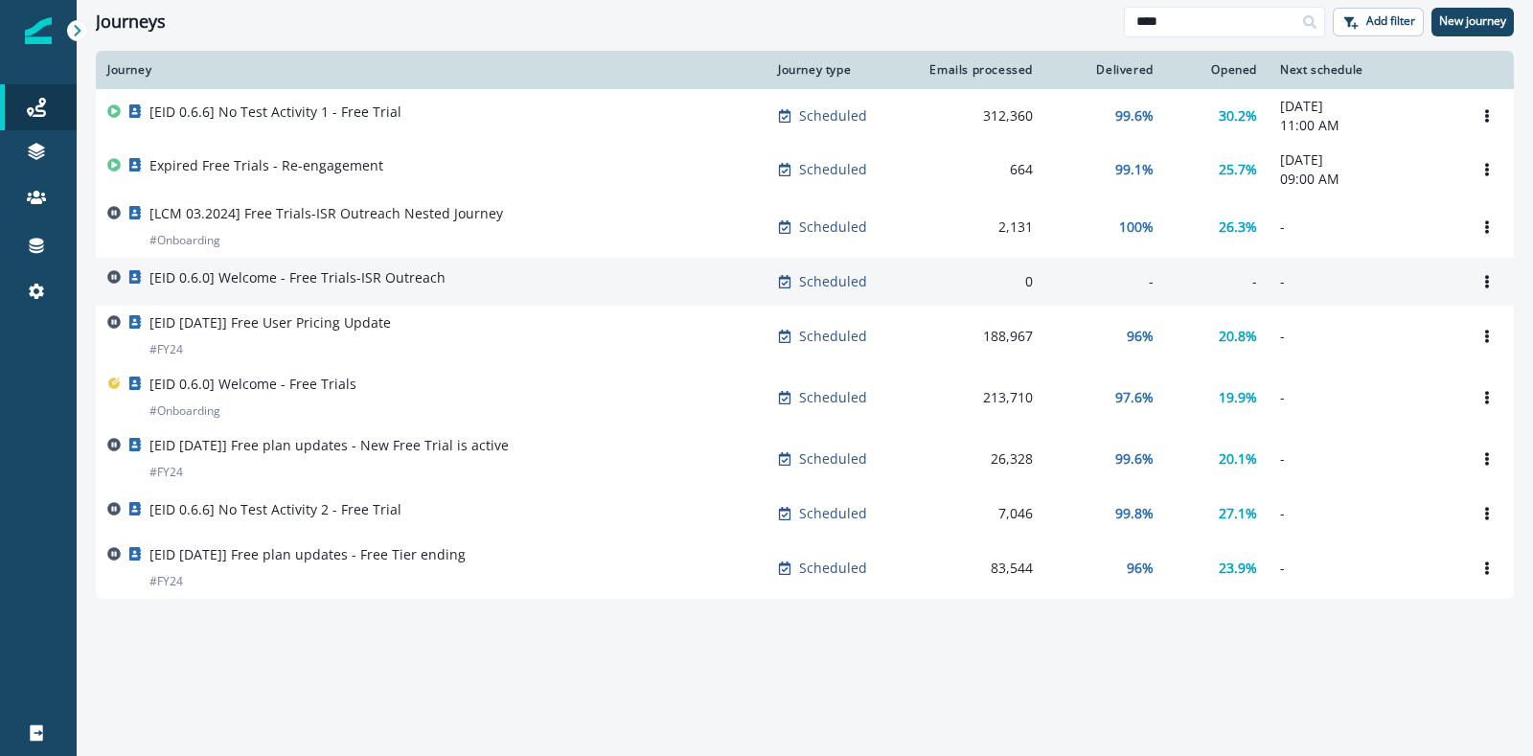
click at [377, 289] on div "[EID 0.6.0] Welcome - Free Trials-ISR Outreach" at bounding box center [297, 281] width 296 height 27
